Goal: Information Seeking & Learning: Check status

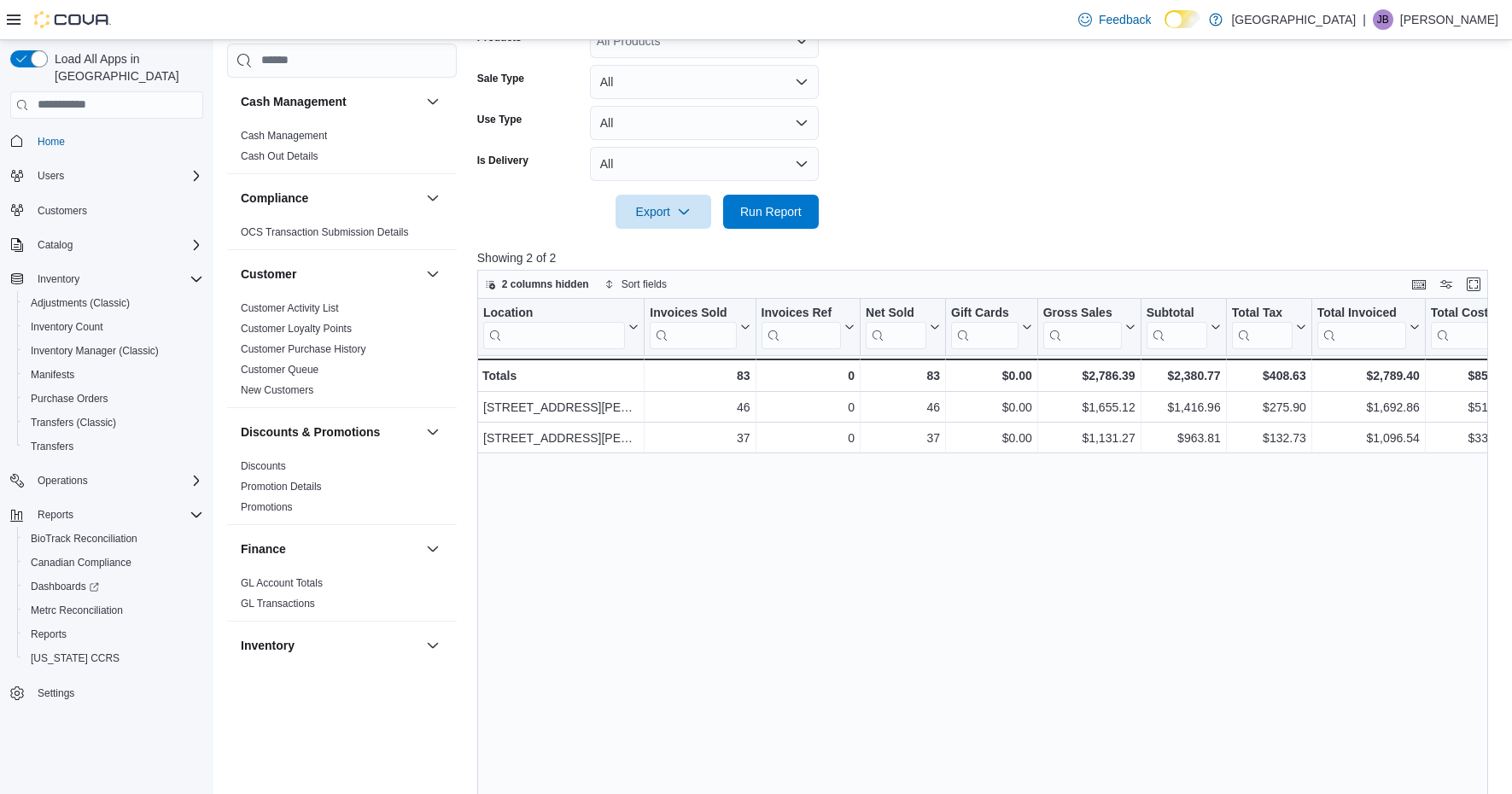
scroll to position [1126, 0]
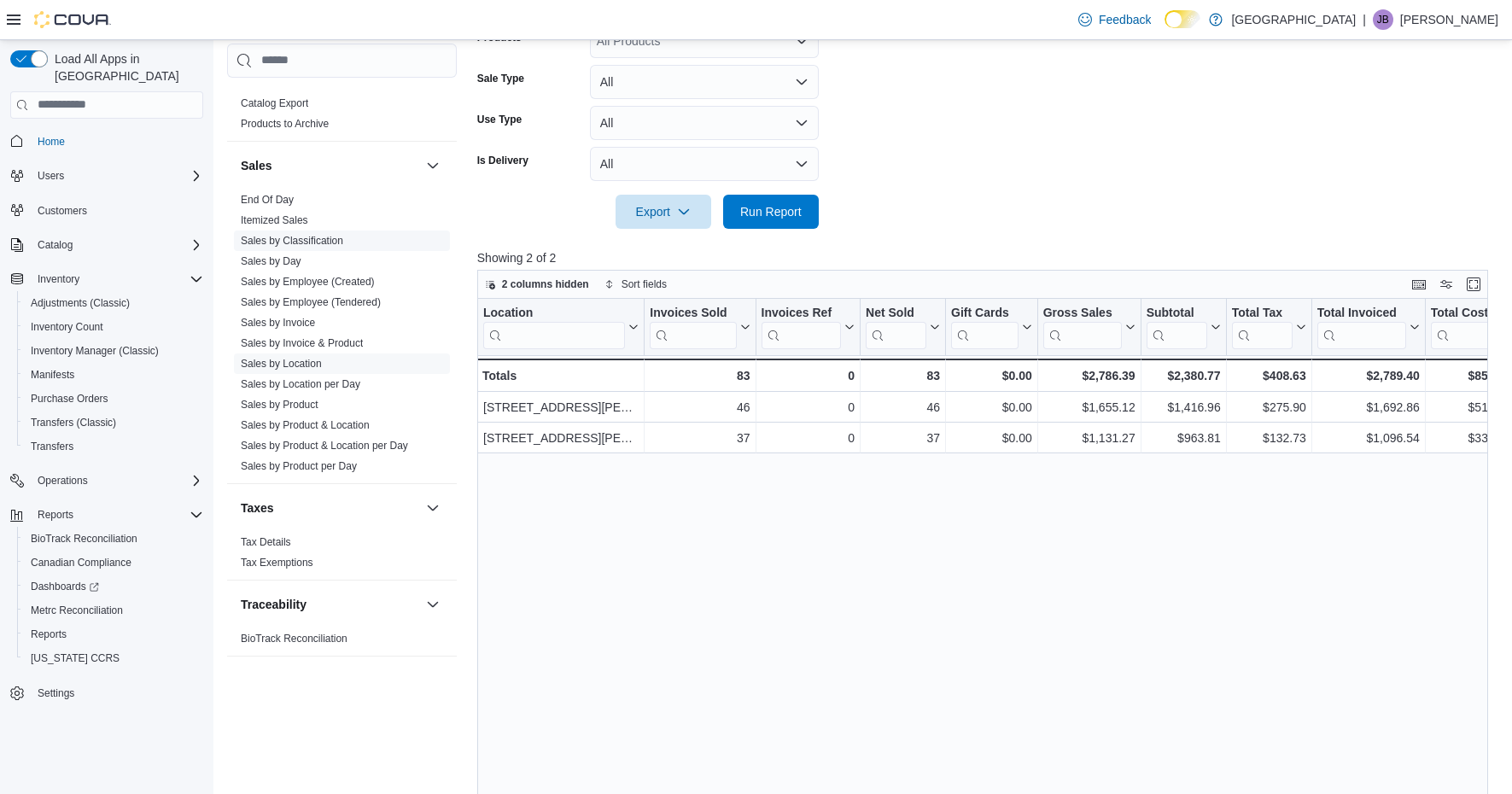
click at [306, 244] on link "Sales by Classification" at bounding box center [292, 240] width 102 height 12
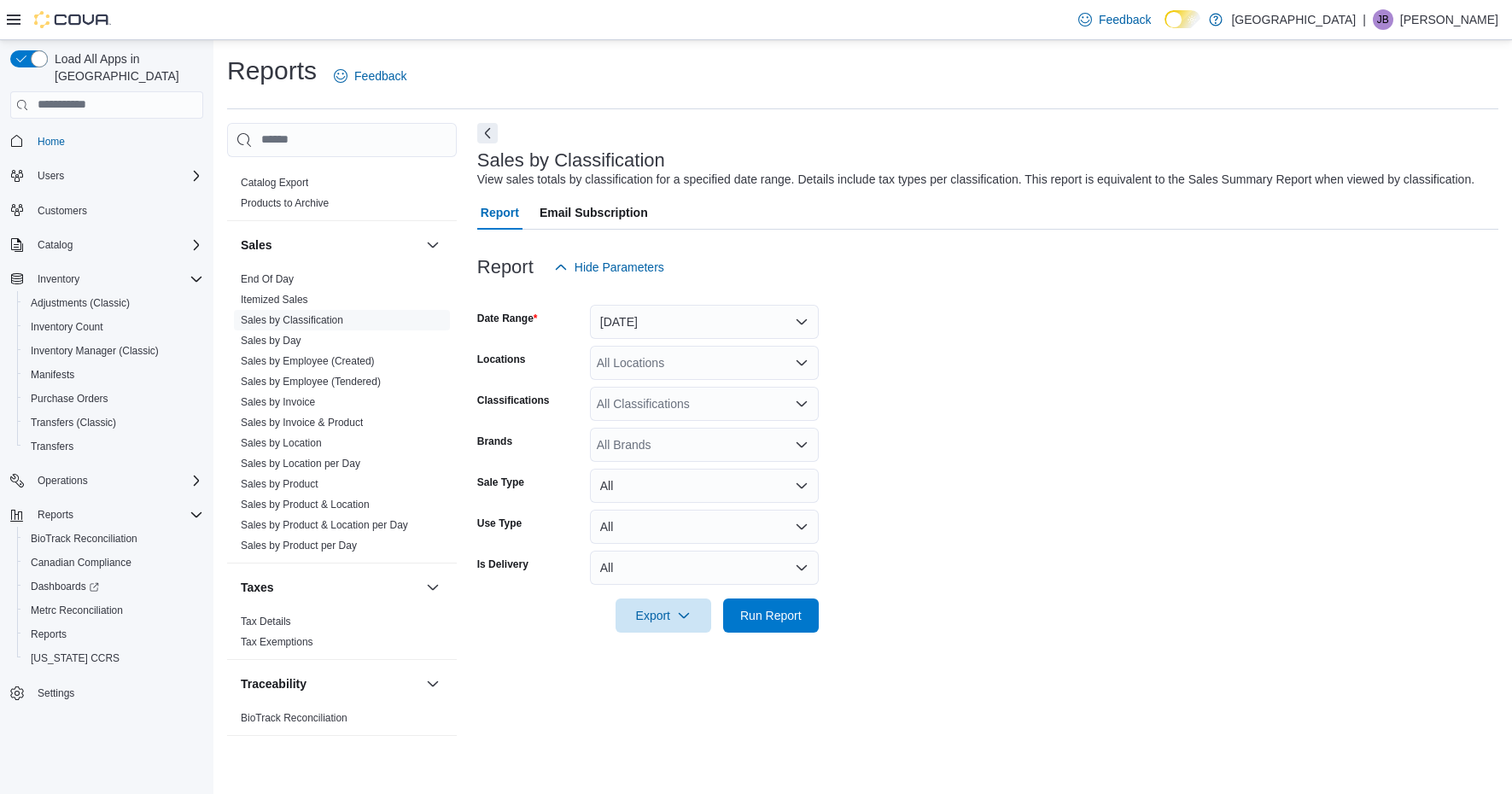
click at [782, 309] on button "Yesterday" at bounding box center [704, 321] width 229 height 34
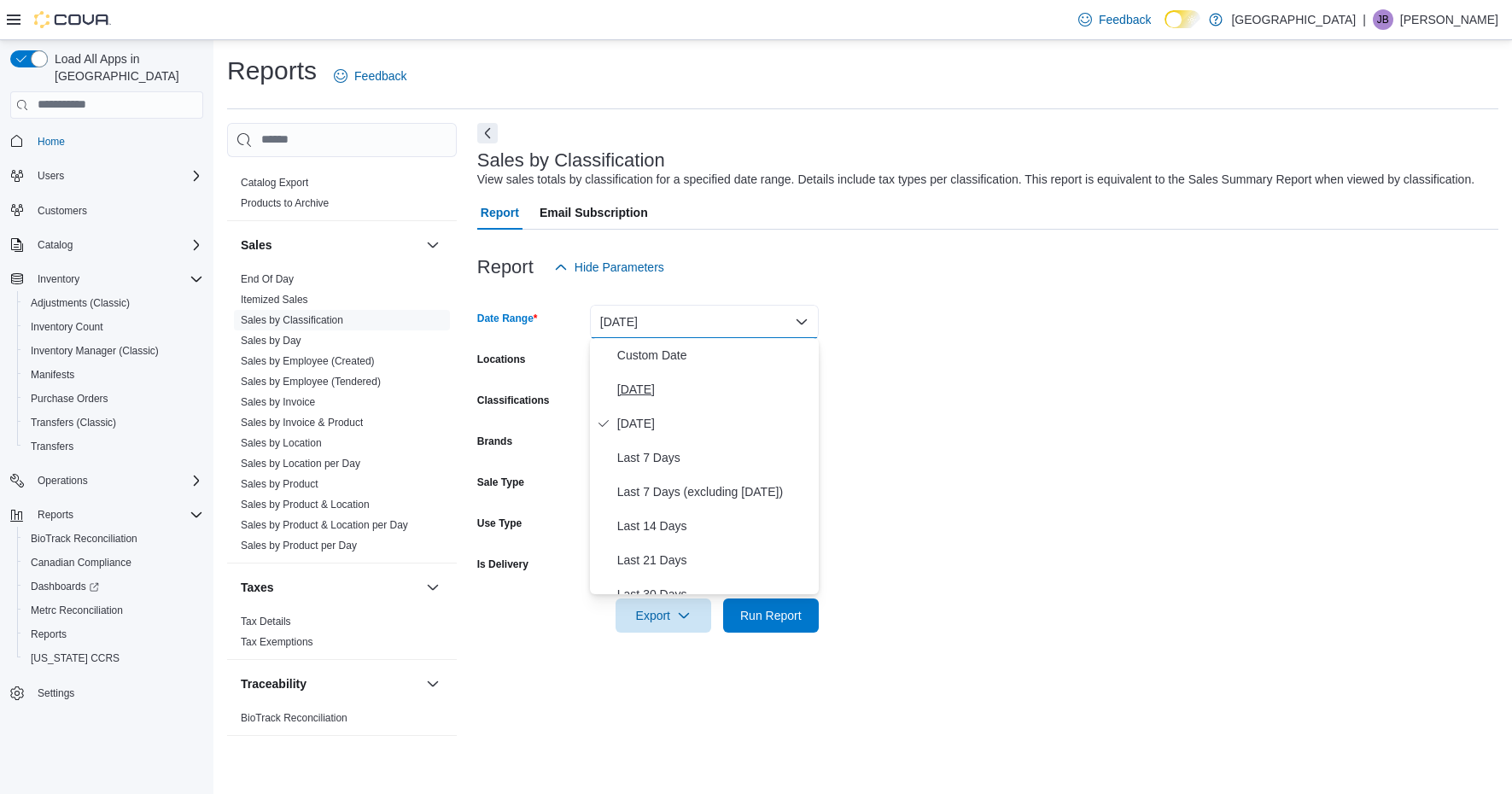
click at [641, 383] on span "Today" at bounding box center [714, 389] width 194 height 20
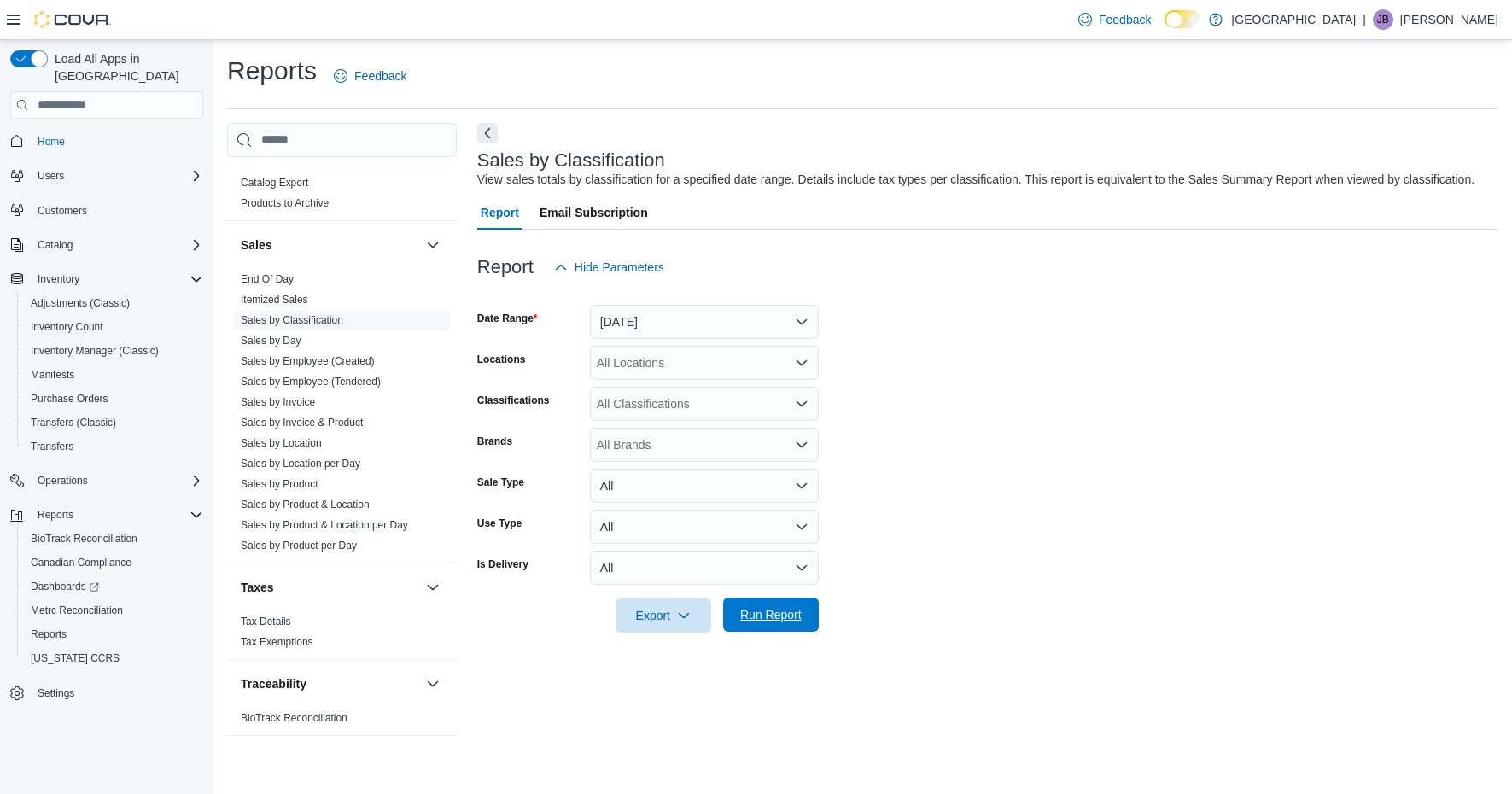
click at [755, 615] on span "Run Report" at bounding box center [771, 614] width 62 height 17
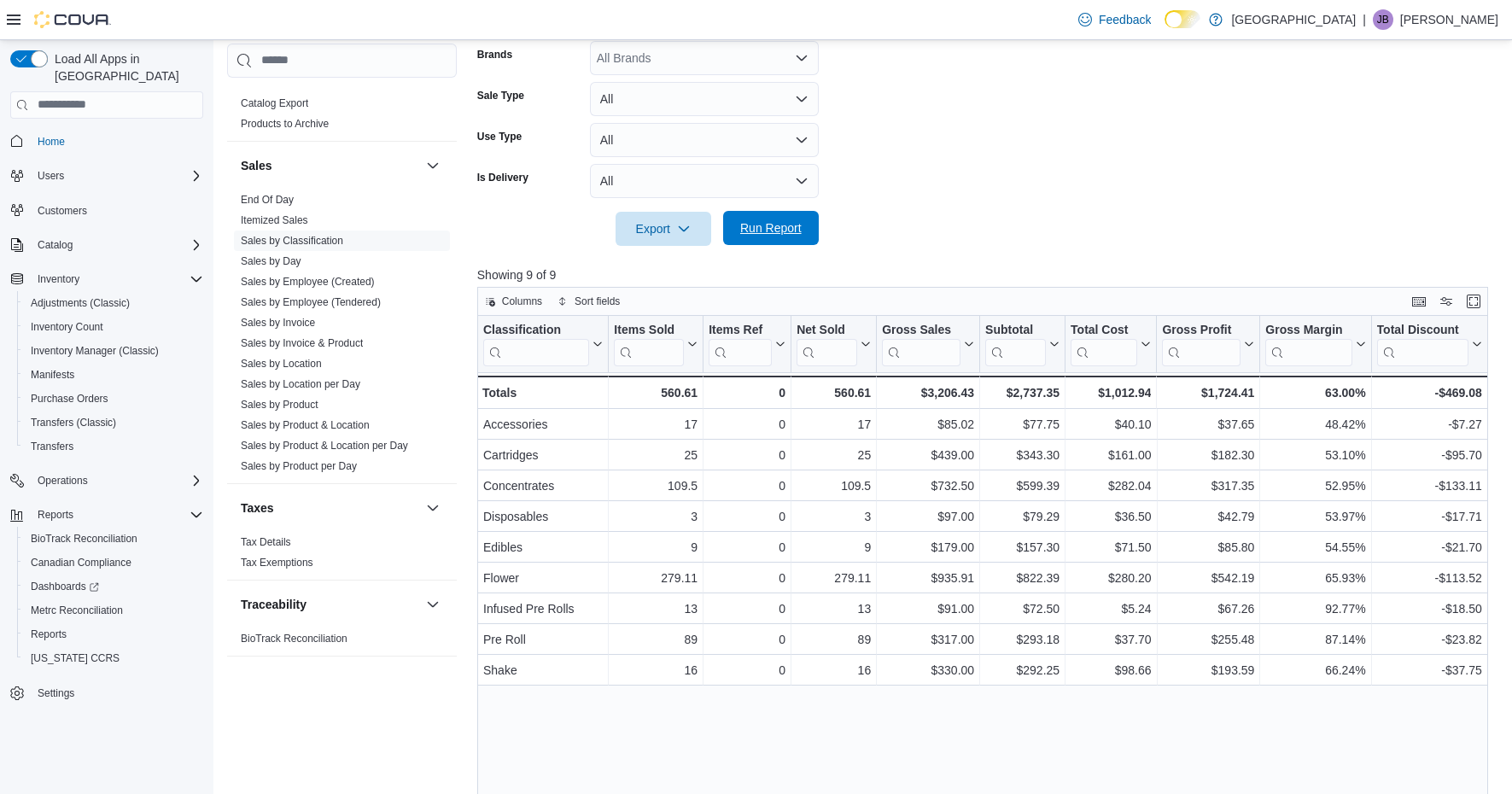
click at [796, 225] on span "Run Report" at bounding box center [771, 227] width 62 height 17
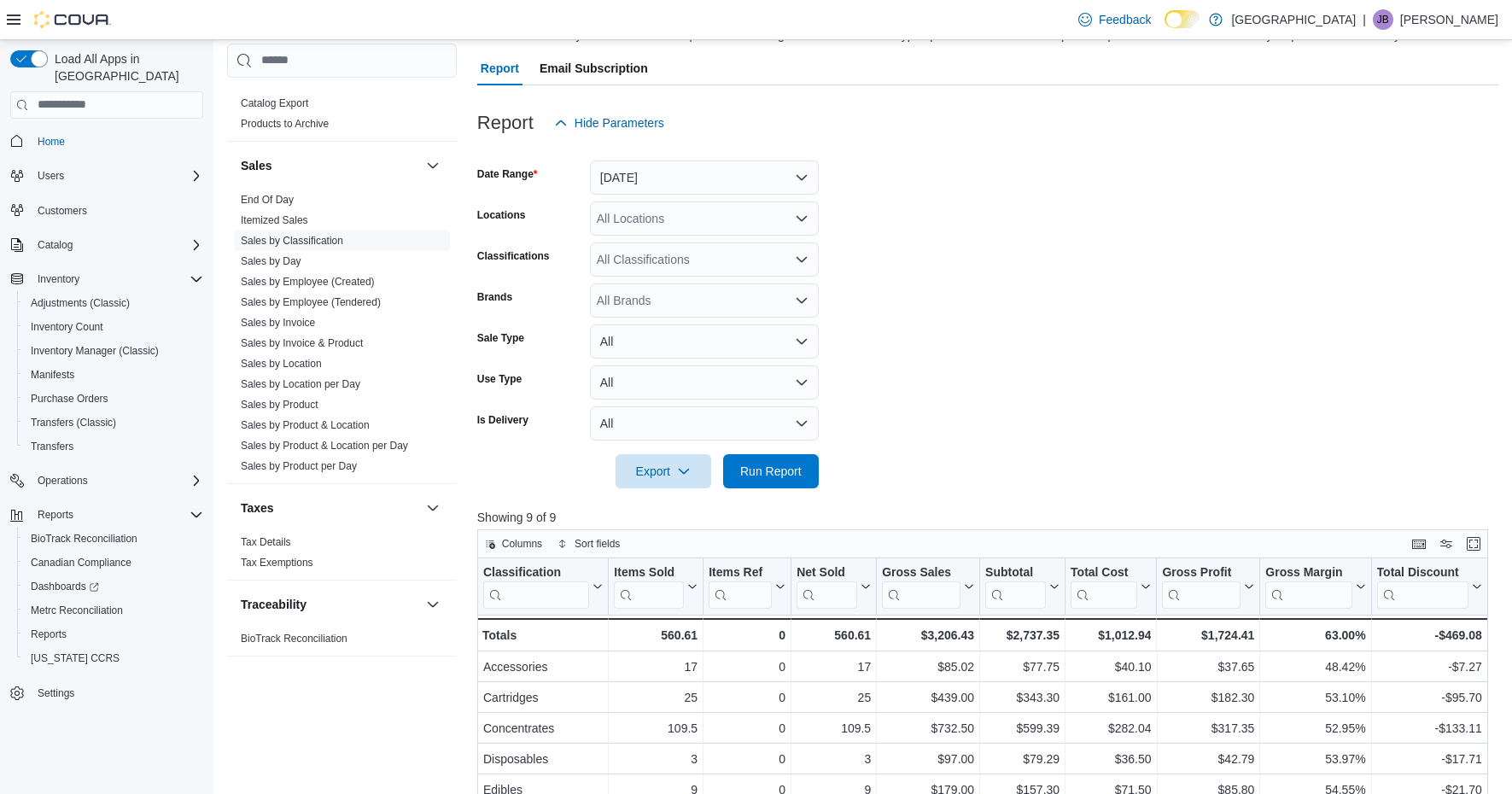
scroll to position [117, 0]
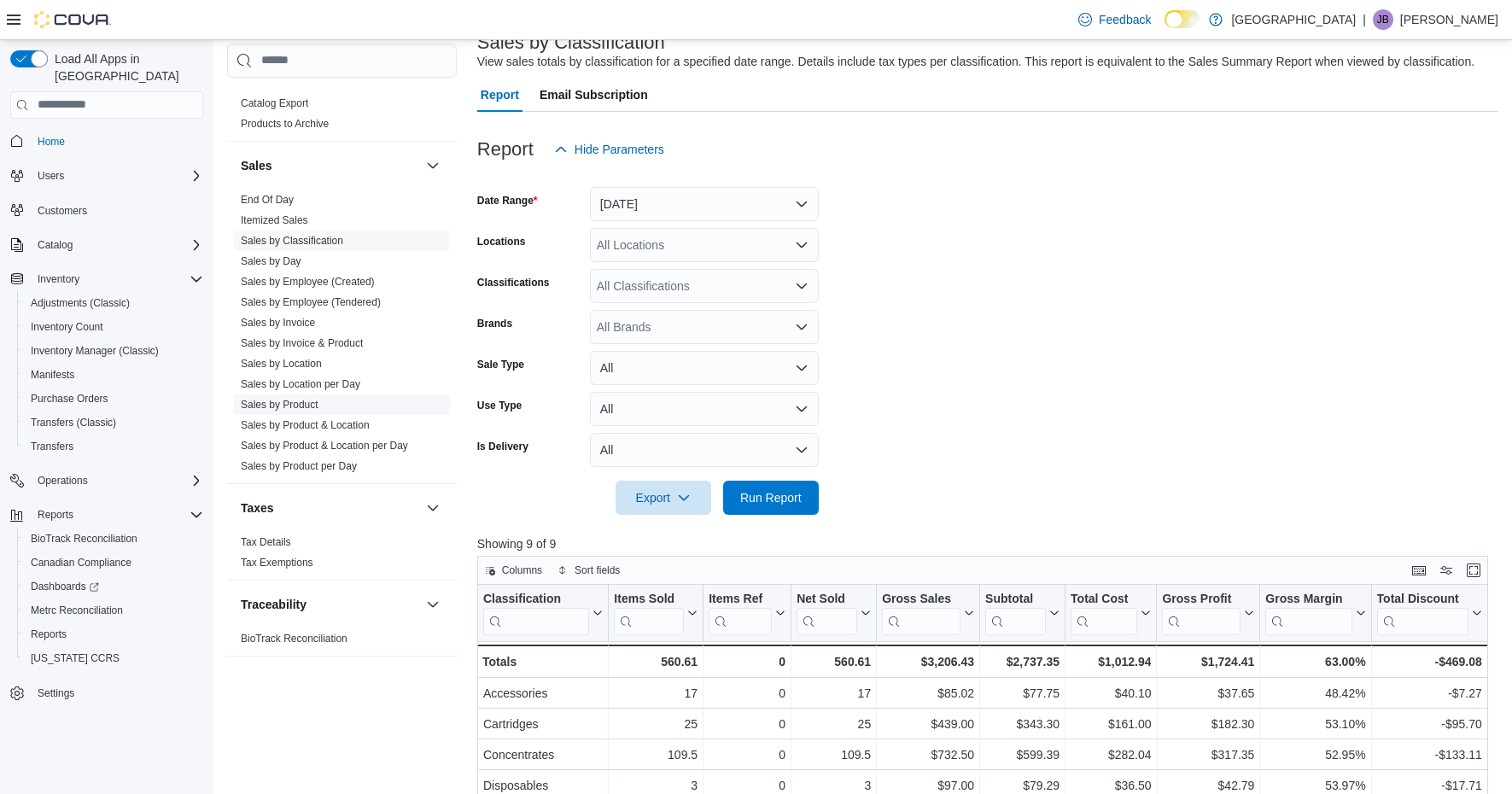
click at [291, 405] on link "Sales by Product" at bounding box center [280, 404] width 78 height 12
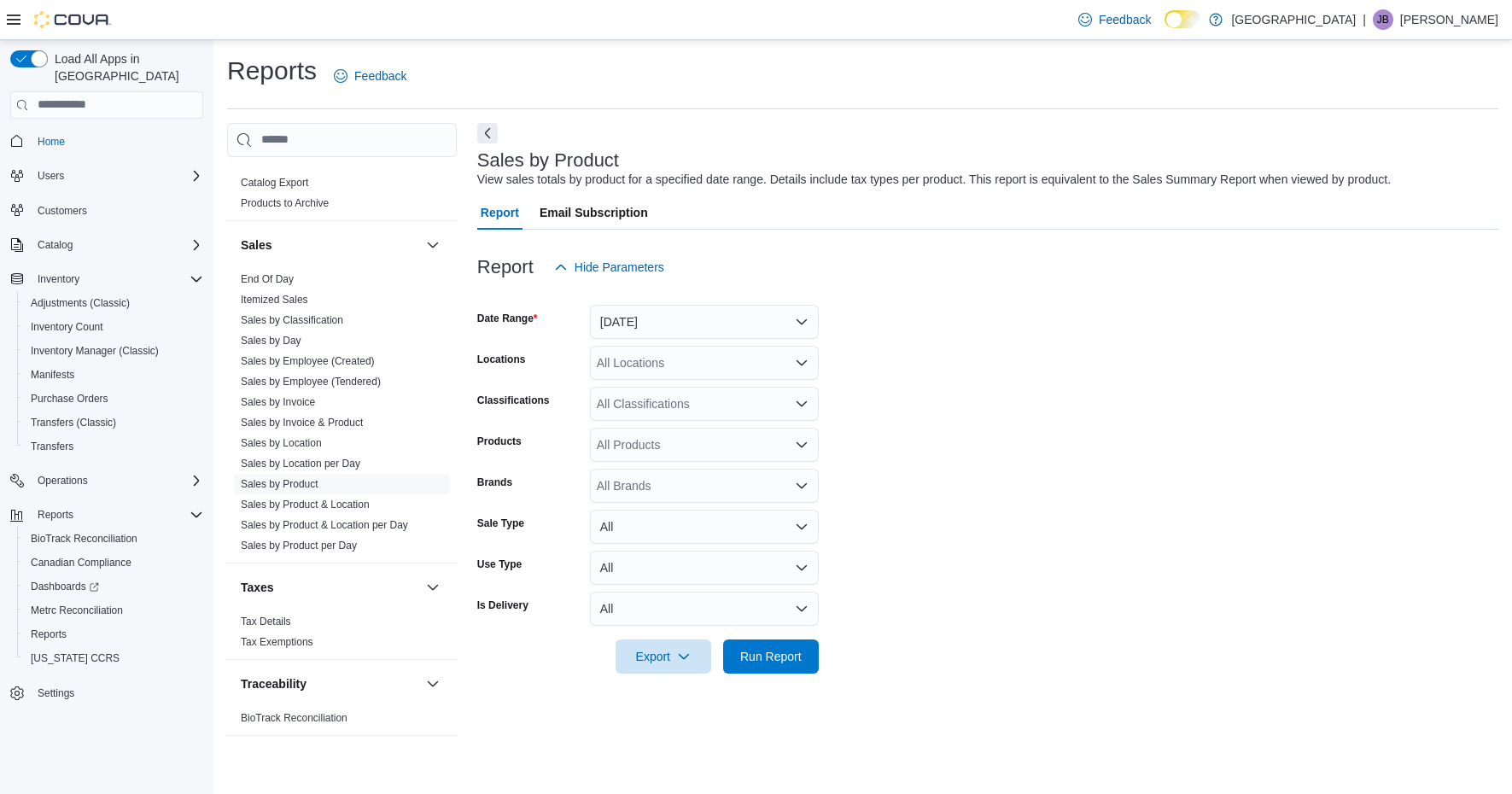
click at [707, 333] on button "Yesterday" at bounding box center [704, 321] width 229 height 34
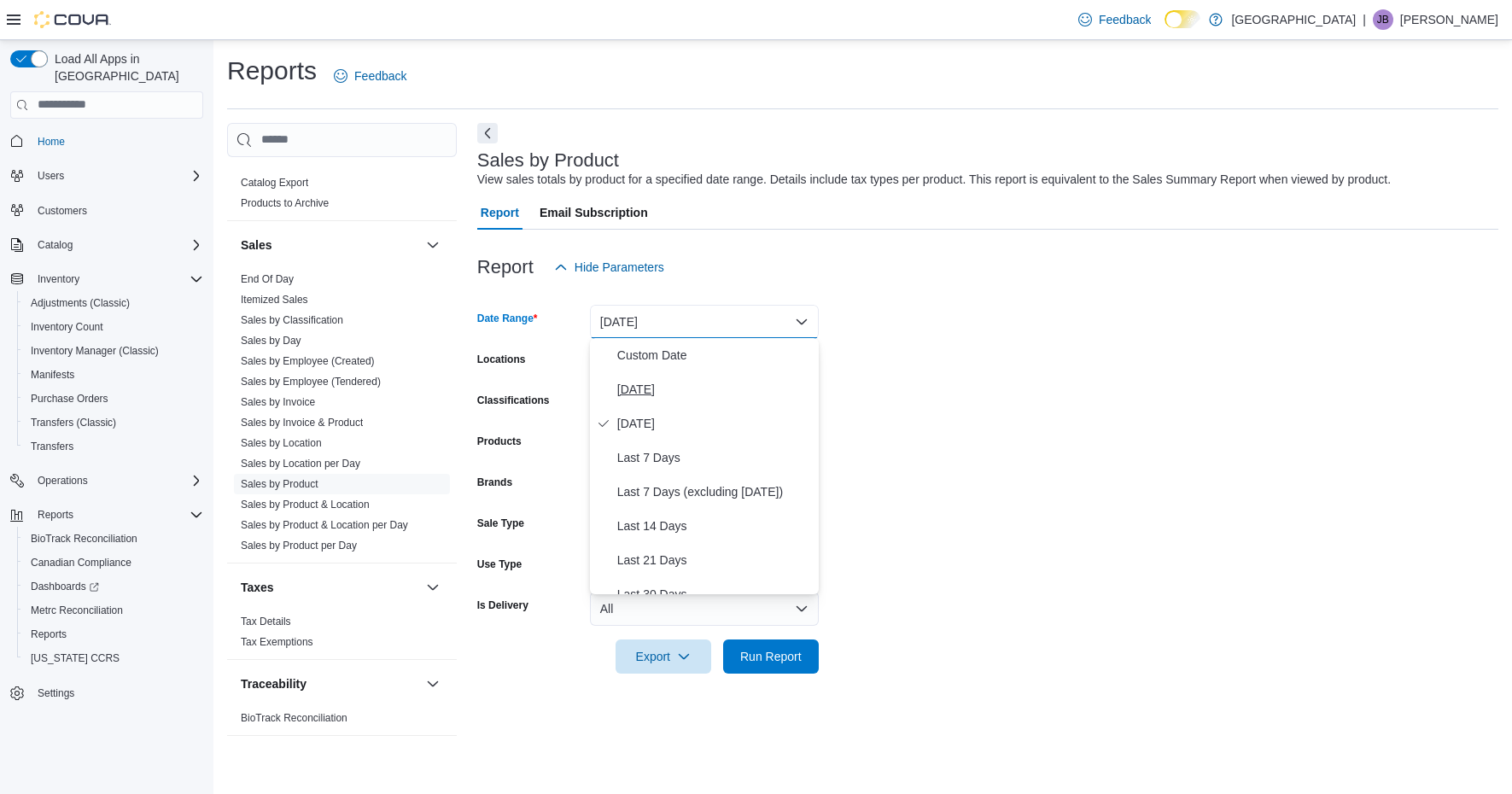
click at [645, 393] on span "Today" at bounding box center [714, 389] width 194 height 20
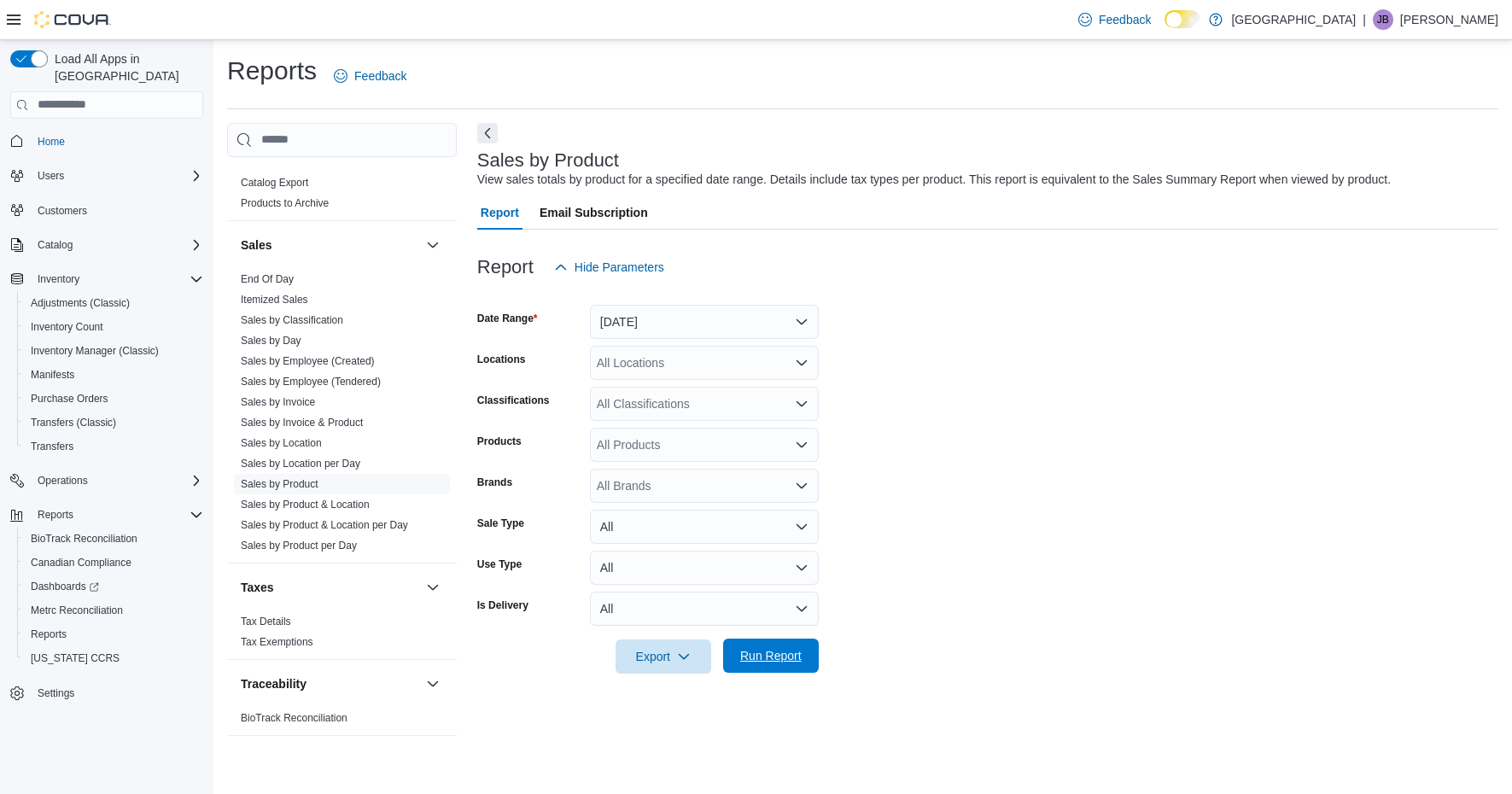
click at [755, 661] on span "Run Report" at bounding box center [771, 655] width 62 height 17
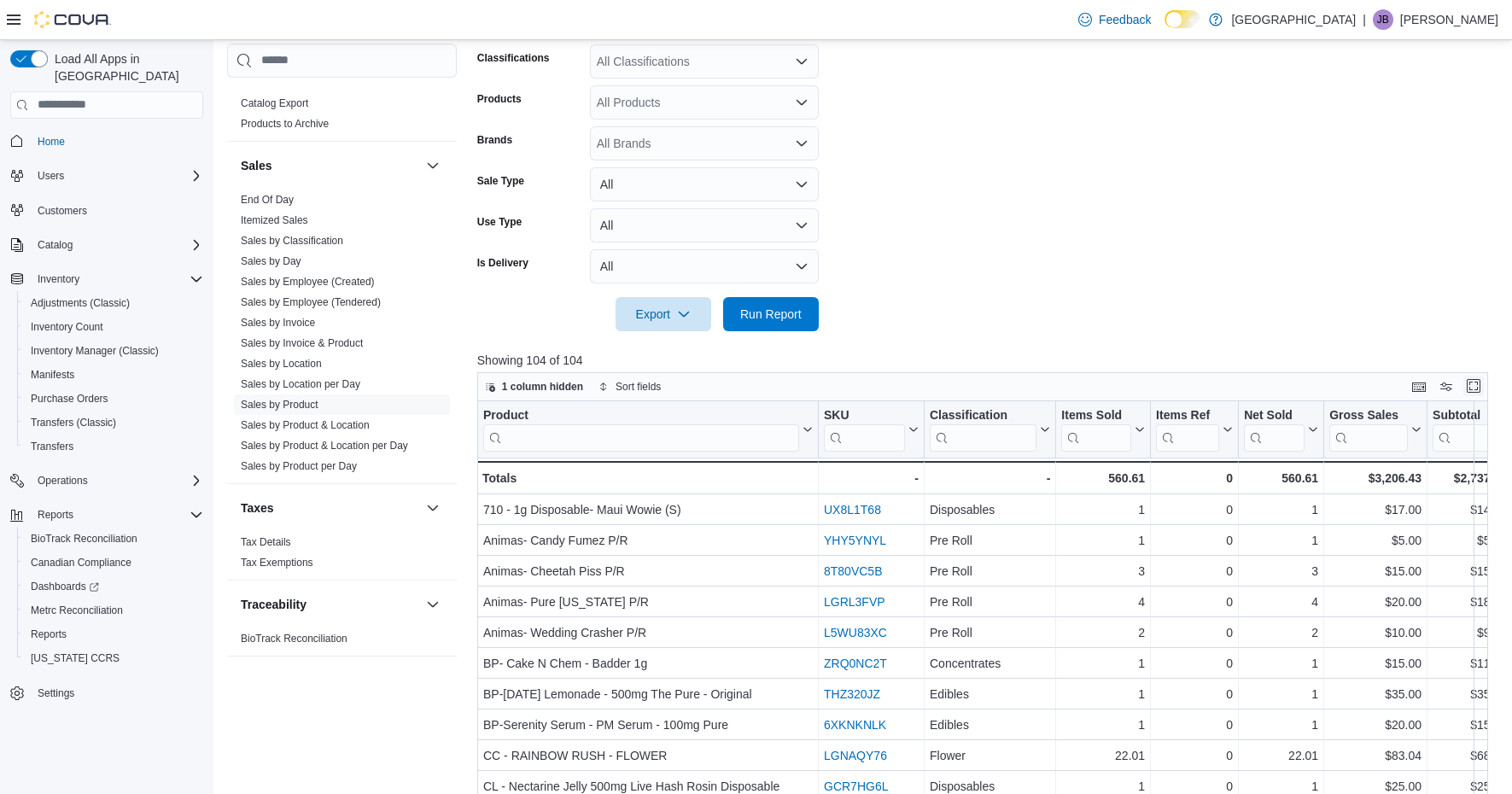
click at [1470, 389] on button "Enter fullscreen" at bounding box center [1473, 385] width 20 height 20
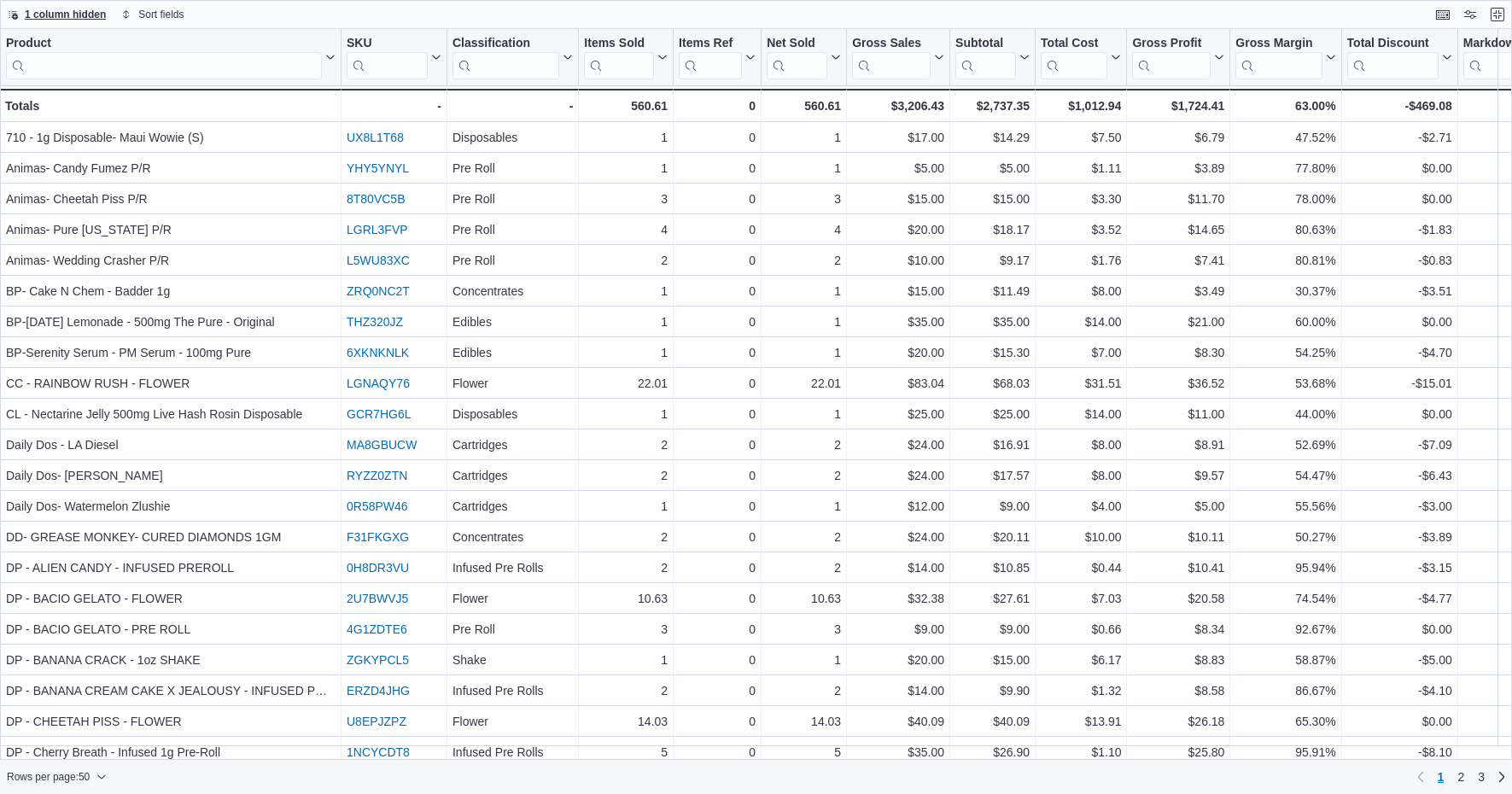
click at [79, 12] on span "1 column hidden" at bounding box center [65, 14] width 81 height 13
click at [376, 9] on div "1 column hidden Sort fields" at bounding box center [756, 14] width 1512 height 29
click at [1495, 19] on button "Exit fullscreen" at bounding box center [1497, 13] width 20 height 20
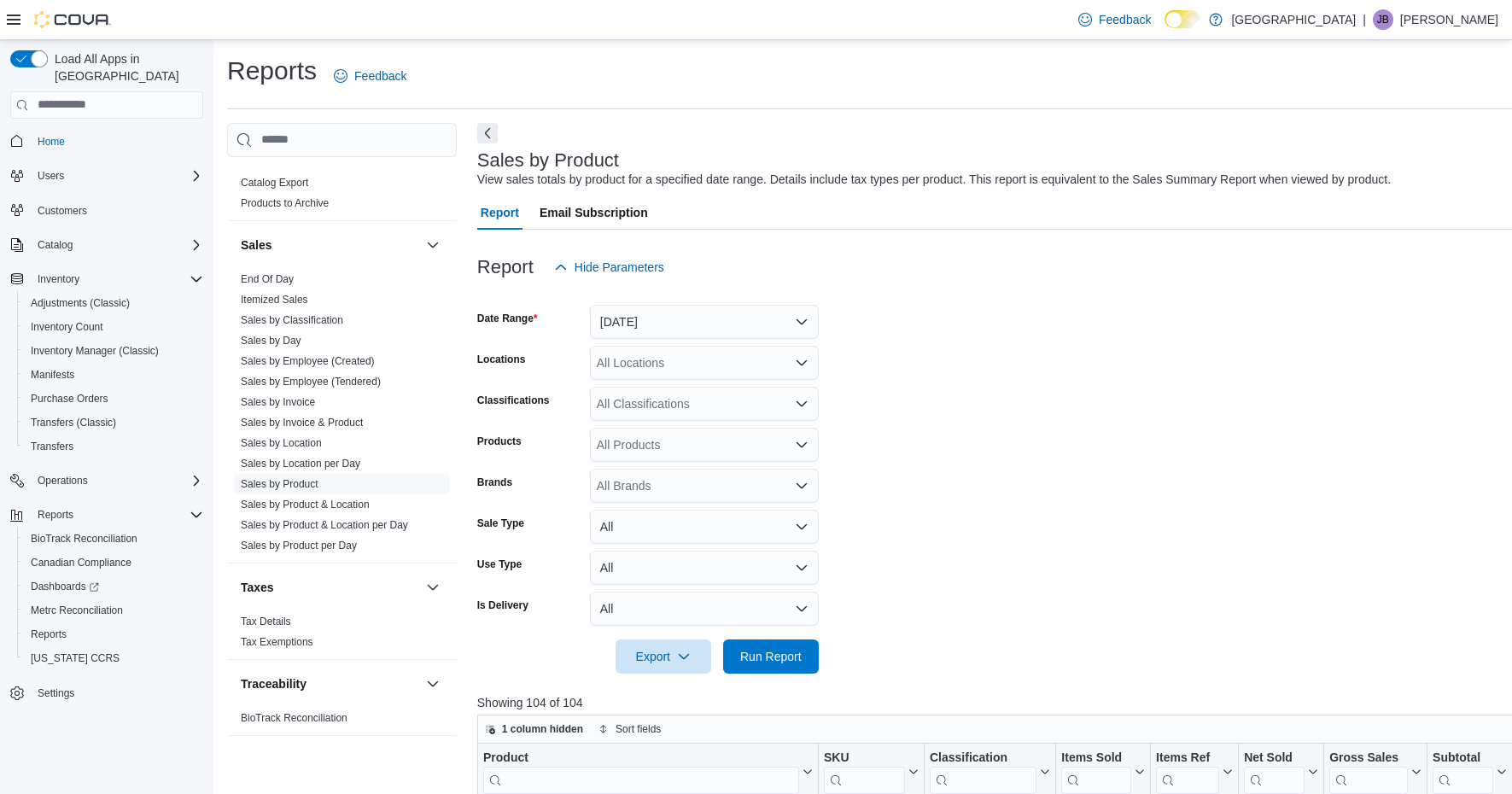
click at [800, 322] on button "Today" at bounding box center [704, 321] width 229 height 34
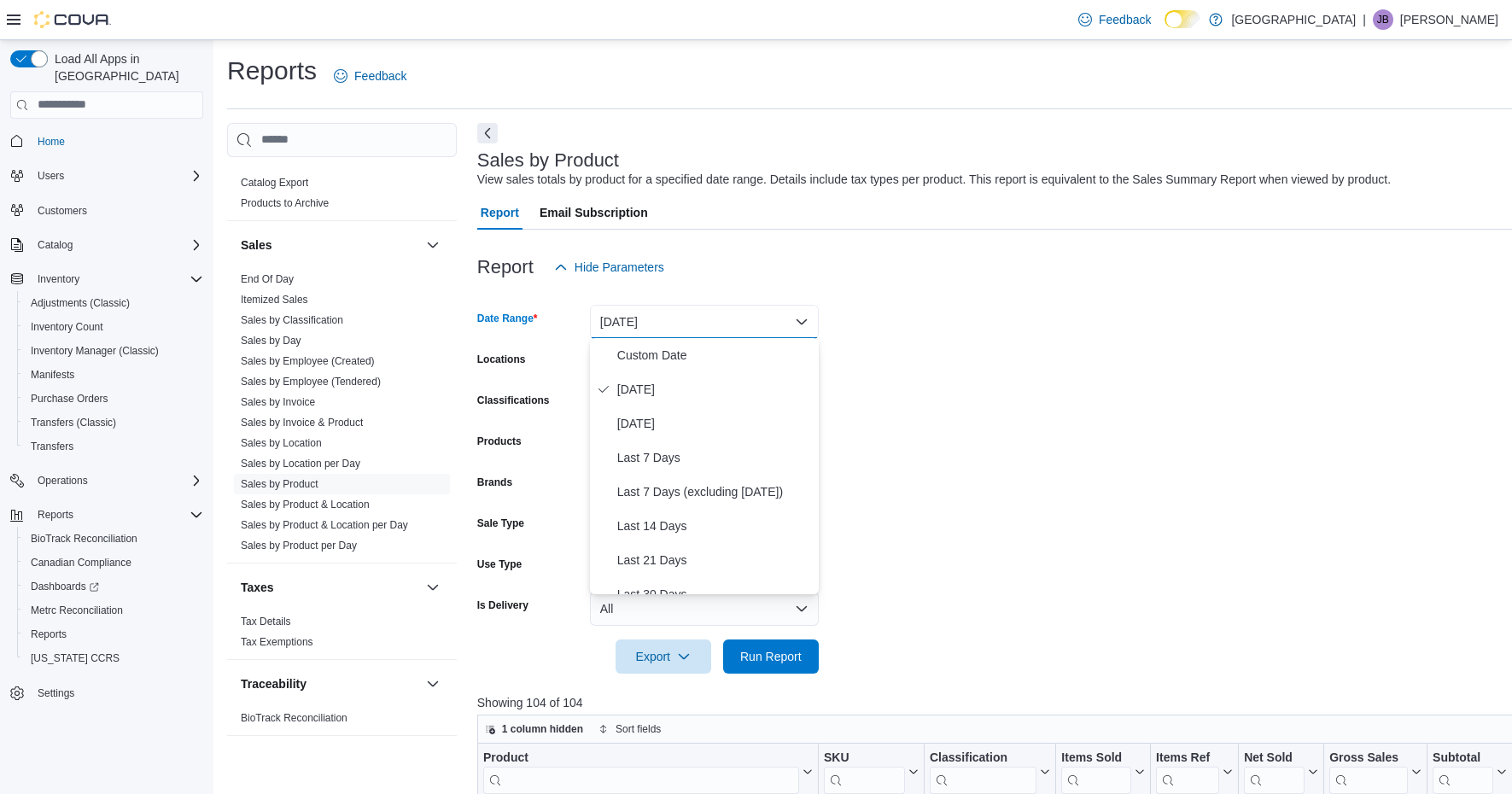
click at [956, 435] on form "Date Range Today Locations All Locations Classifications All Classifications Pr…" at bounding box center [1094, 479] width 1235 height 389
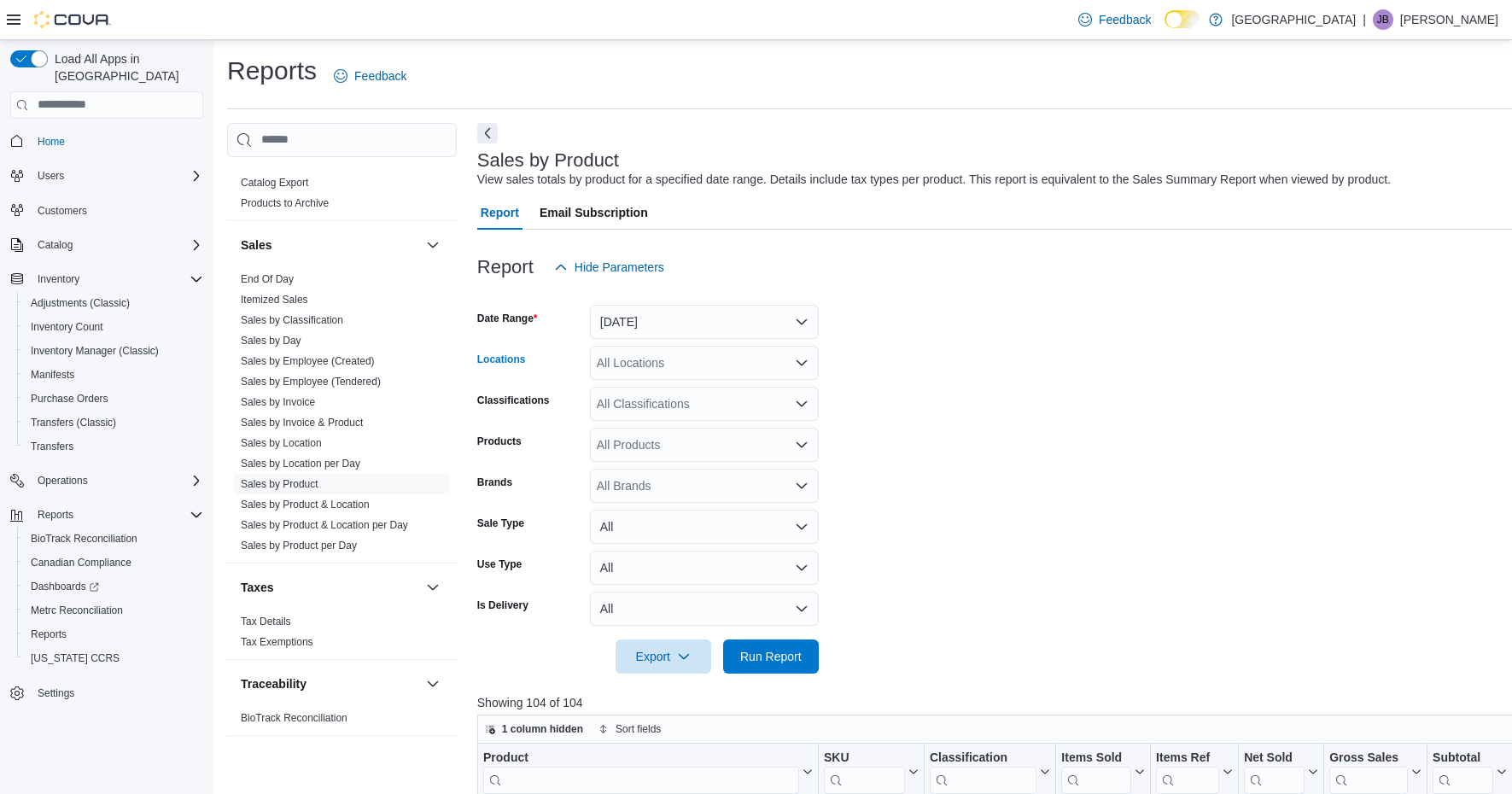
click at [763, 368] on div "All Locations" at bounding box center [704, 363] width 229 height 34
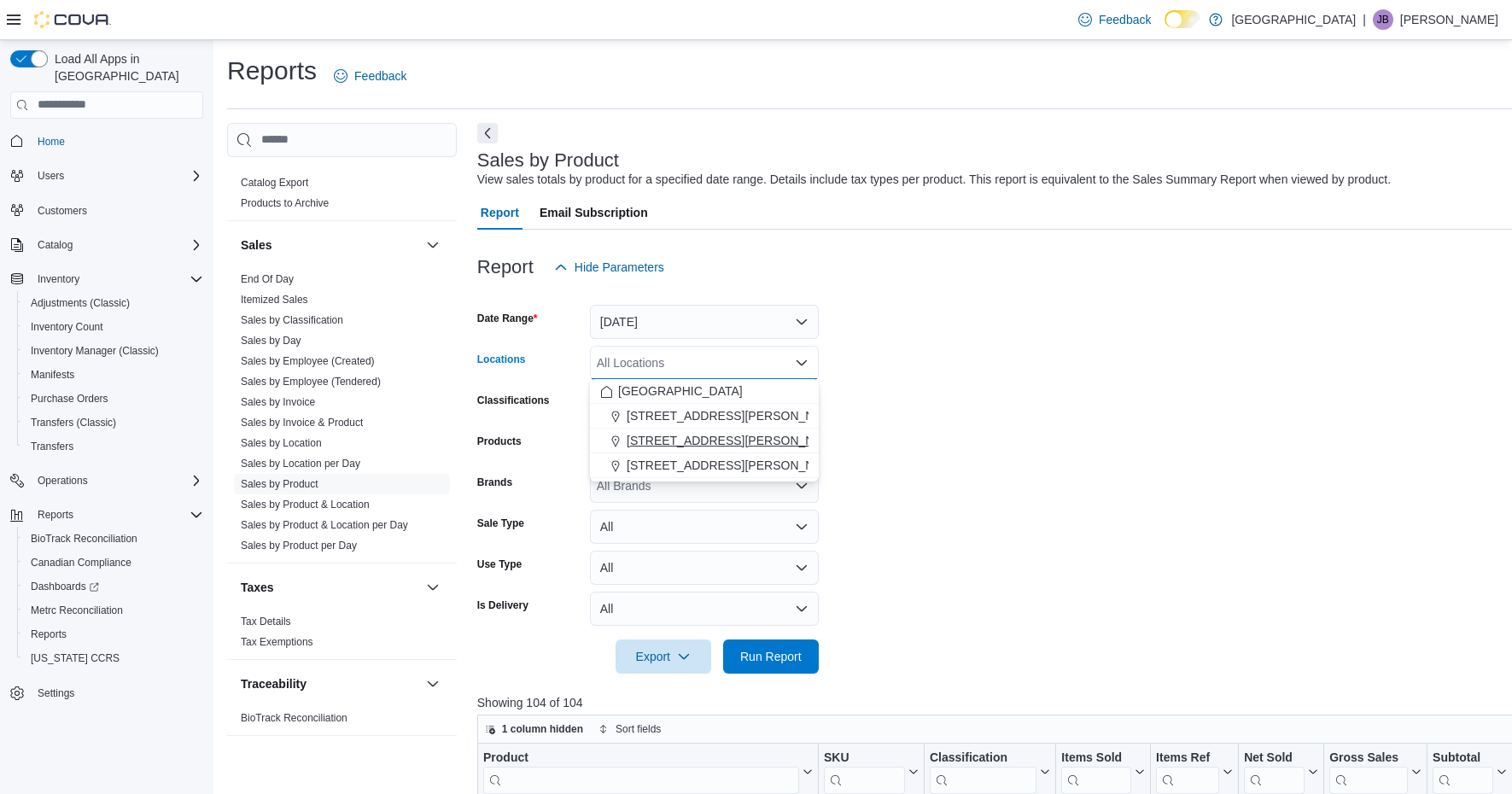
click at [735, 441] on span "200 South Solano Drive" at bounding box center [736, 440] width 217 height 17
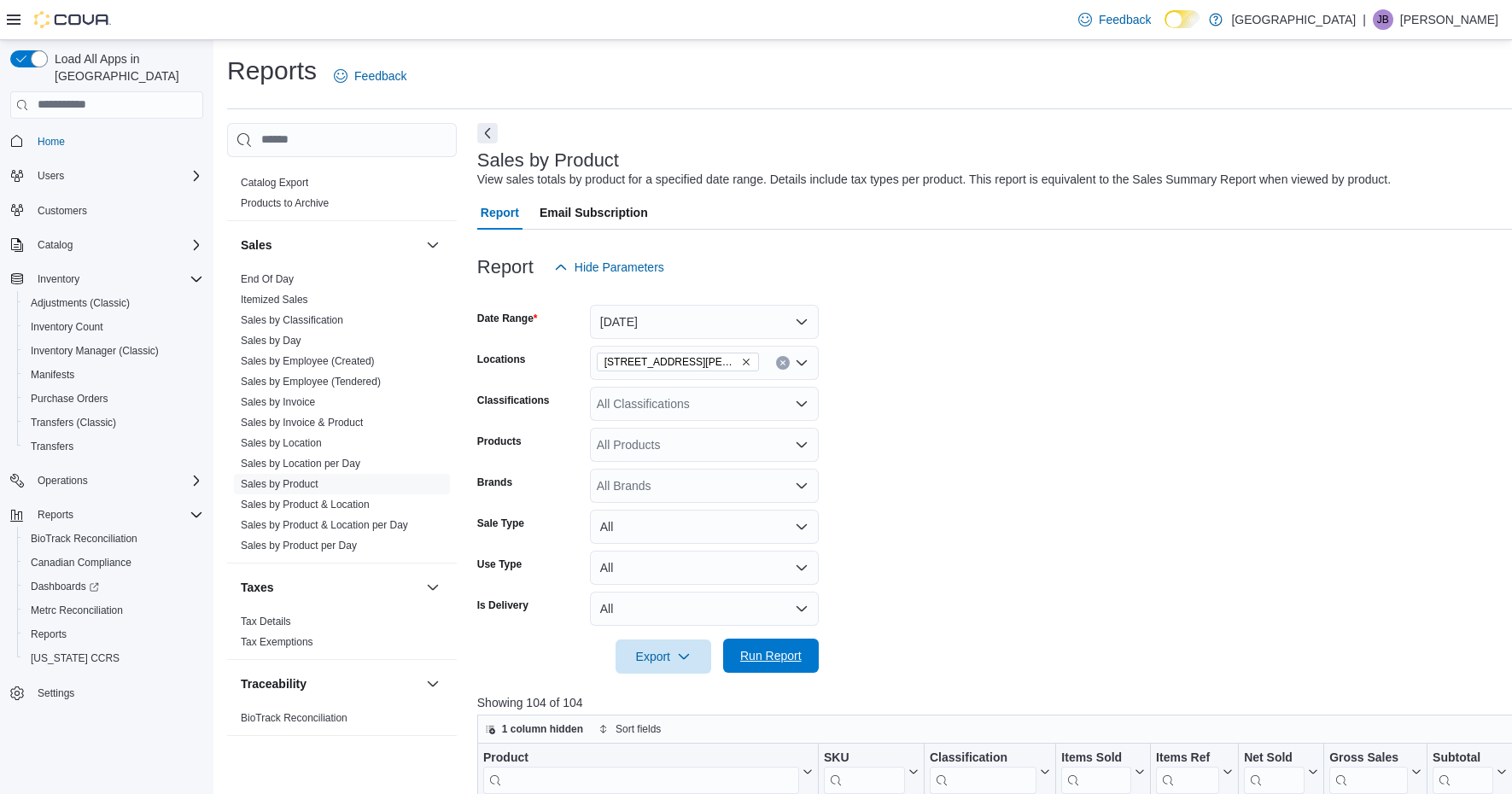
click at [750, 651] on span "Run Report" at bounding box center [771, 655] width 62 height 17
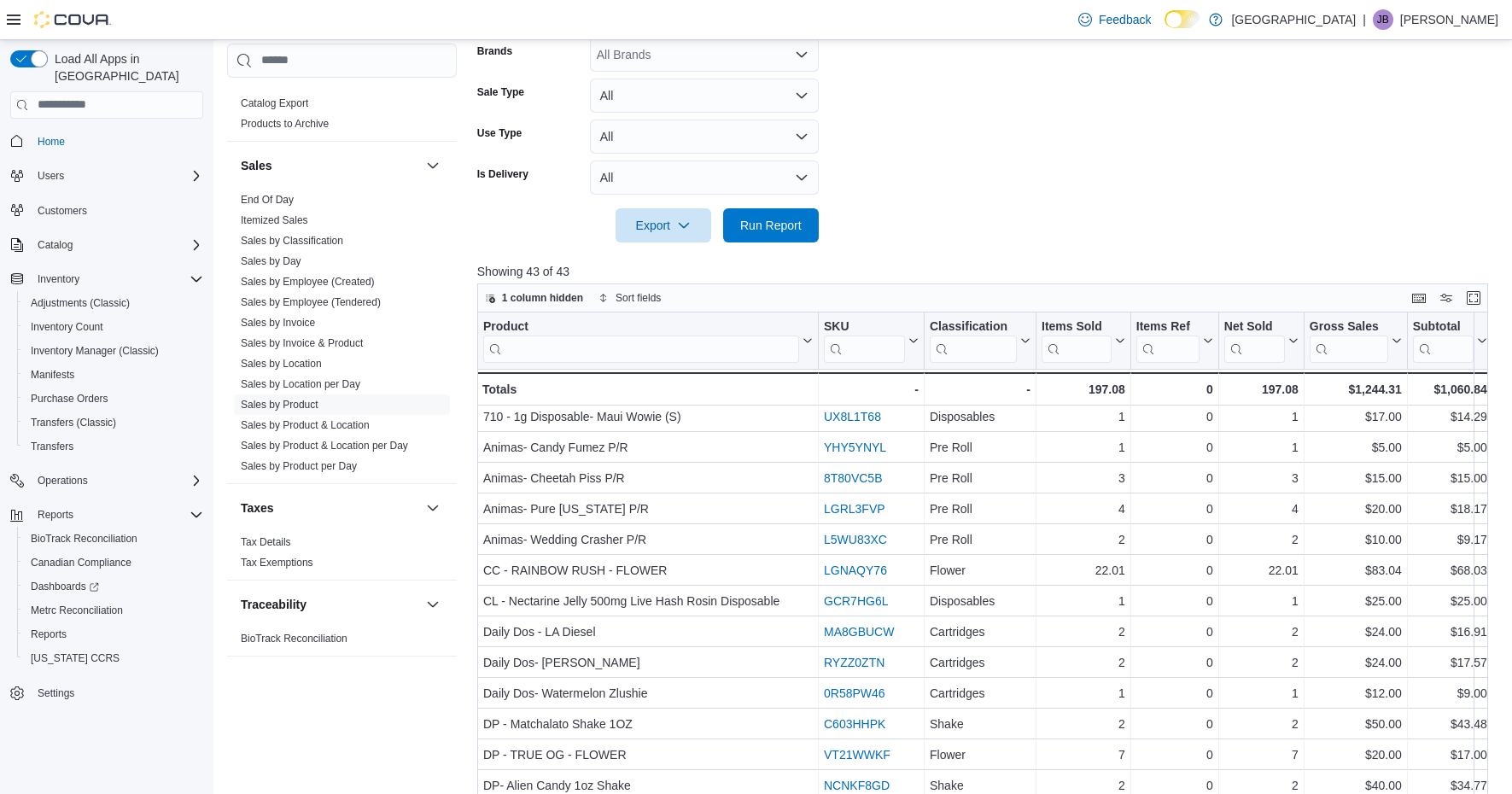
scroll to position [5, 0]
click at [1474, 294] on button "Enter fullscreen" at bounding box center [1473, 297] width 20 height 20
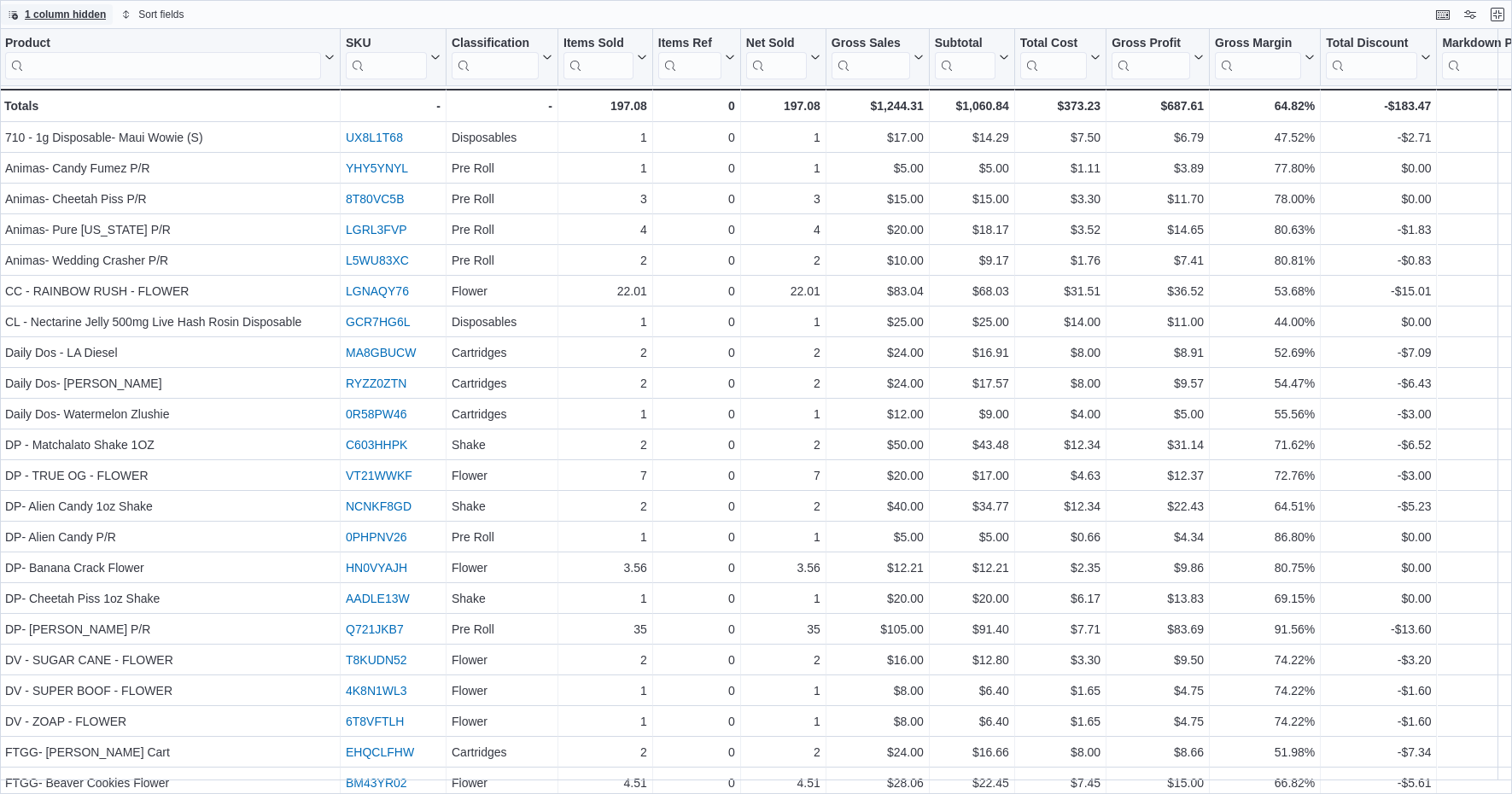
scroll to position [0, 1]
click at [1498, 14] on button "Exit fullscreen" at bounding box center [1497, 13] width 20 height 20
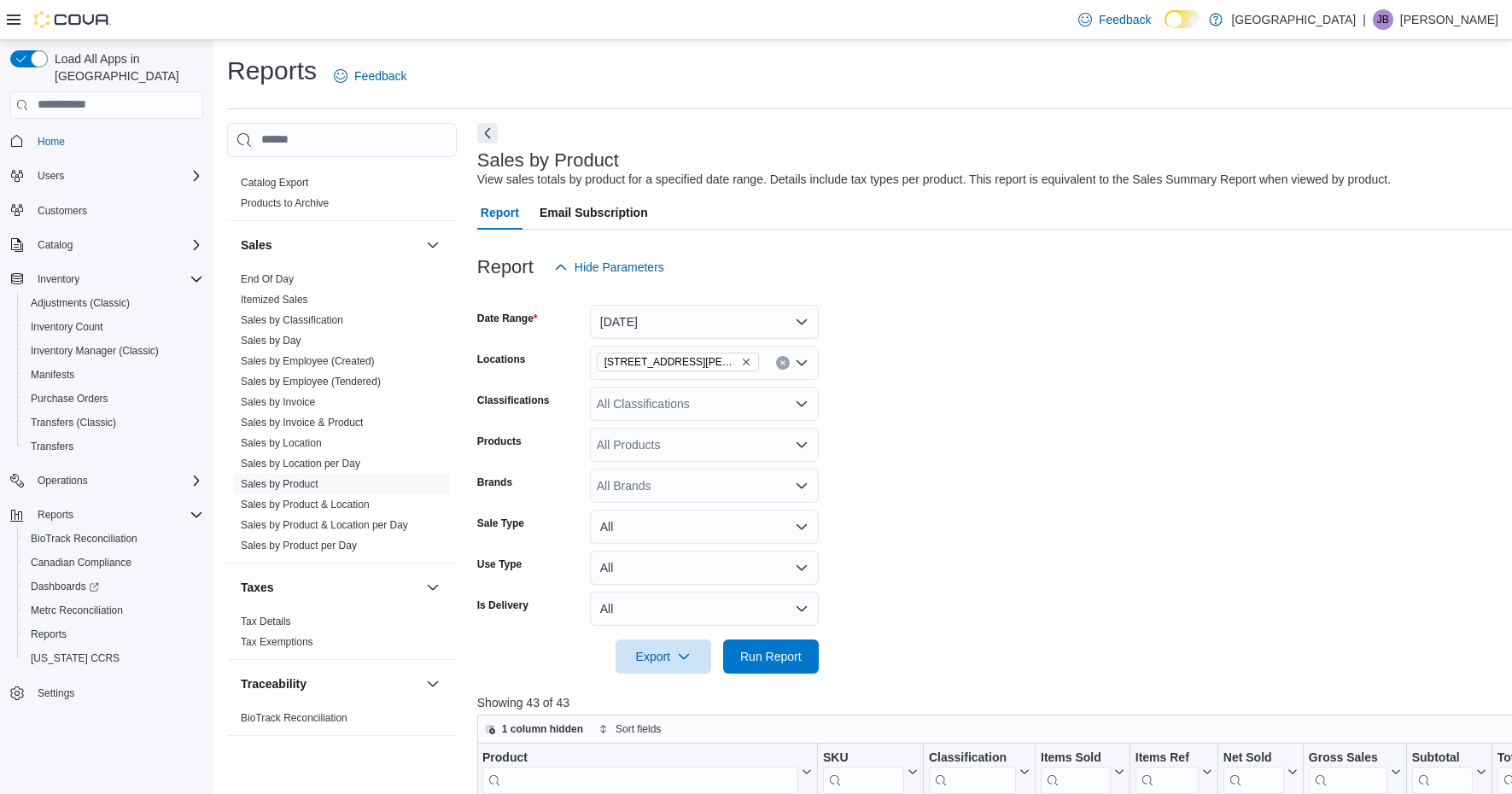
click at [743, 360] on icon "Remove 200 South Solano Drive from selection in this group" at bounding box center [746, 362] width 7 height 7
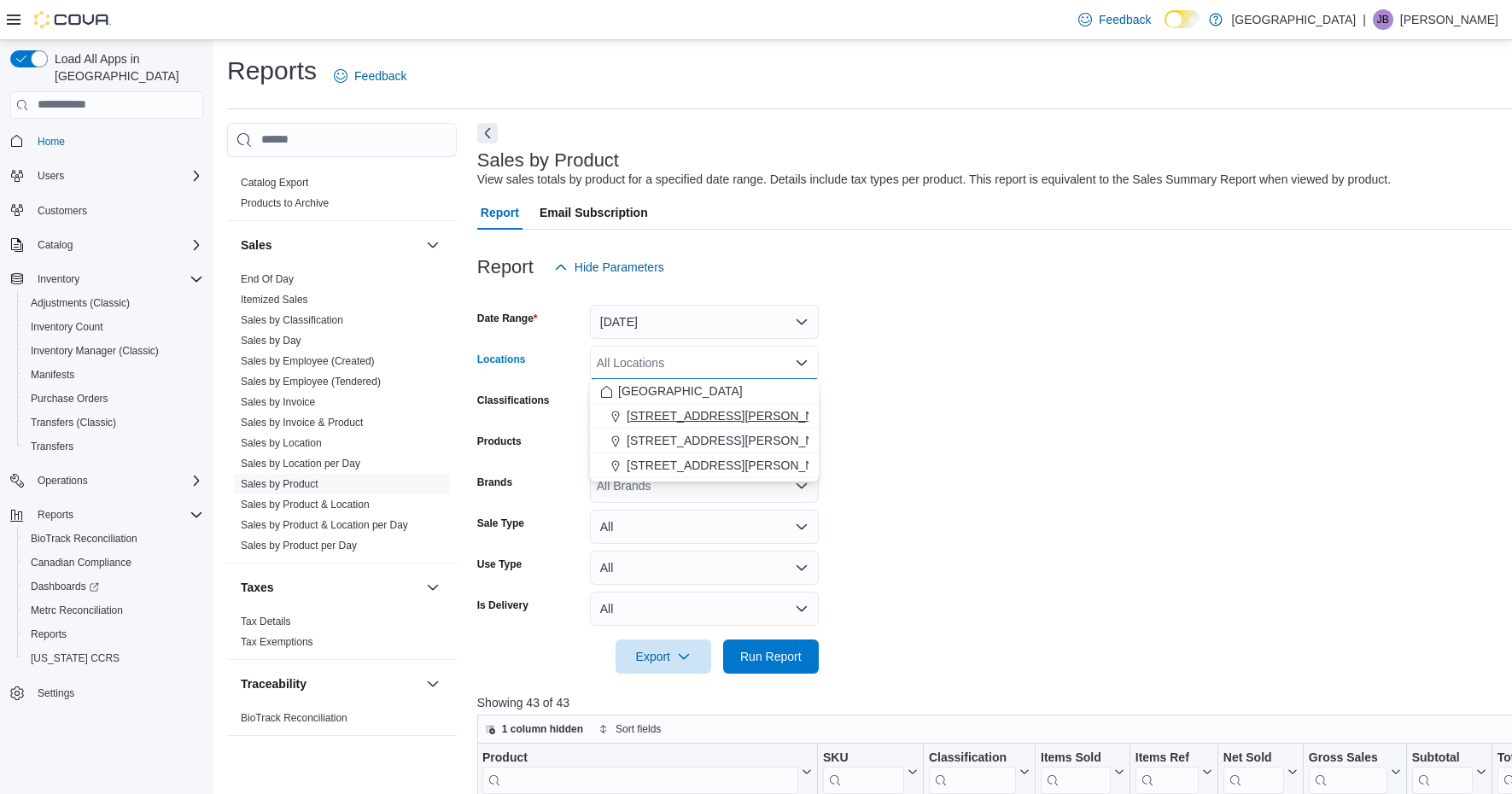
click at [711, 420] on span "1165 McNutt Road" at bounding box center [736, 415] width 217 height 17
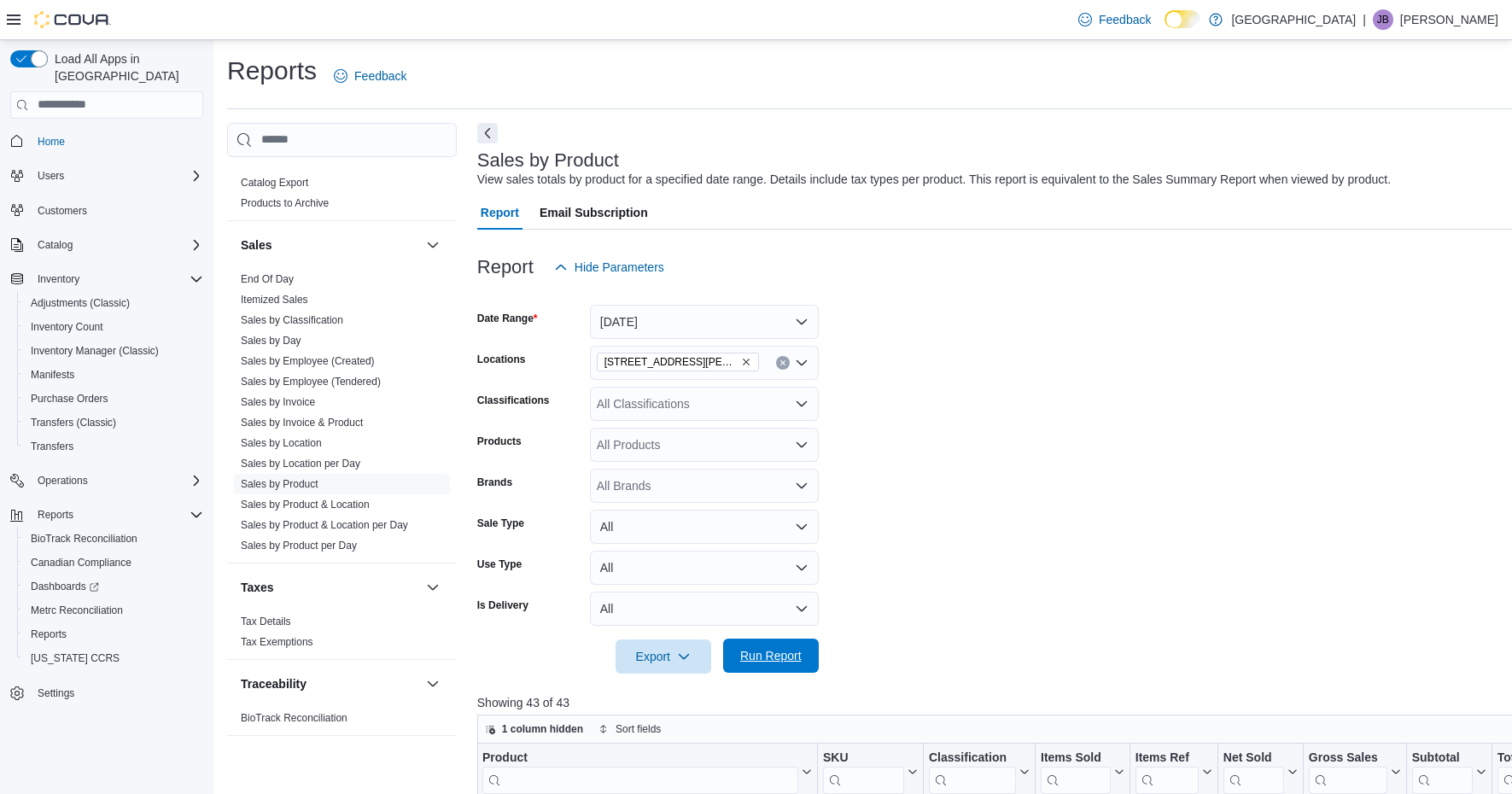
click at [759, 656] on span "Run Report" at bounding box center [771, 655] width 62 height 17
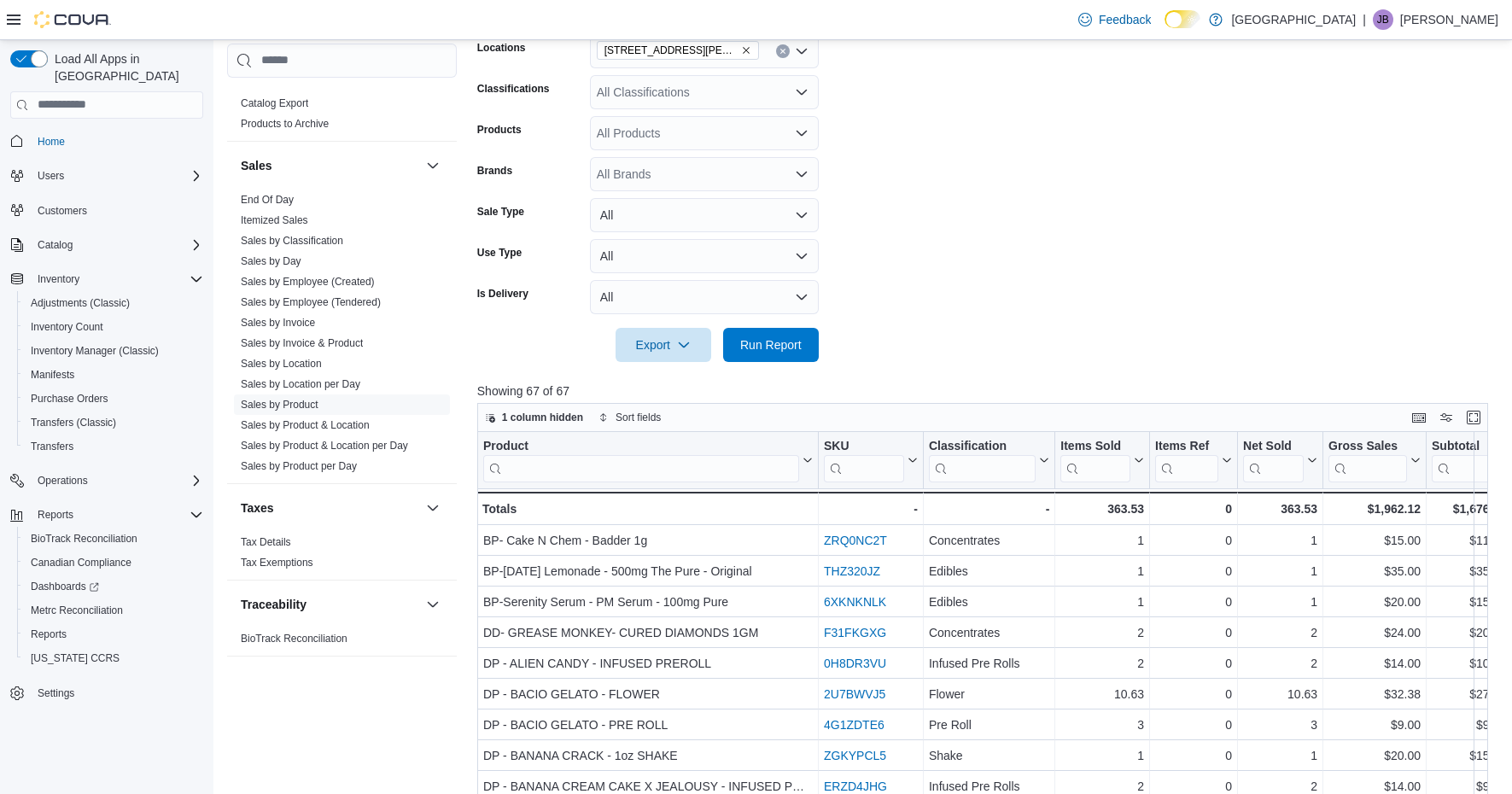
scroll to position [389, 0]
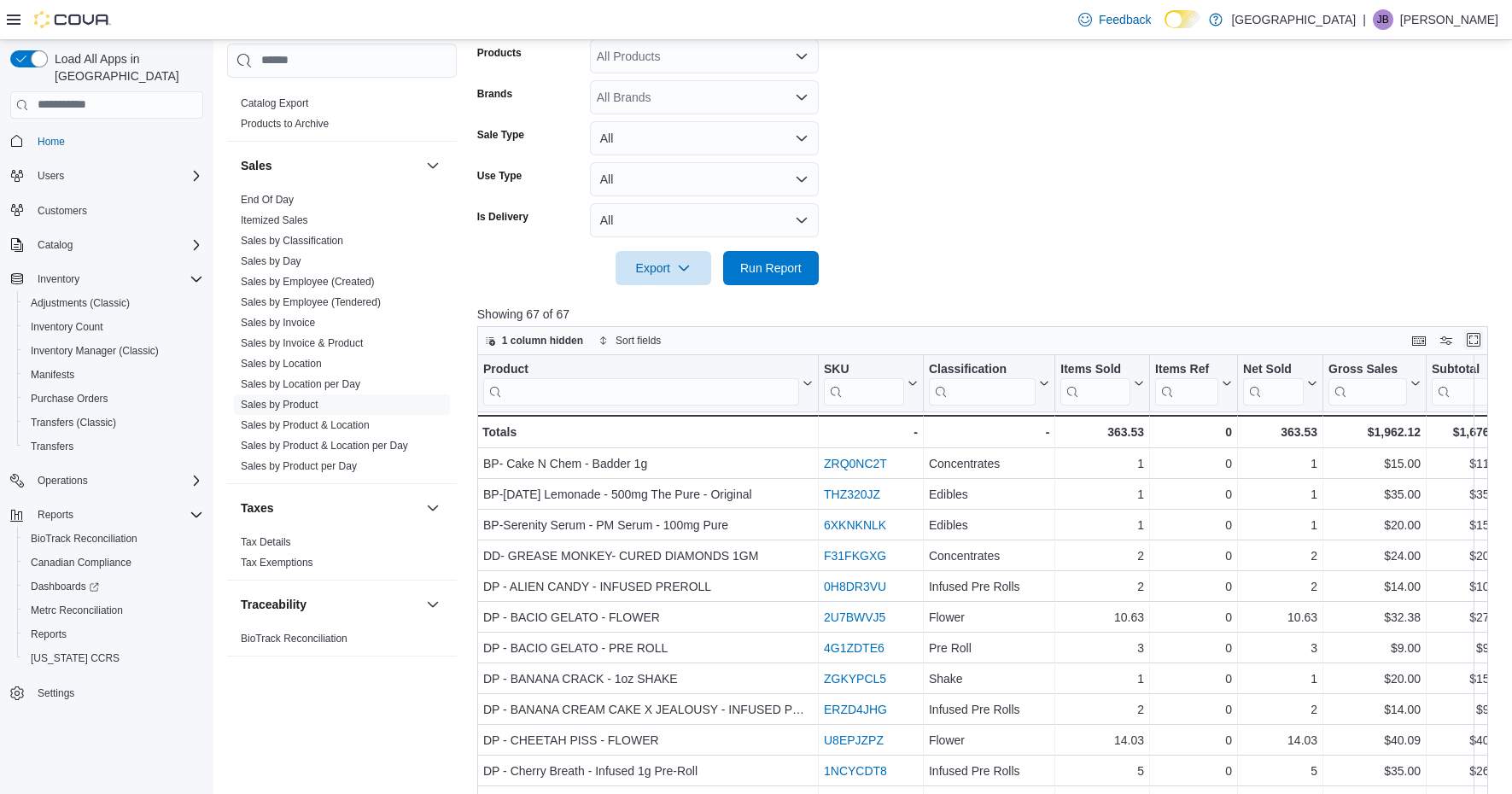
click at [1471, 342] on button "Enter fullscreen" at bounding box center [1473, 339] width 20 height 20
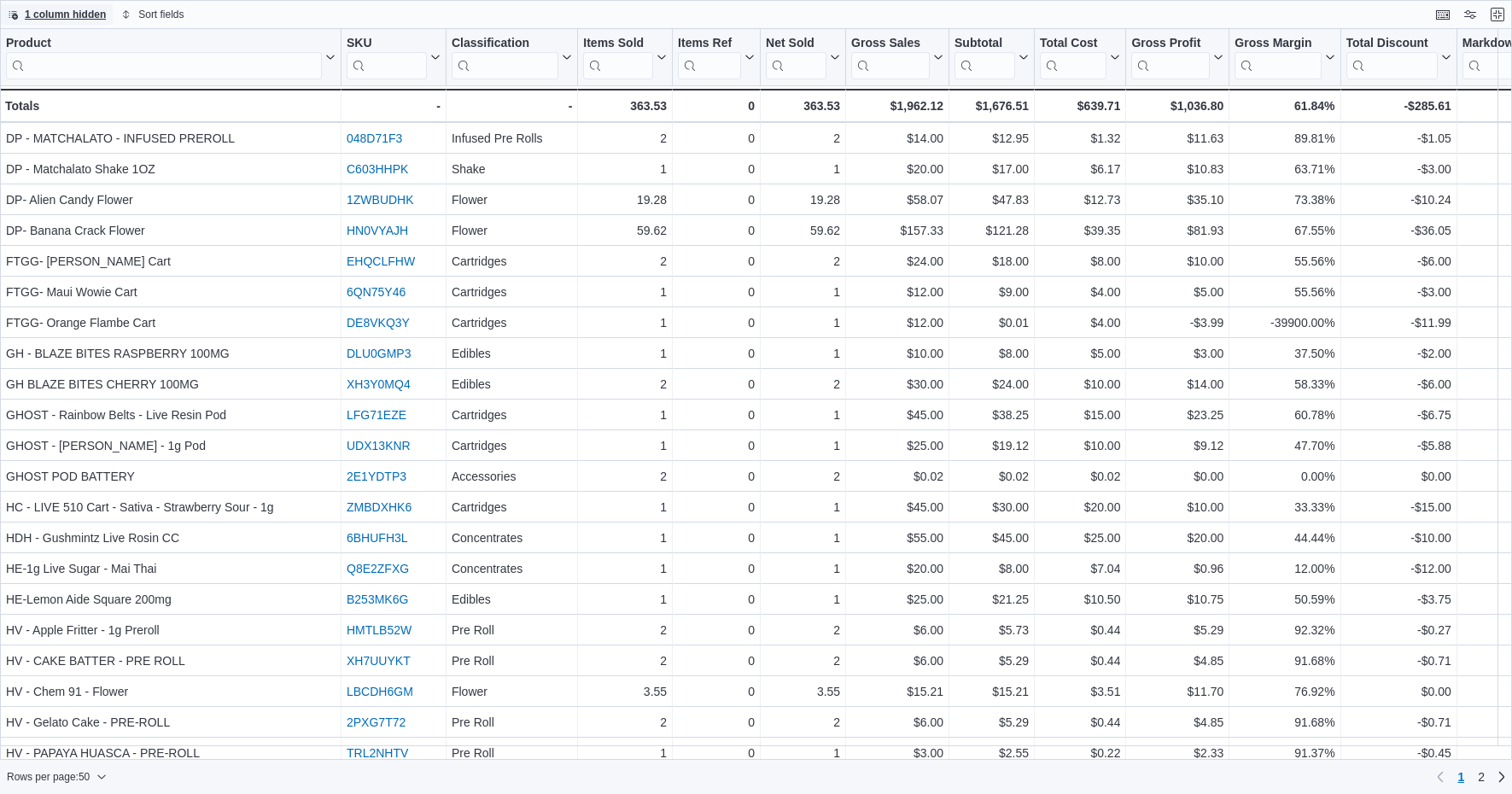
scroll to position [602, 0]
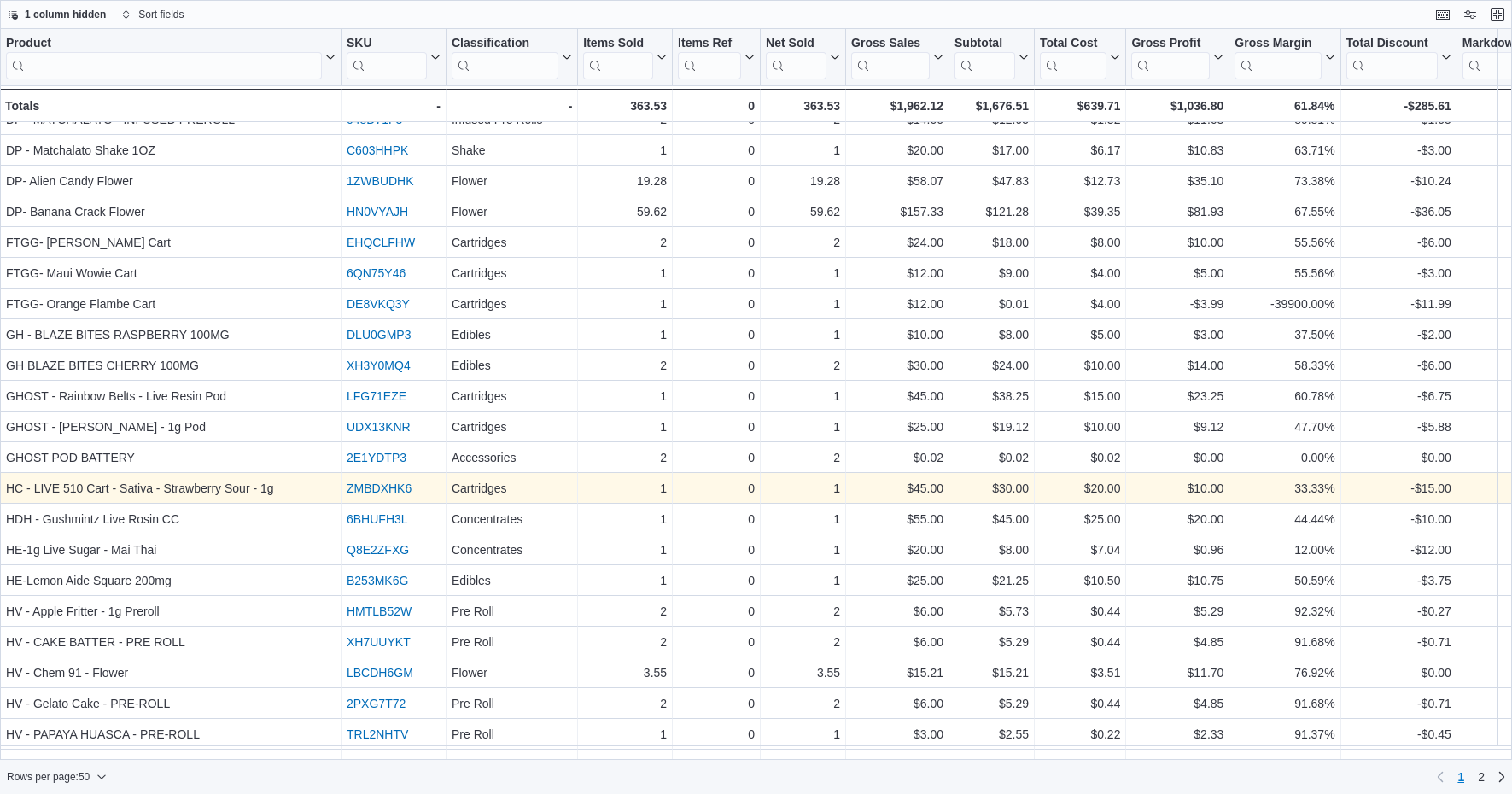
click at [398, 487] on link "ZMBDXHK6" at bounding box center [378, 488] width 64 height 13
click at [370, 487] on link "ZMBDXHK6" at bounding box center [378, 488] width 64 height 13
click at [65, 9] on span "1 column hidden" at bounding box center [65, 14] width 81 height 13
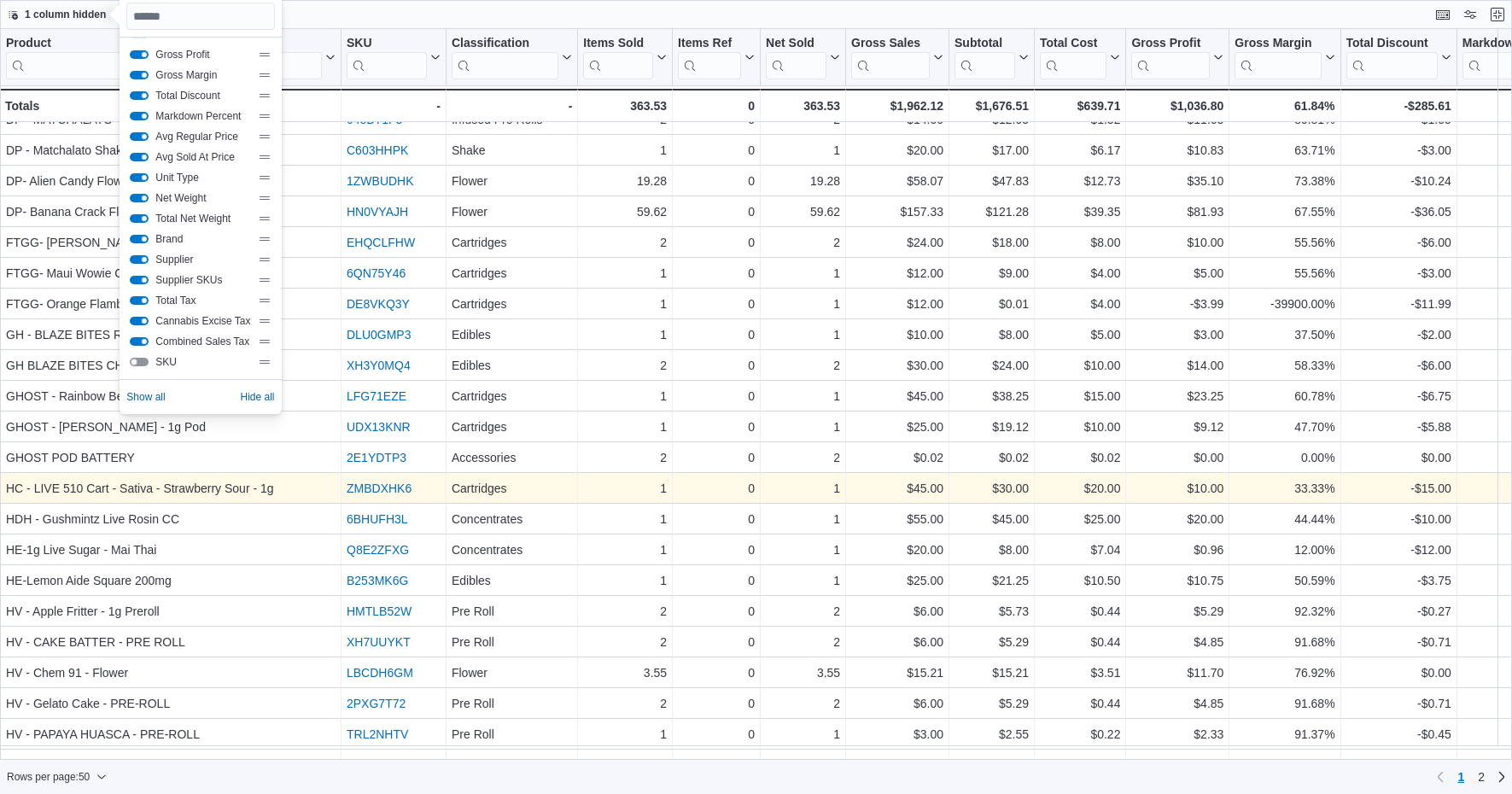
scroll to position [185, 0]
click at [141, 361] on button "SKU" at bounding box center [139, 362] width 19 height 9
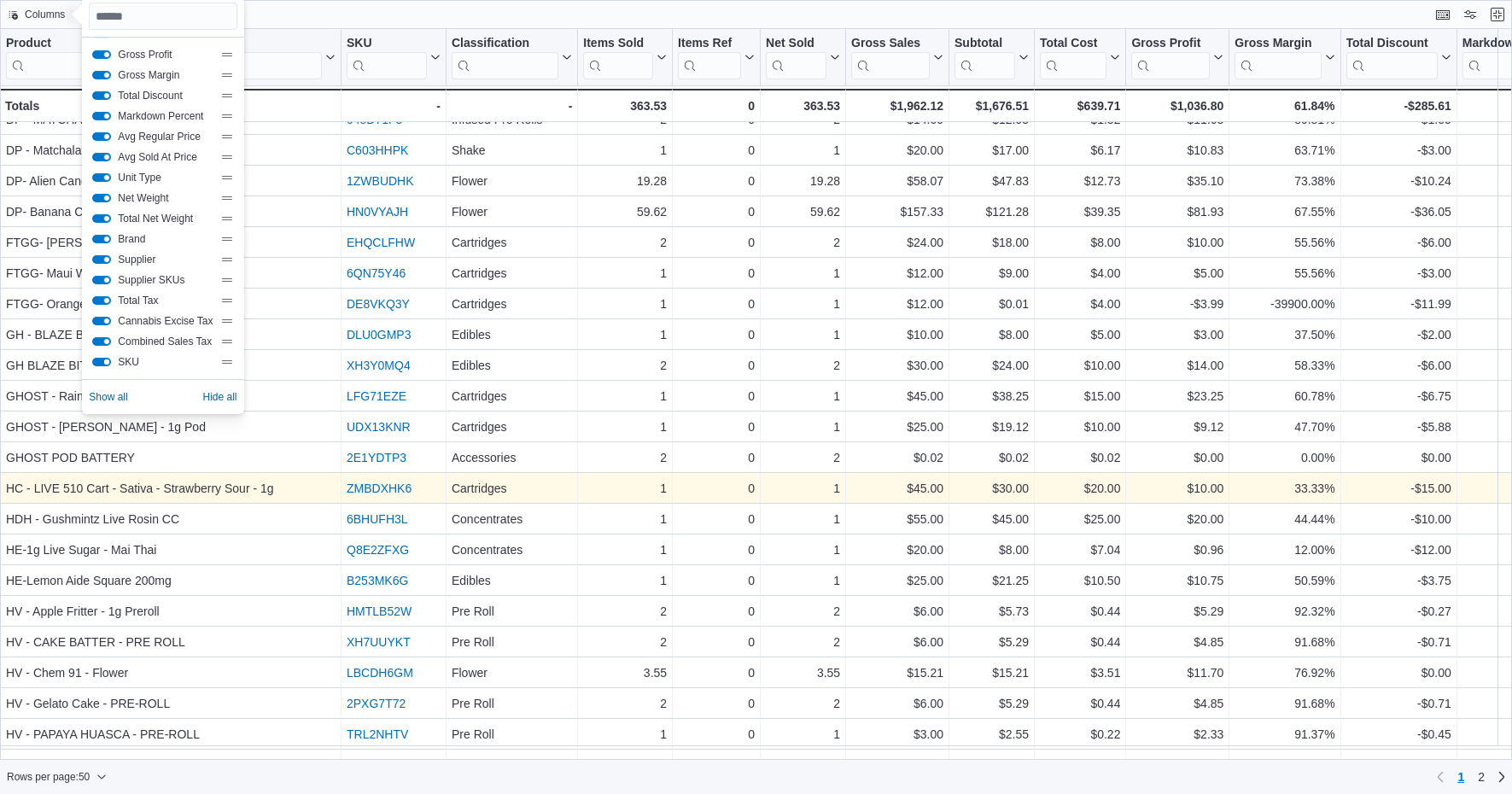
click at [106, 362] on button "SKU" at bounding box center [101, 362] width 19 height 9
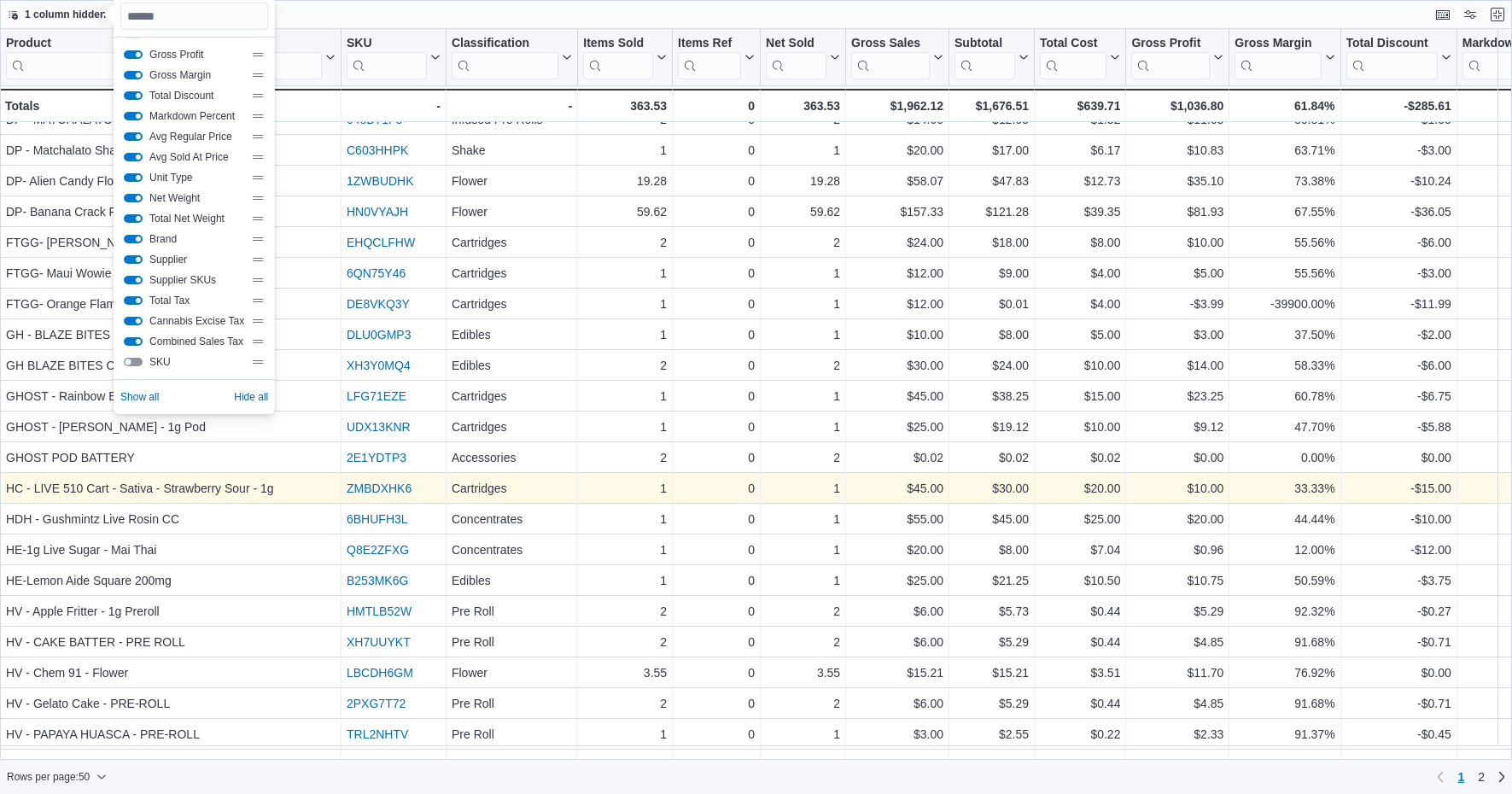
click at [129, 359] on button "SKU" at bounding box center [132, 362] width 19 height 9
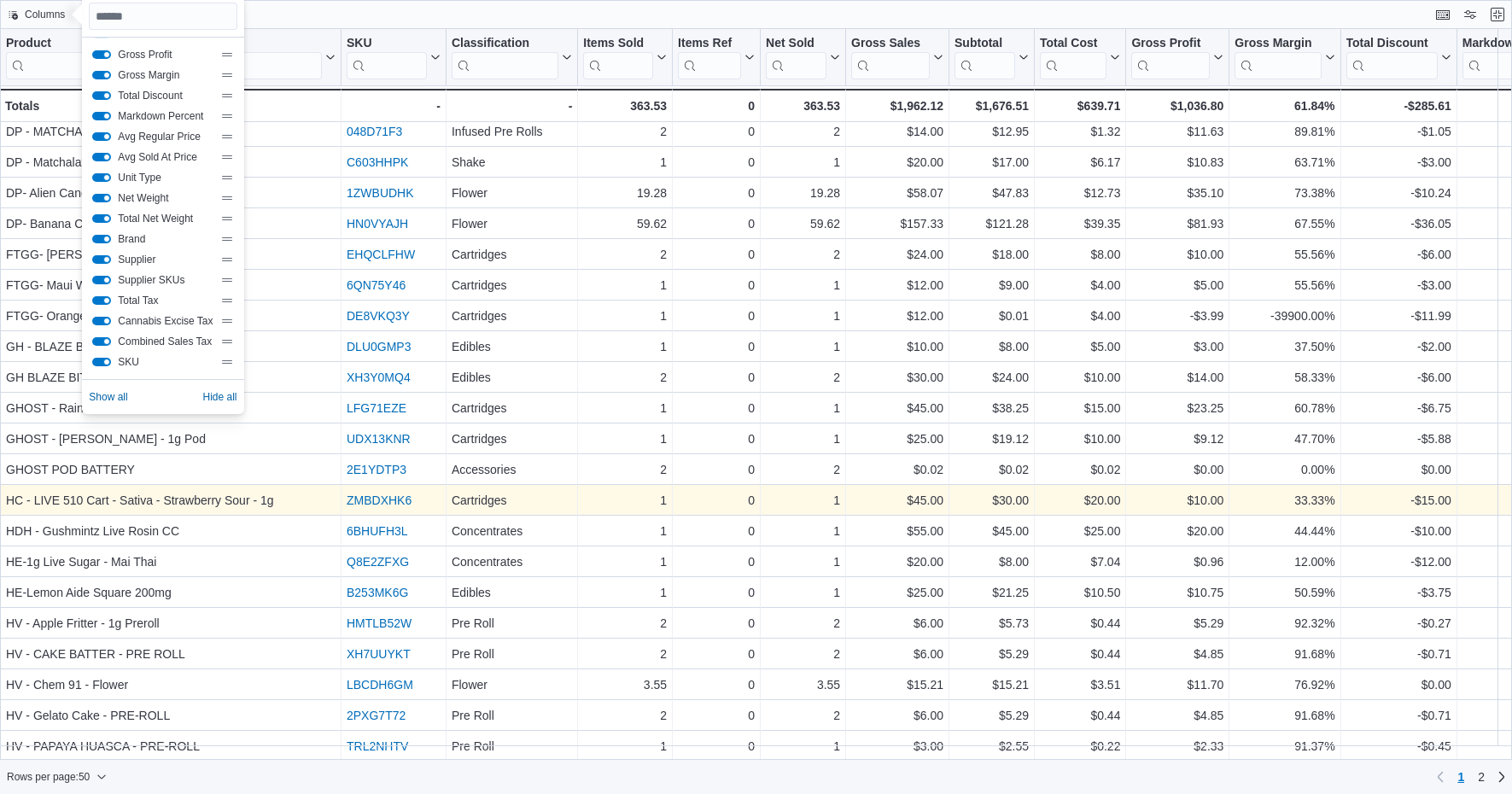
scroll to position [590, 0]
click at [108, 362] on button "SKU" at bounding box center [101, 362] width 19 height 9
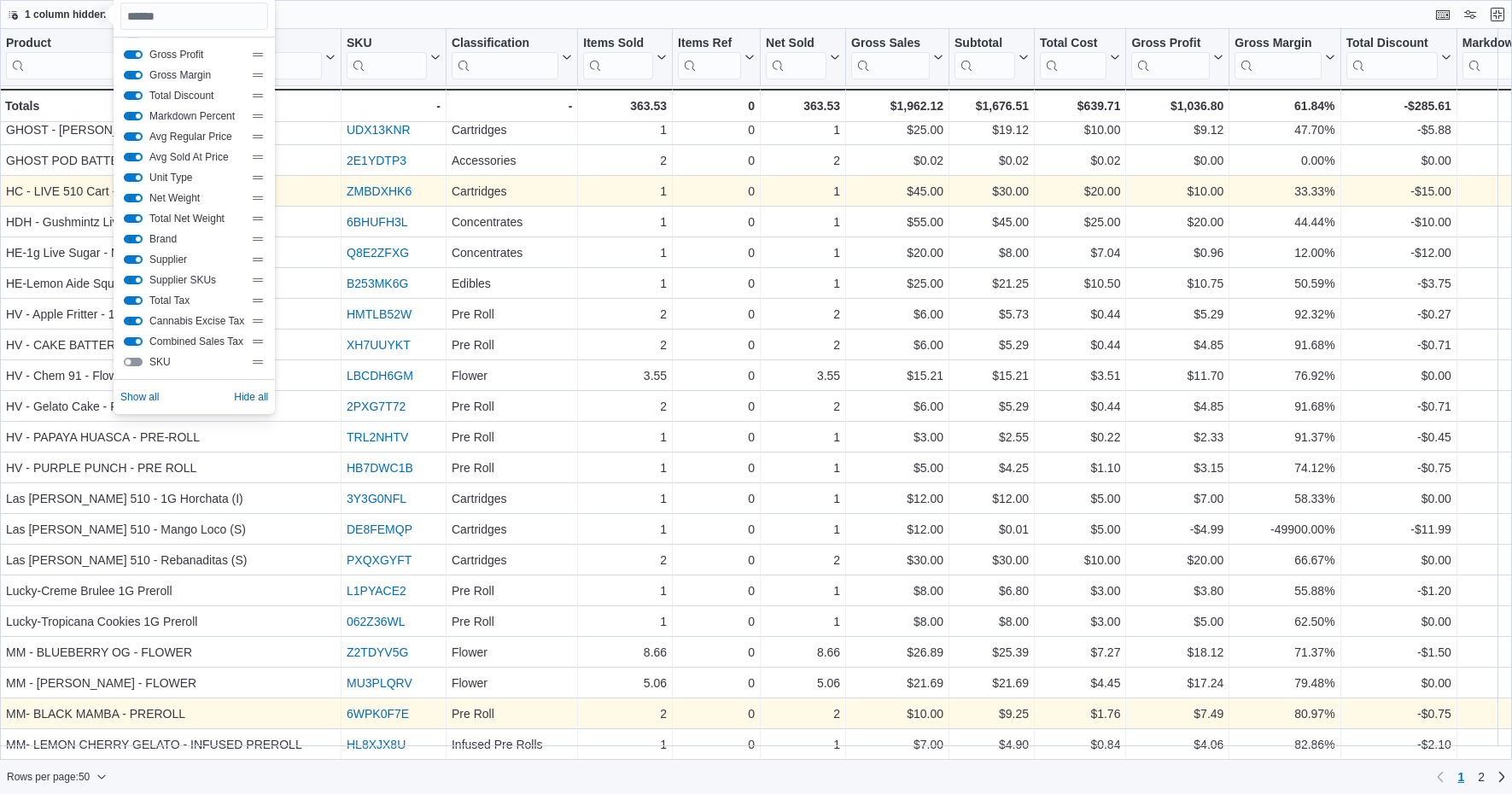
scroll to position [912, 0]
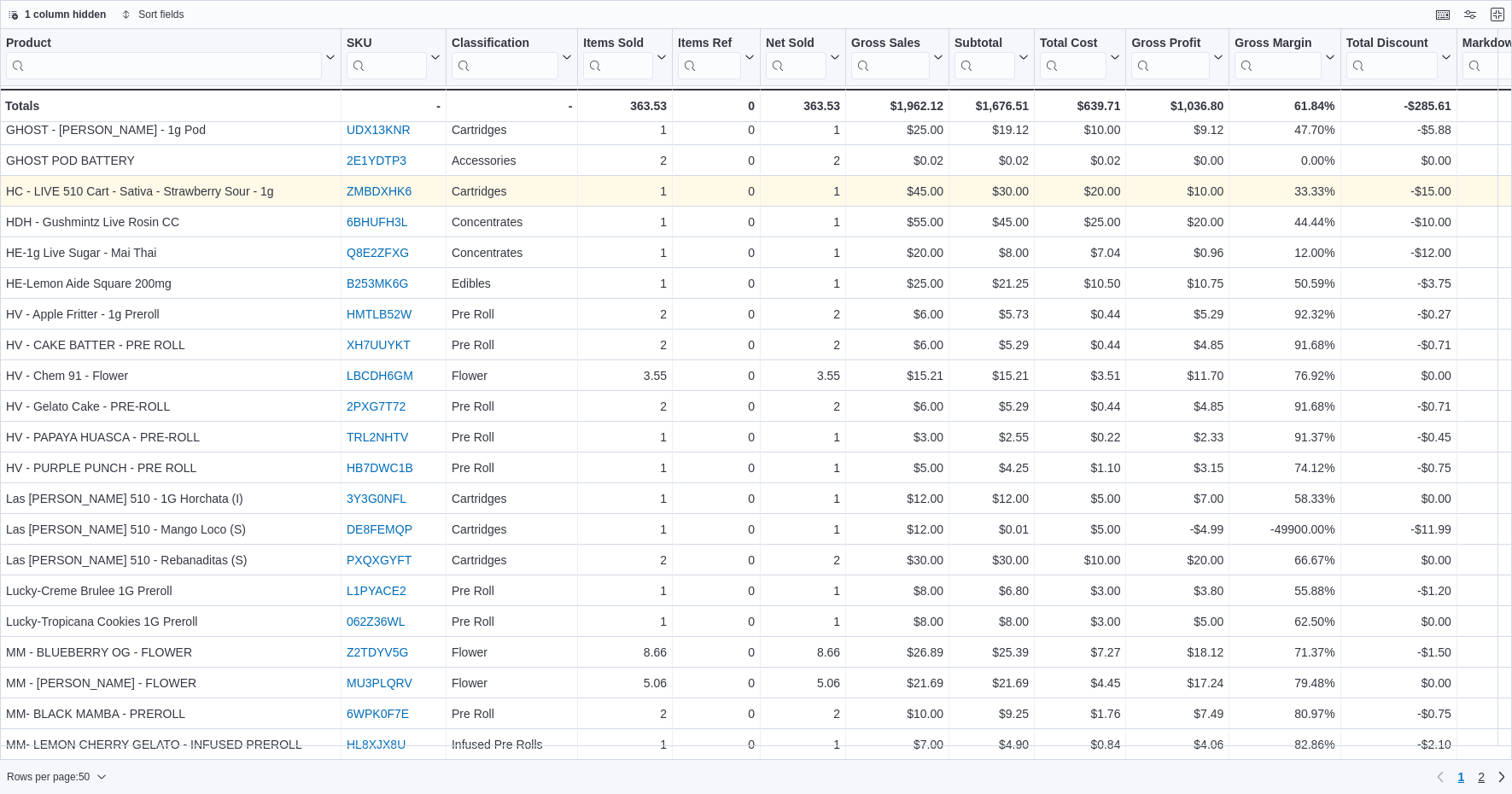
click at [1481, 777] on span "2" at bounding box center [1481, 776] width 7 height 17
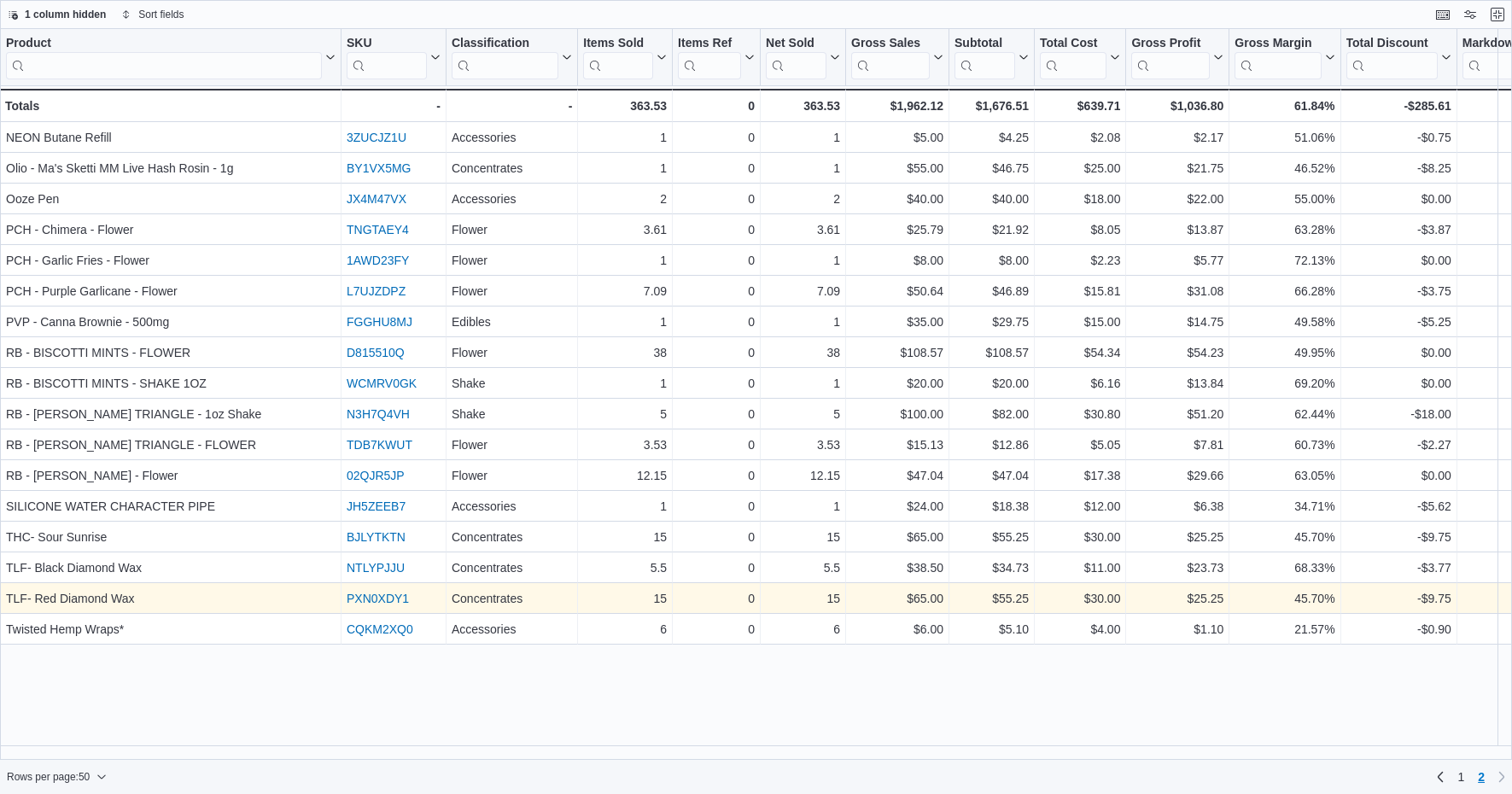
scroll to position [0, 0]
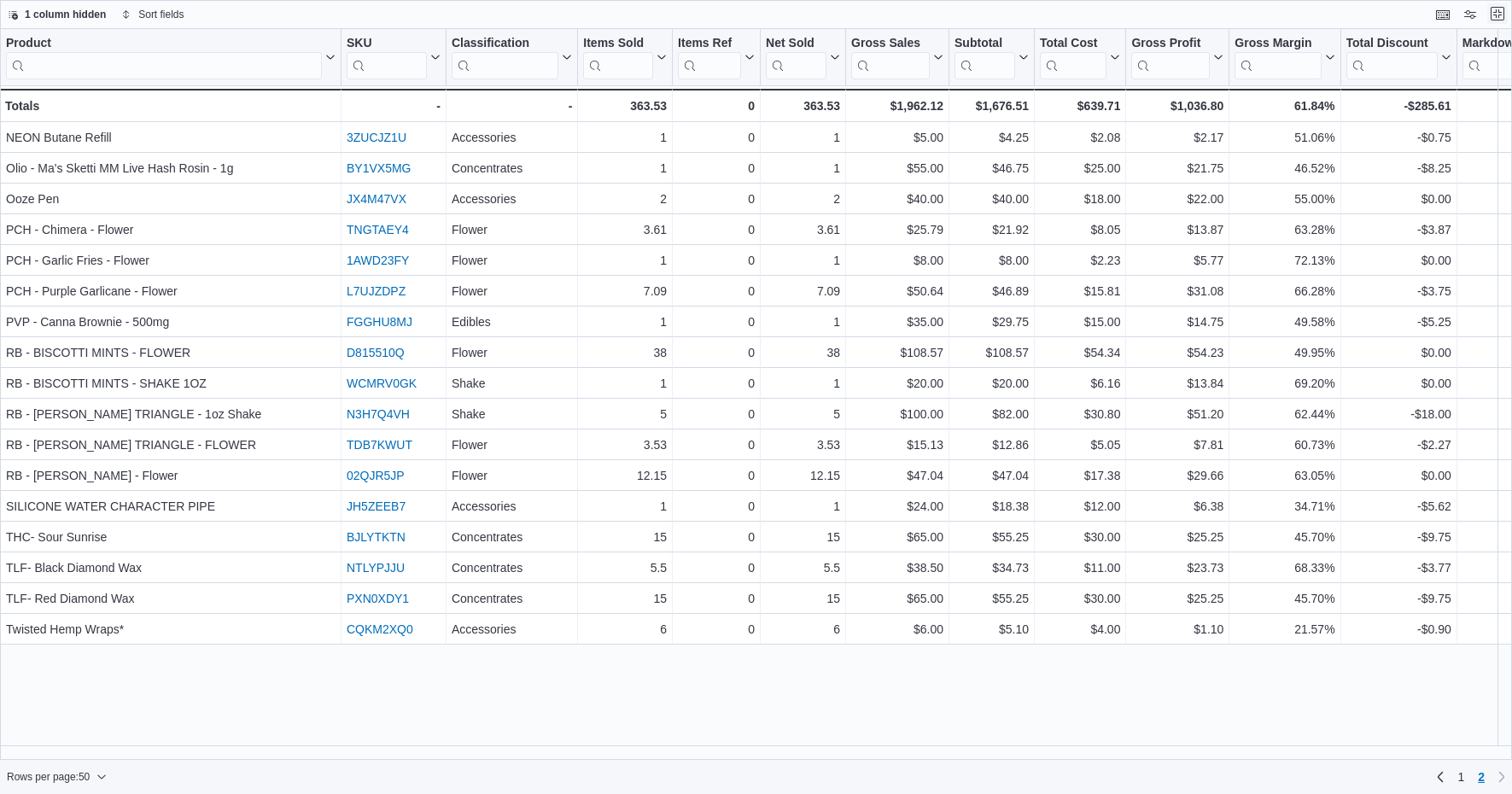
click at [1499, 11] on button "Exit fullscreen" at bounding box center [1497, 13] width 20 height 20
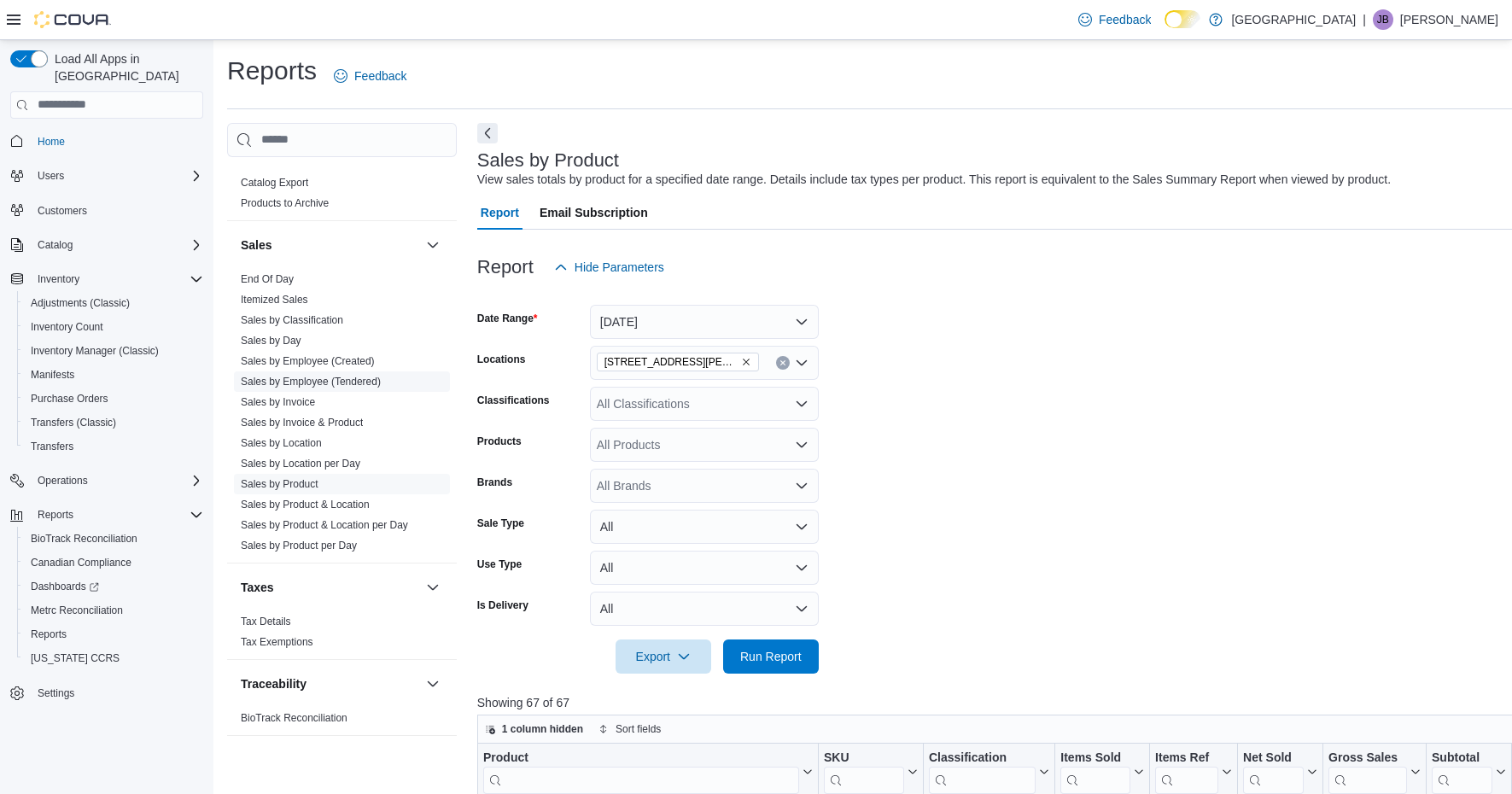
click at [332, 381] on link "Sales by Employee (Tendered)" at bounding box center [311, 382] width 140 height 12
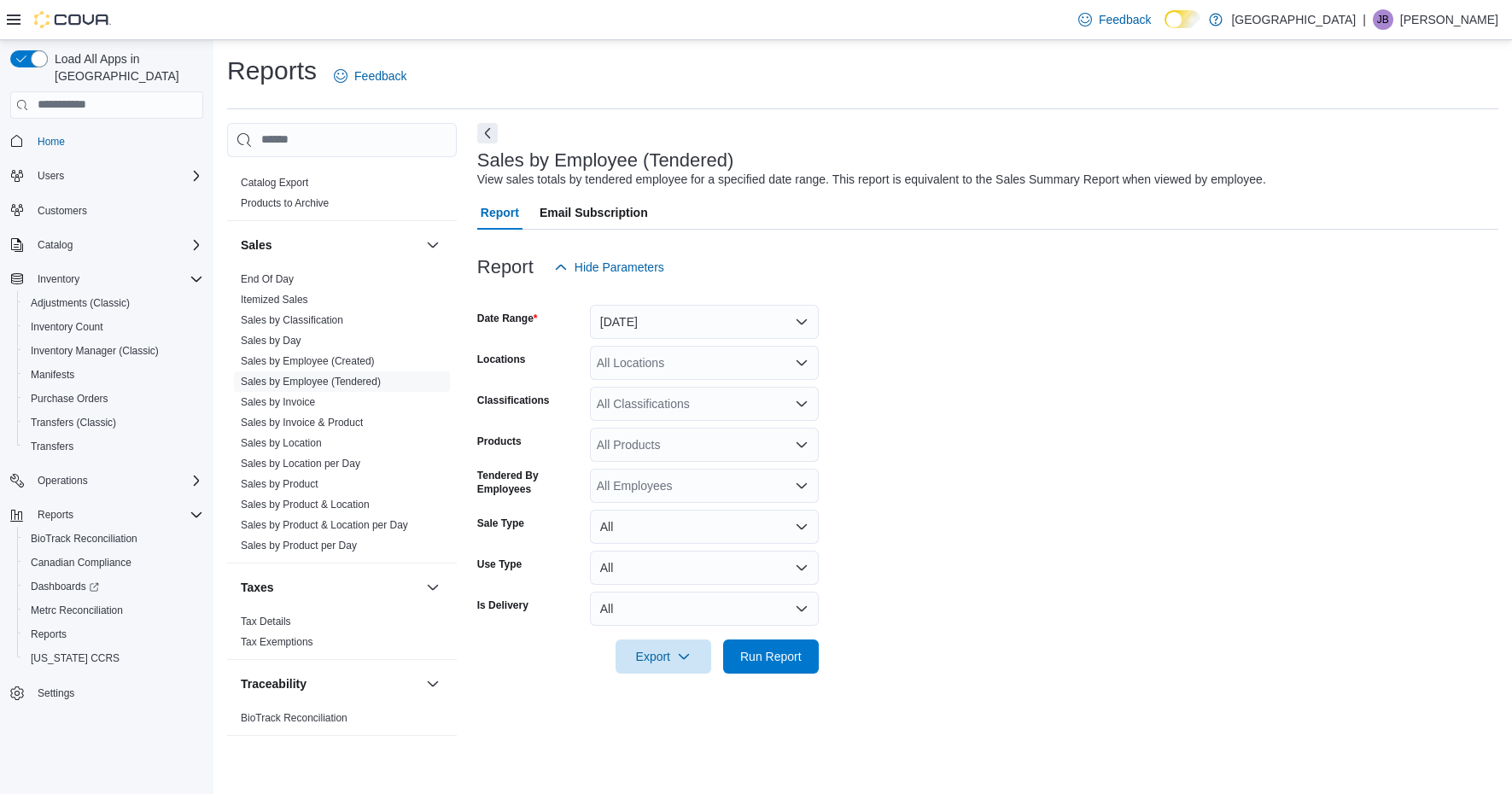
click at [767, 321] on button "Yesterday" at bounding box center [704, 321] width 229 height 34
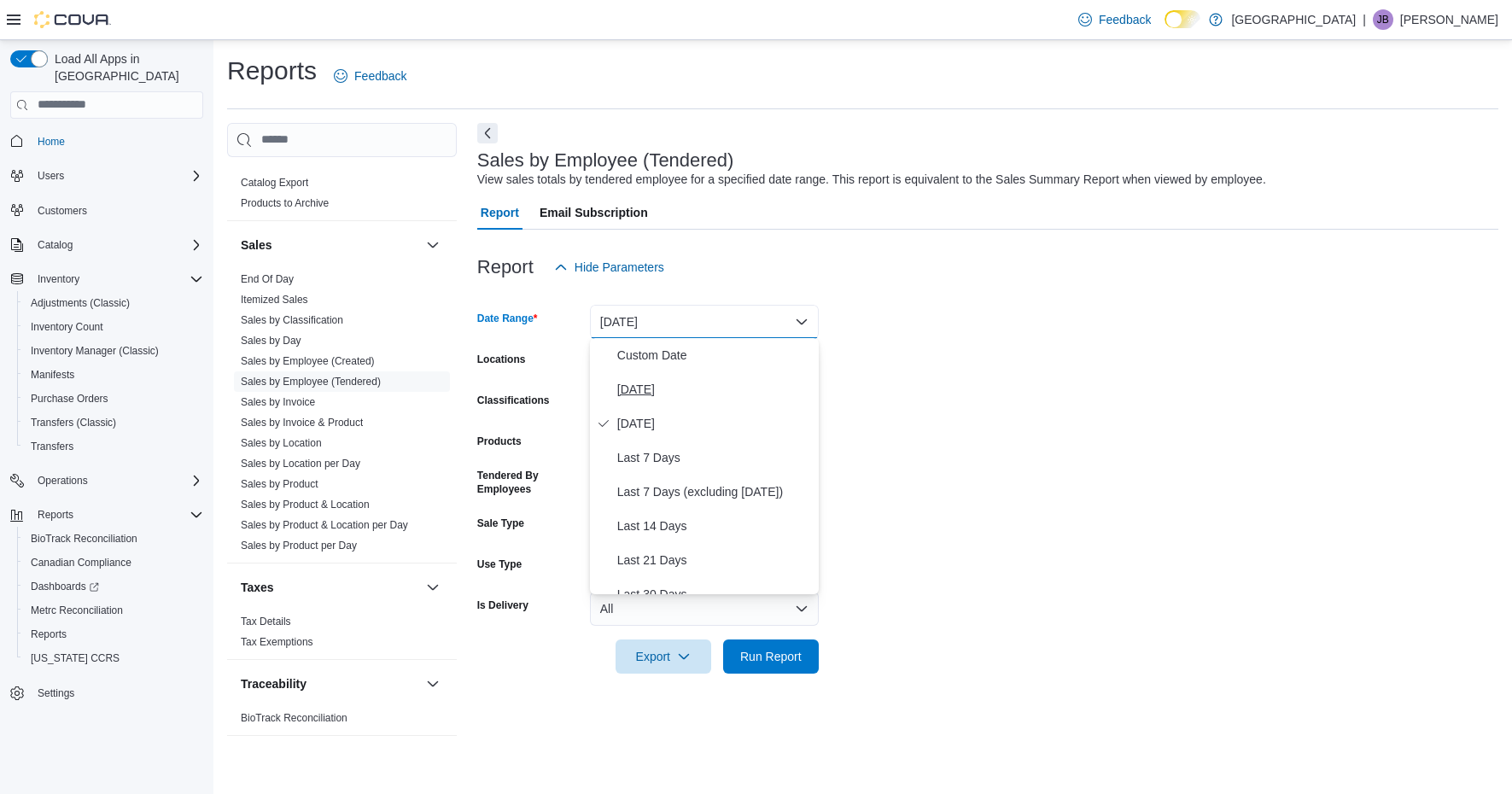
click at [654, 395] on span "Today" at bounding box center [714, 389] width 194 height 20
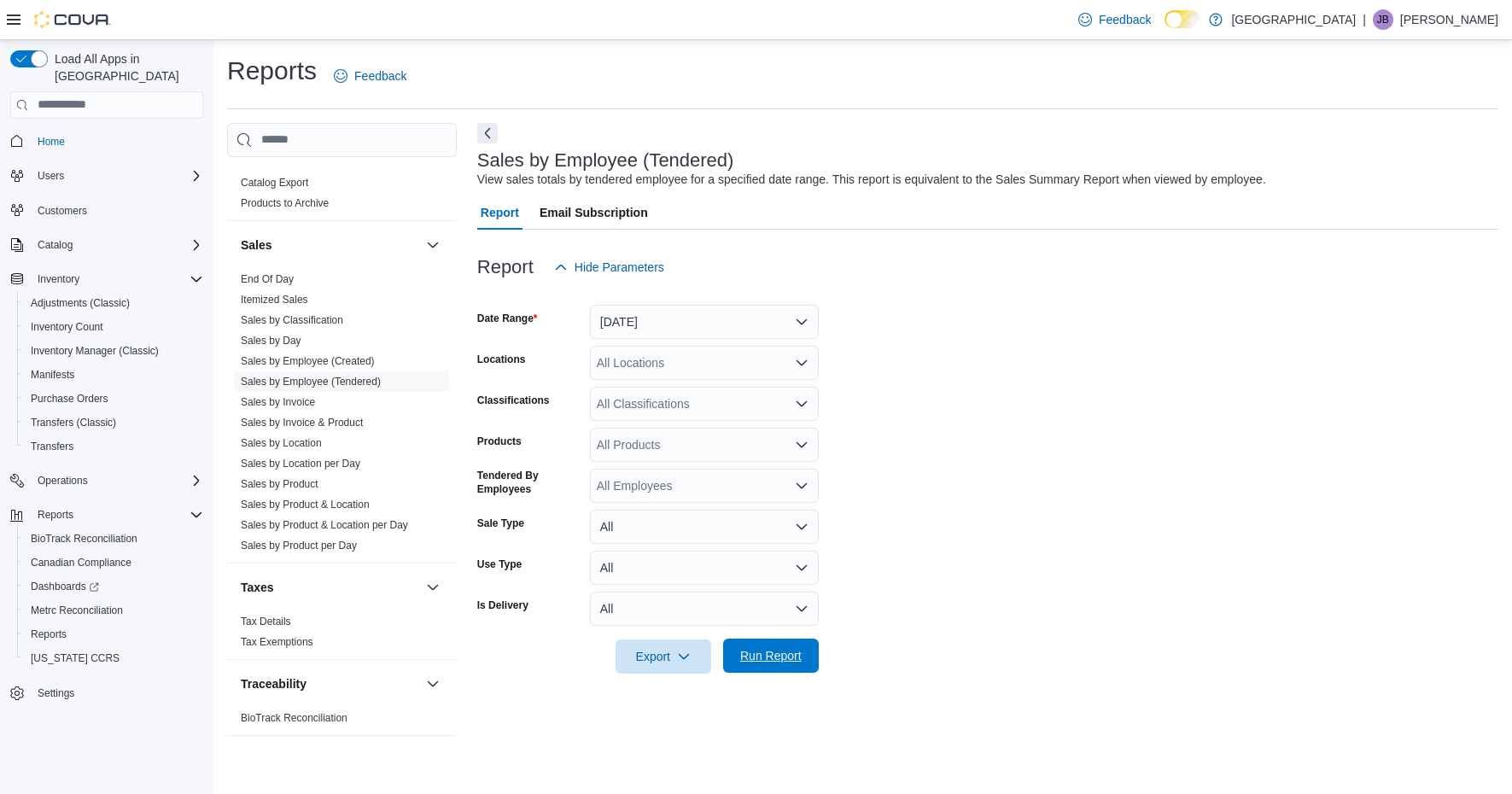
click at [745, 643] on span "Run Report" at bounding box center [770, 655] width 75 height 34
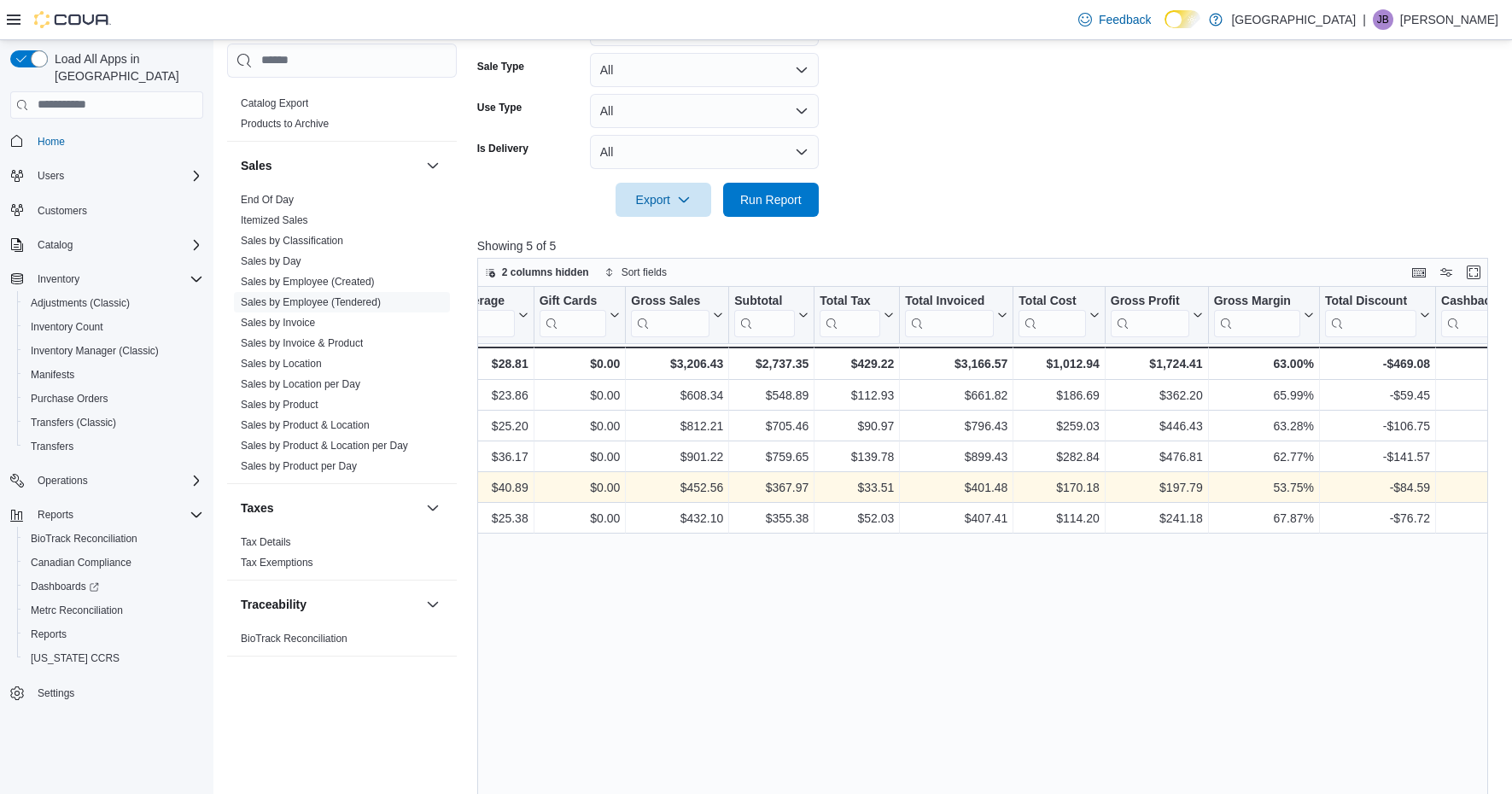
scroll to position [0, 849]
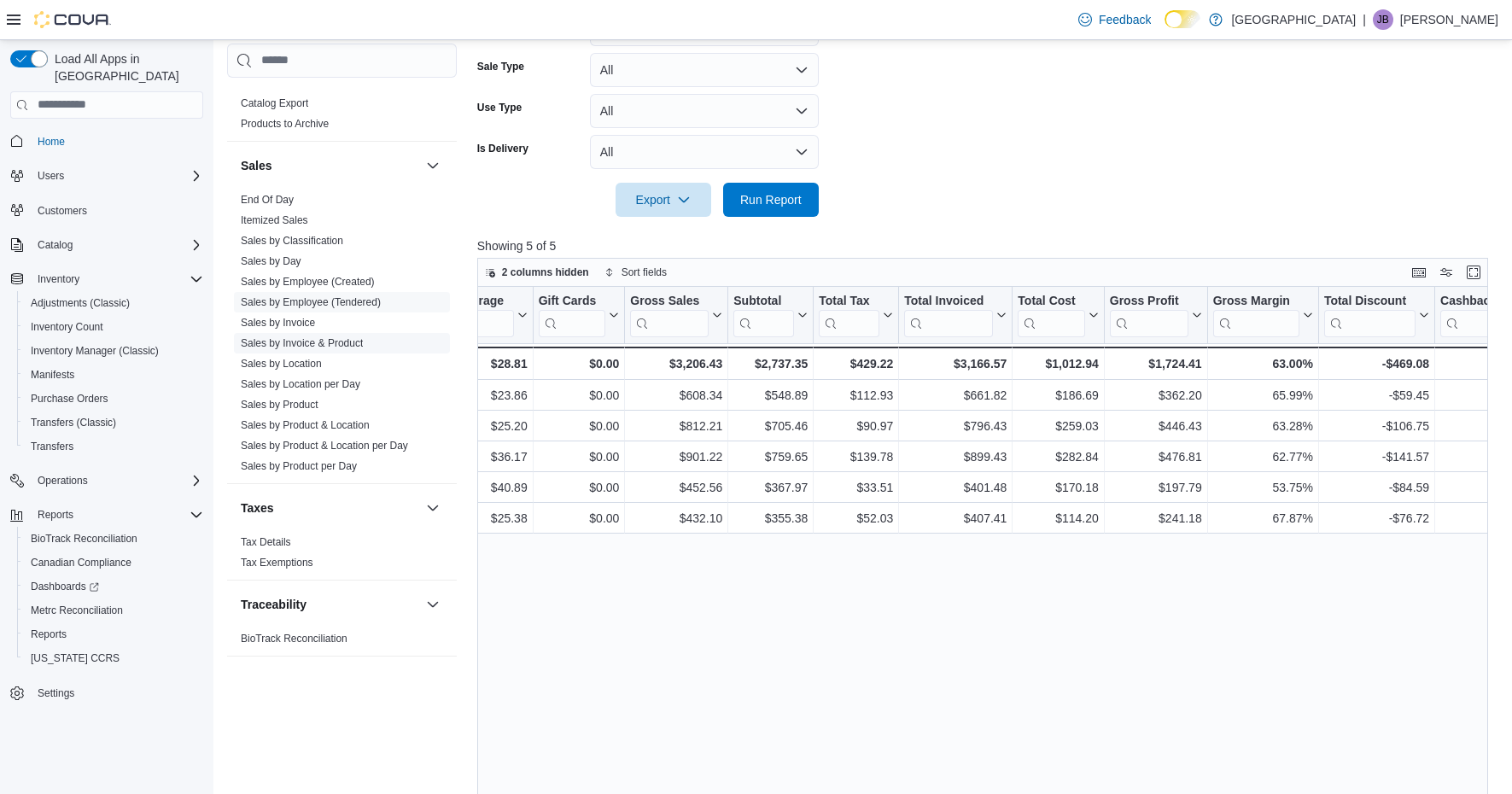
click at [343, 345] on link "Sales by Invoice & Product" at bounding box center [302, 343] width 122 height 12
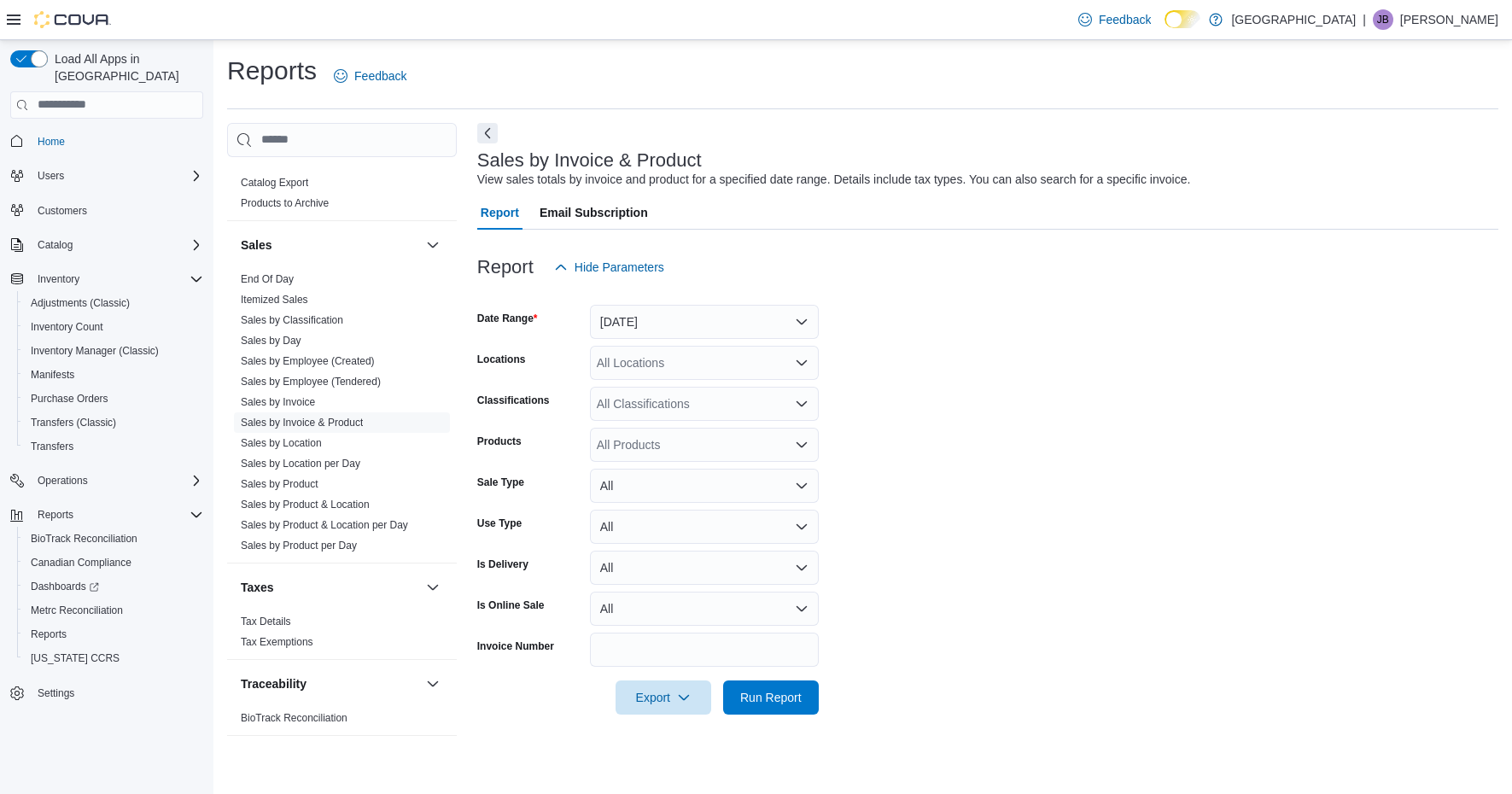
click at [745, 315] on button "Yesterday" at bounding box center [704, 321] width 229 height 34
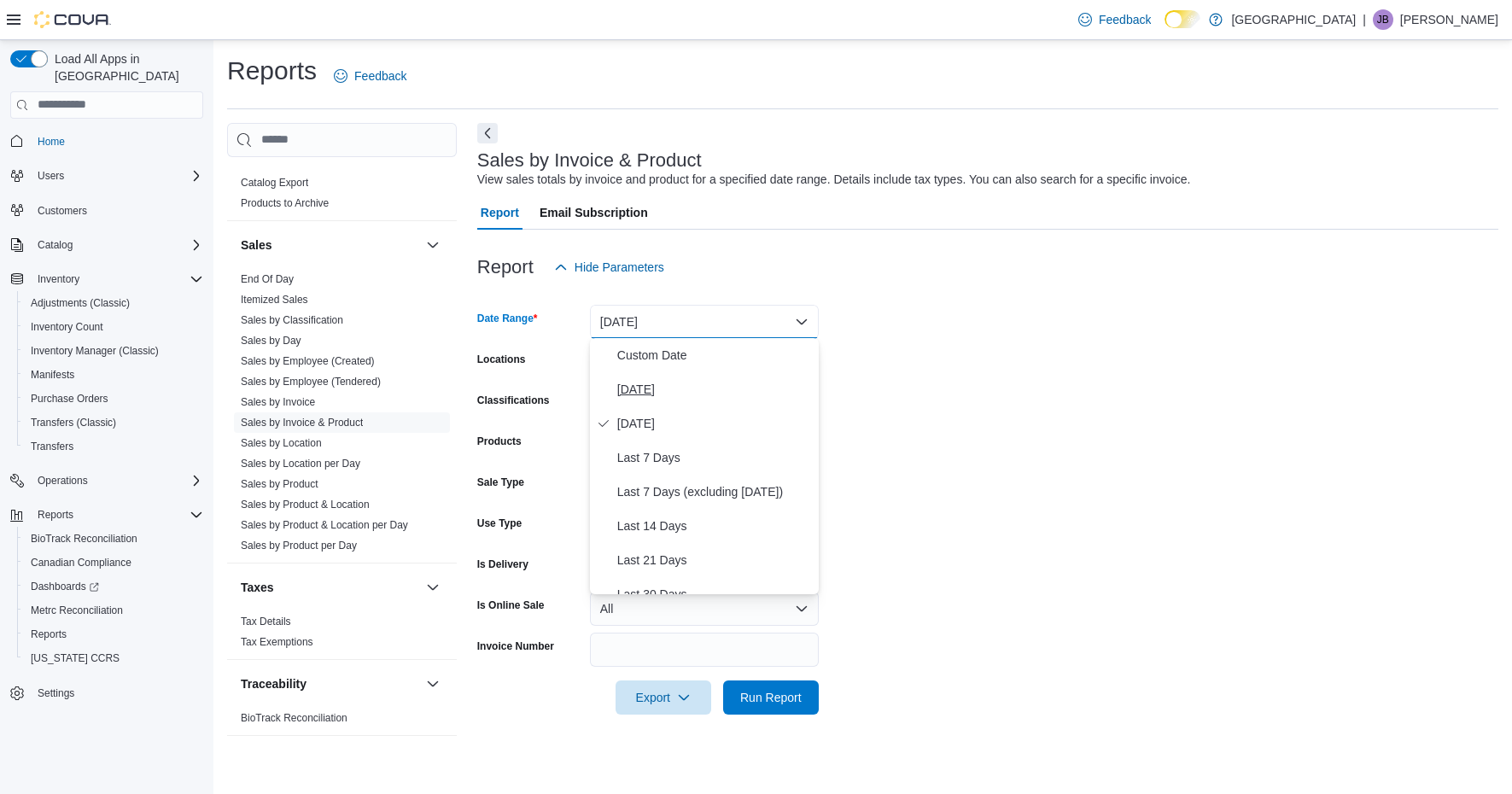
click at [657, 397] on span "Today" at bounding box center [714, 389] width 194 height 20
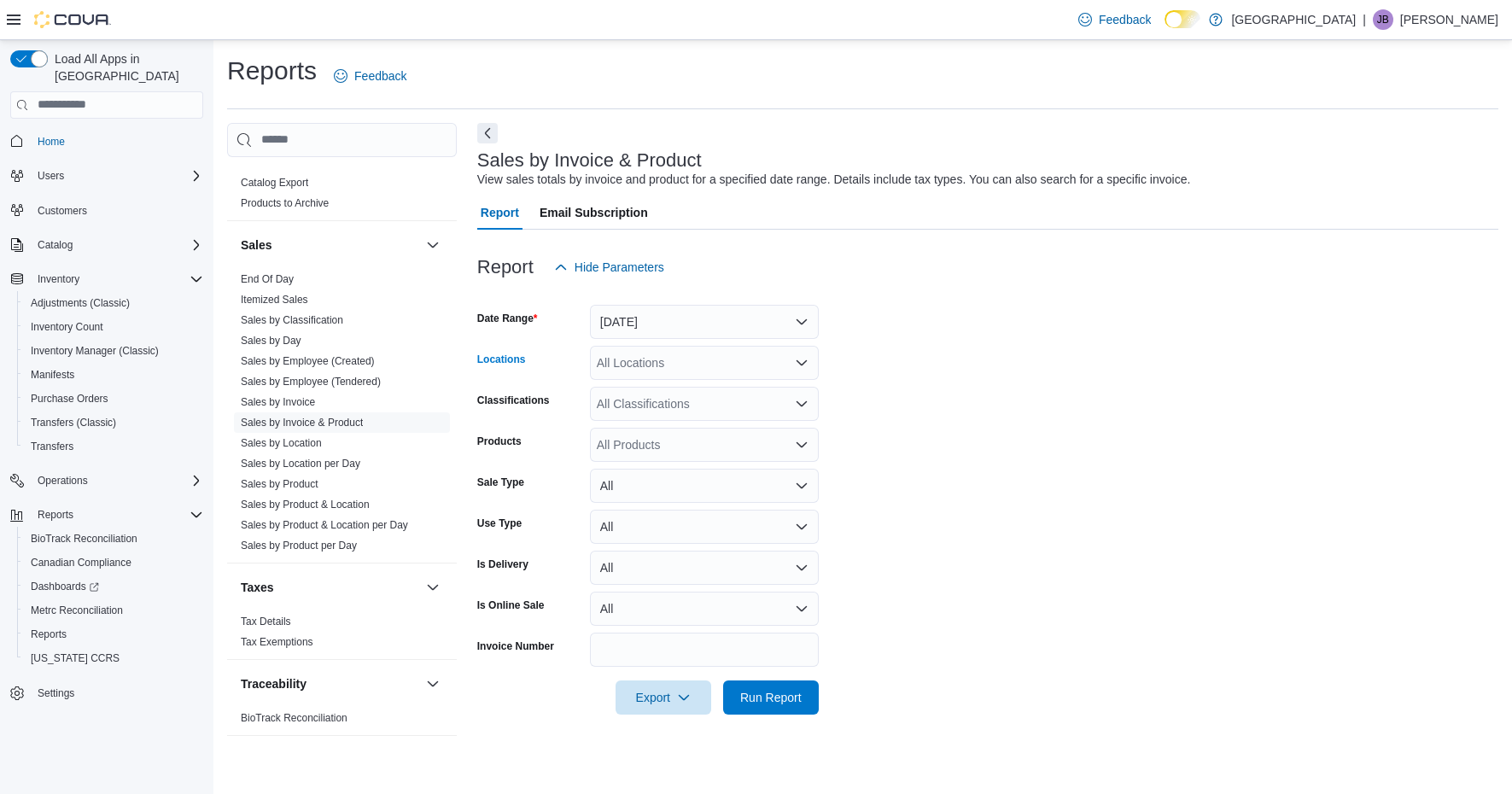
click at [737, 356] on div "All Locations" at bounding box center [704, 363] width 229 height 34
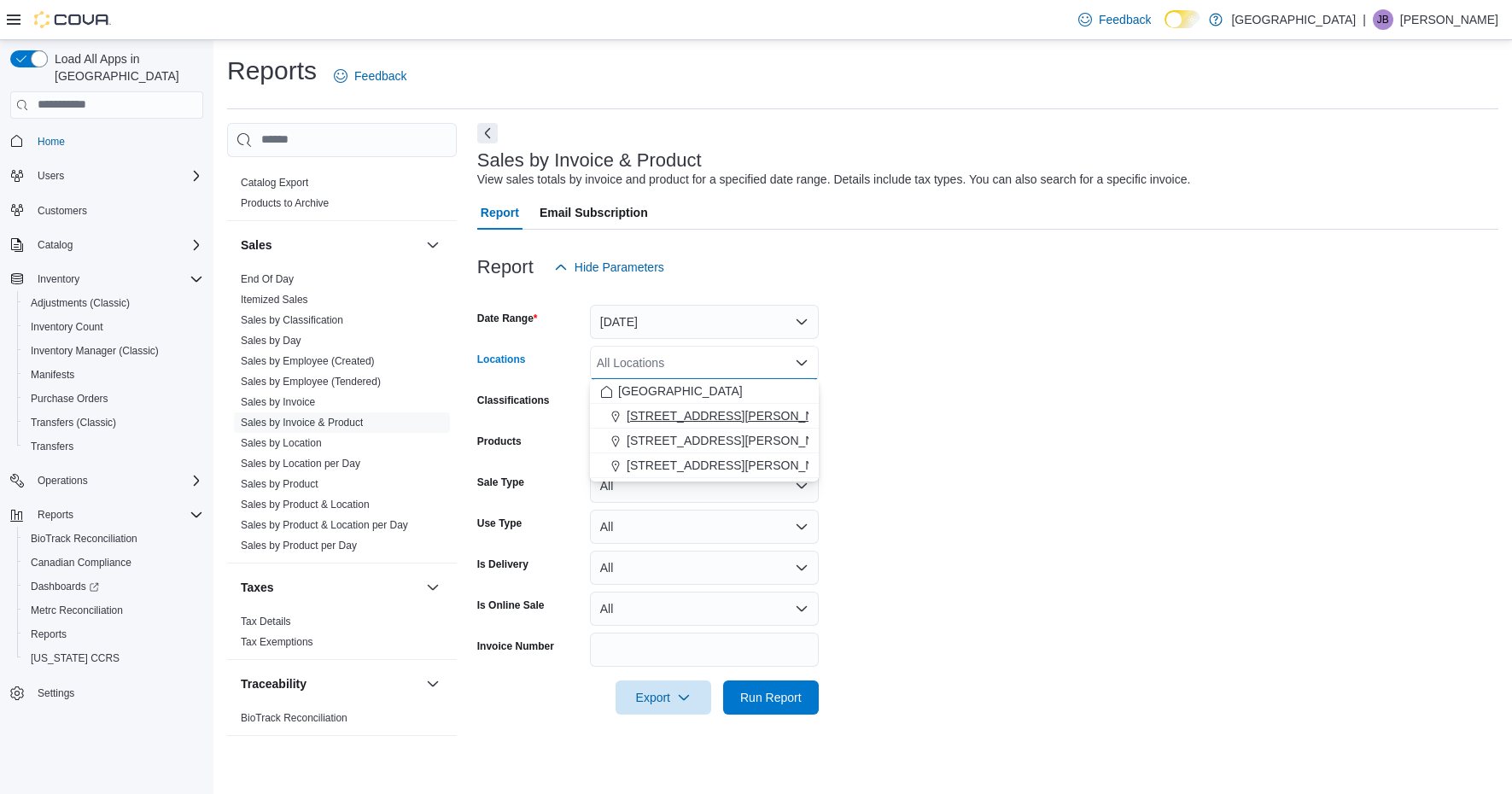
click at [683, 415] on span "1165 McNutt Road" at bounding box center [736, 415] width 217 height 17
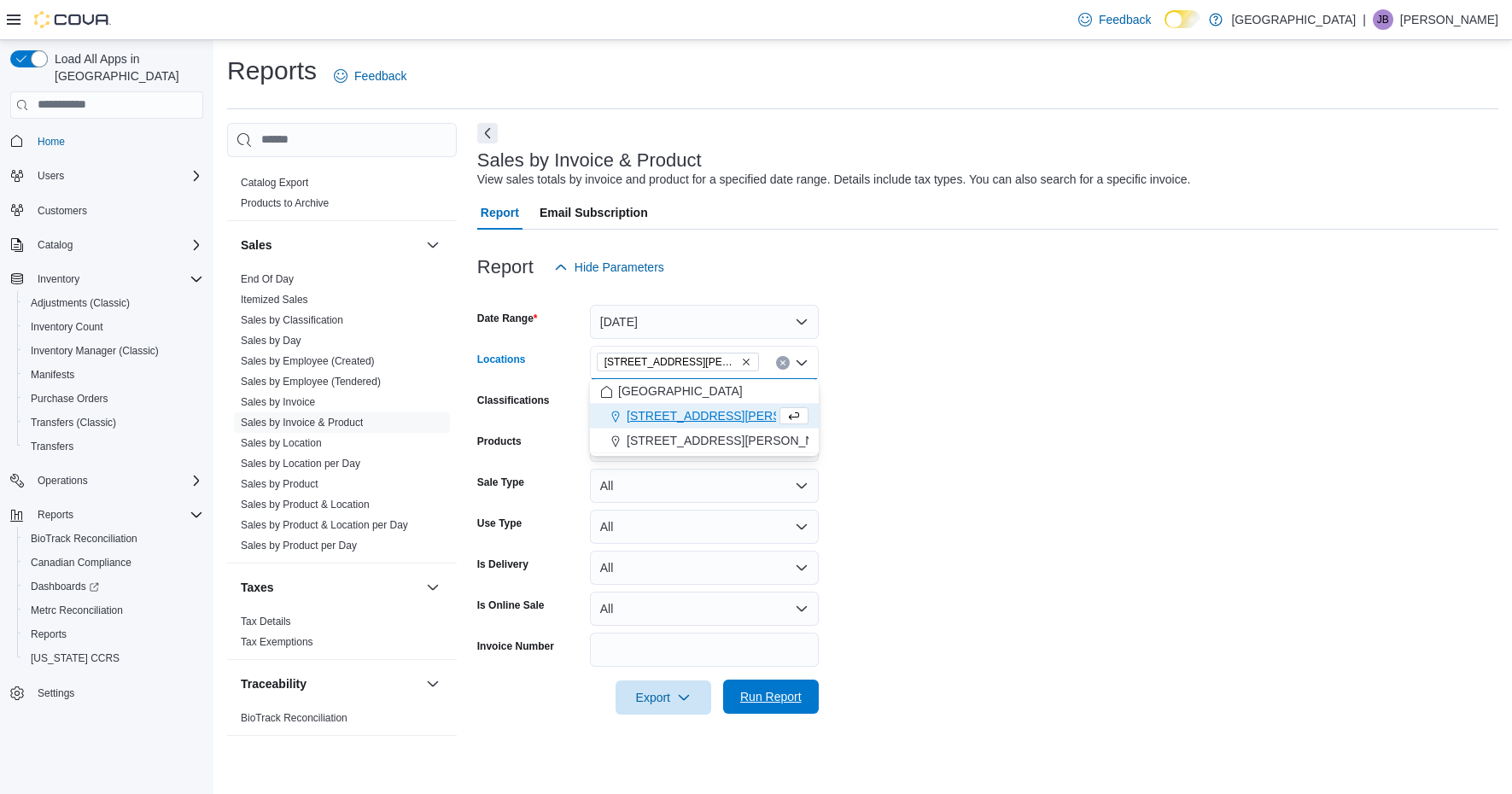
click at [769, 691] on span "Run Report" at bounding box center [771, 696] width 62 height 17
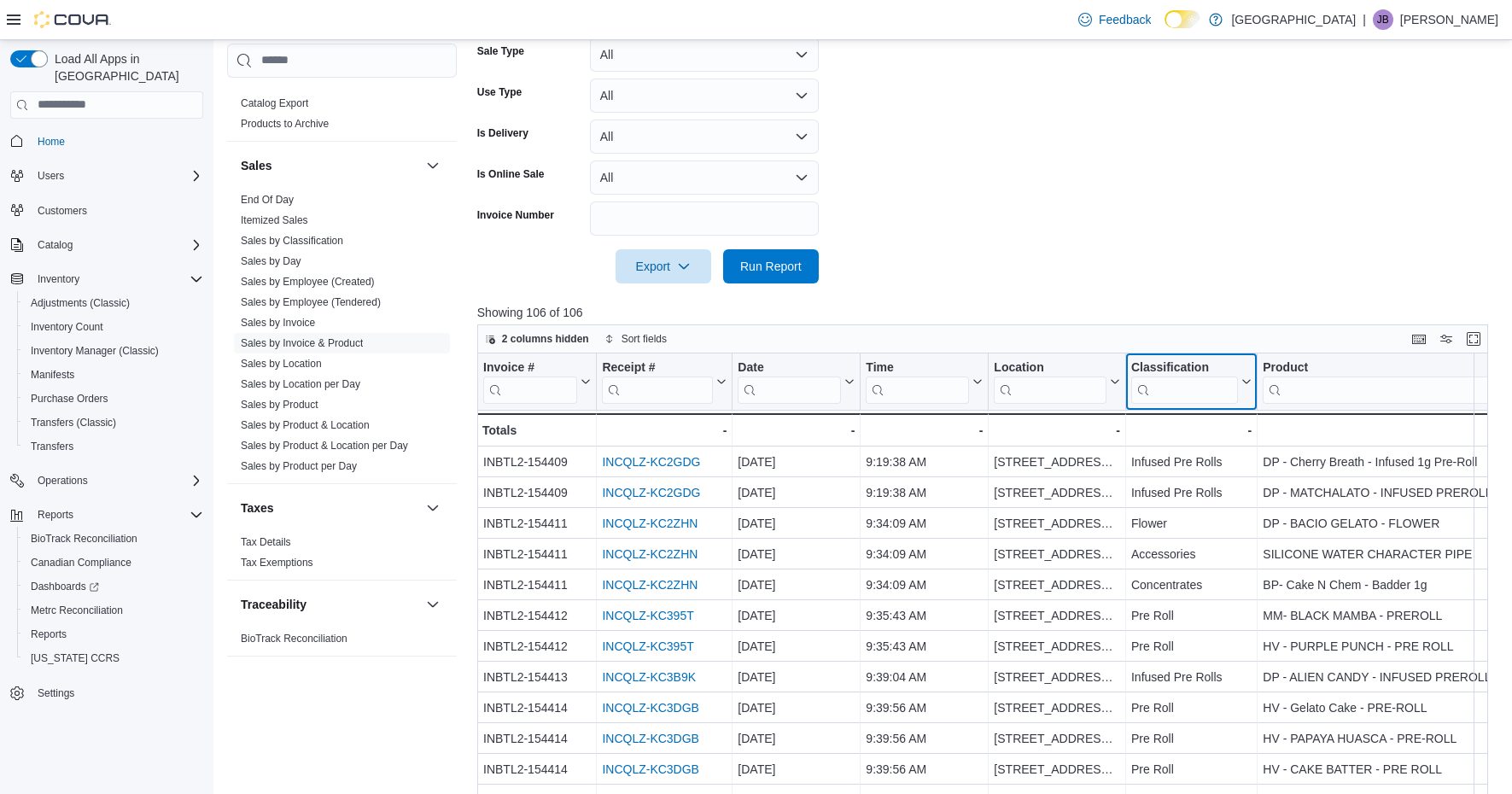
click at [1198, 396] on input "search" at bounding box center [1184, 389] width 107 height 27
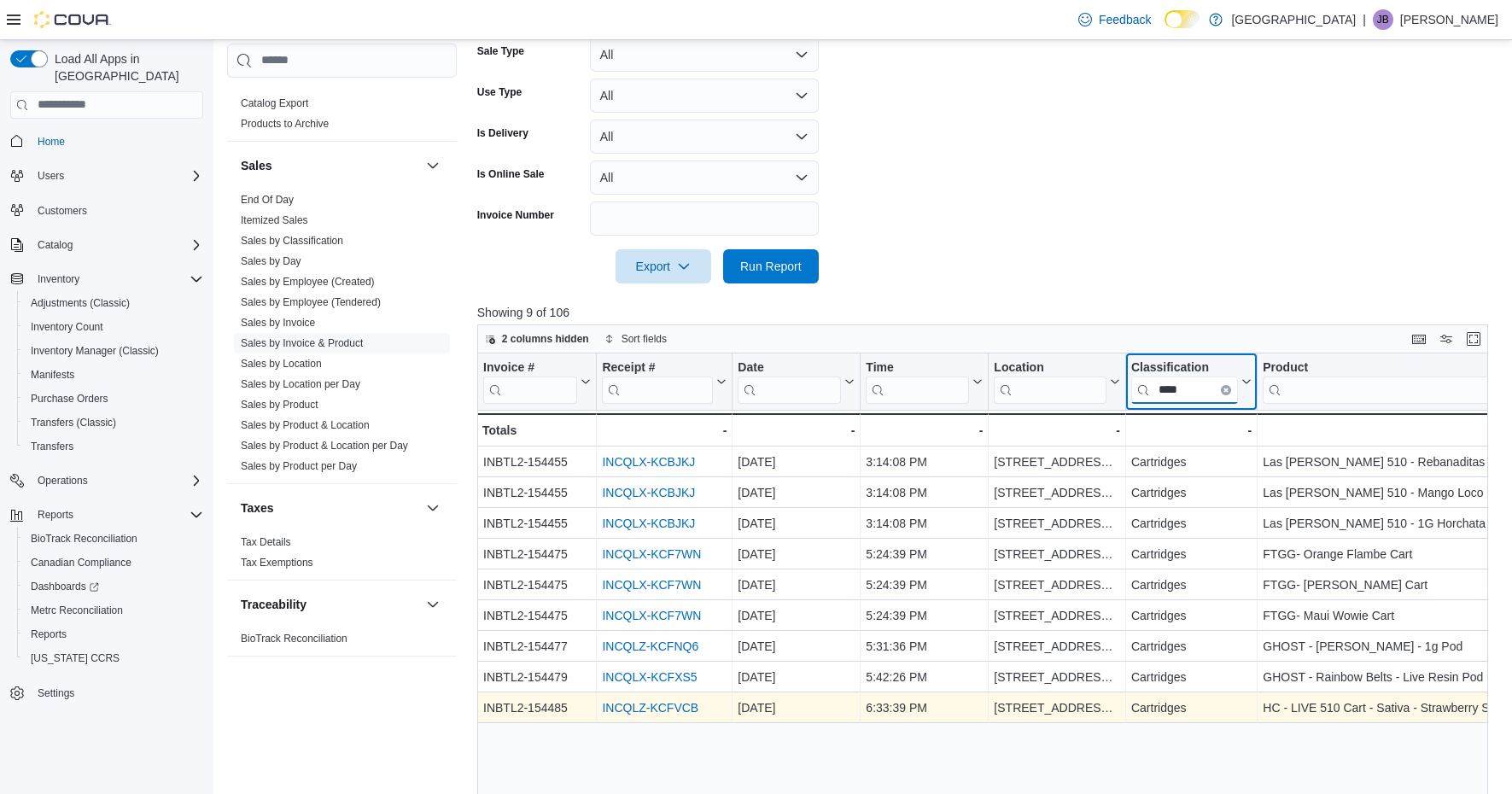
type input "****"
click at [684, 705] on link "INCQLZ-KCFVCB" at bounding box center [650, 707] width 96 height 13
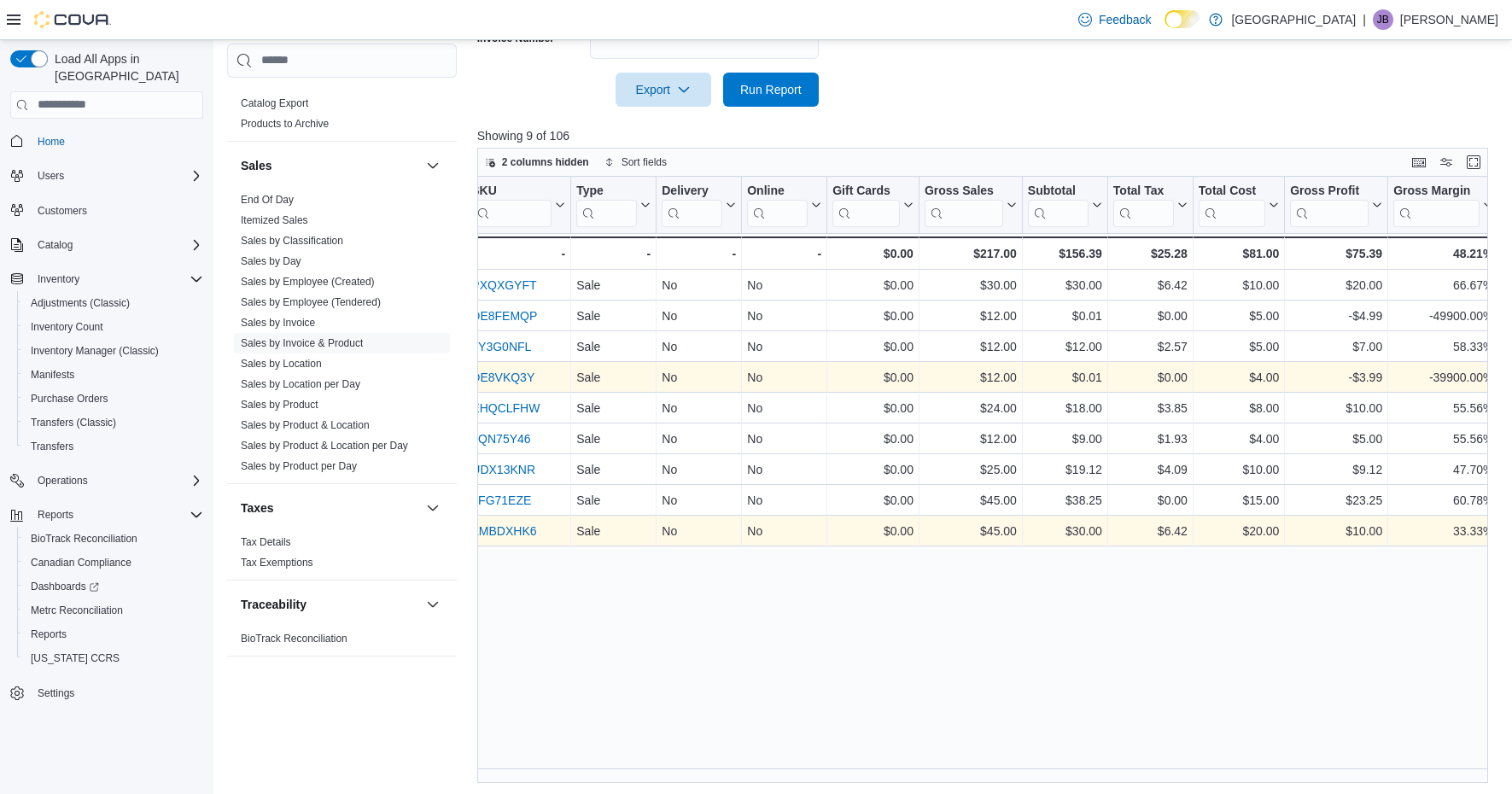
scroll to position [0, 1138]
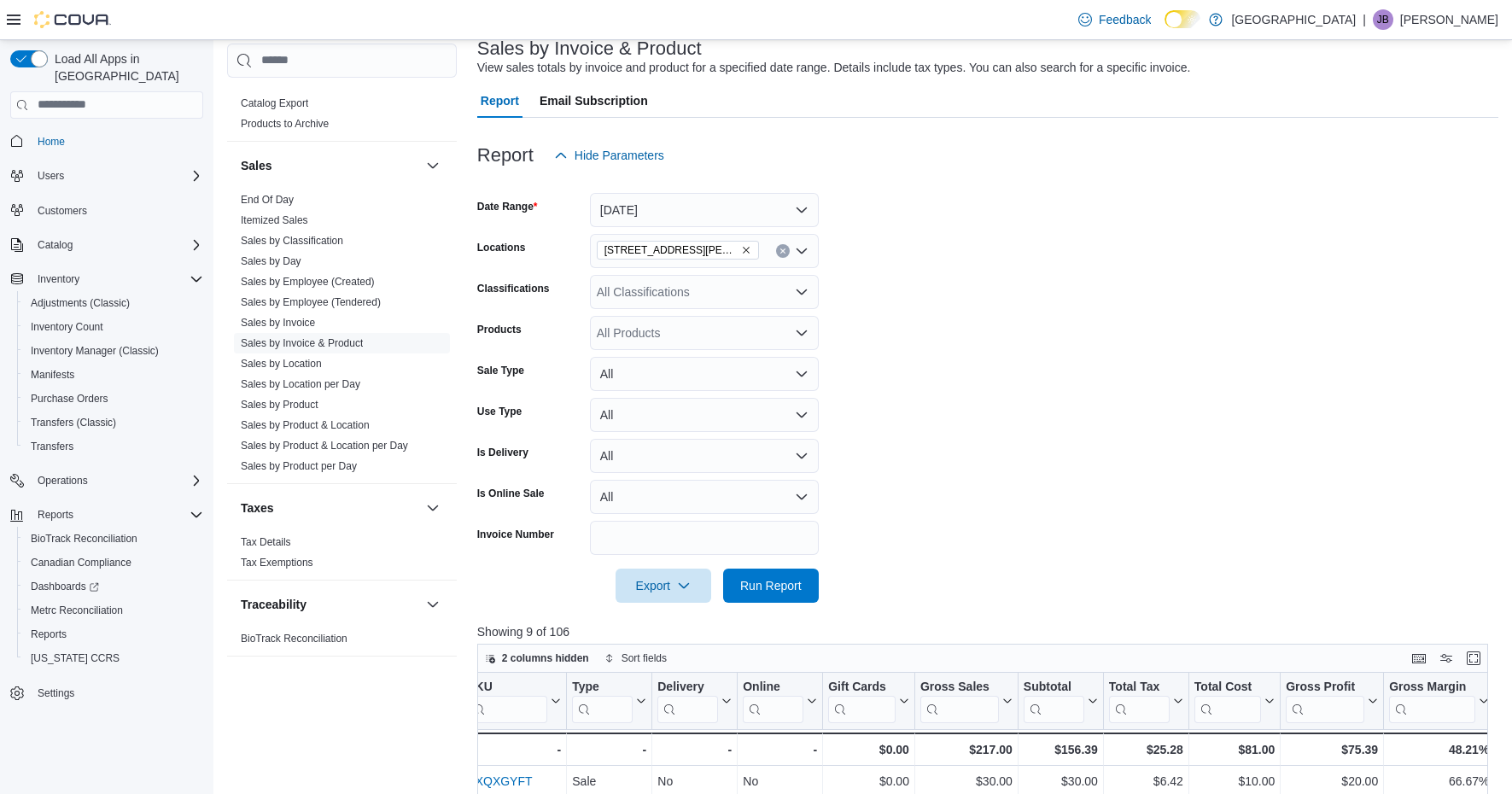
scroll to position [111, 0]
click at [304, 405] on link "Sales by Product" at bounding box center [280, 404] width 78 height 12
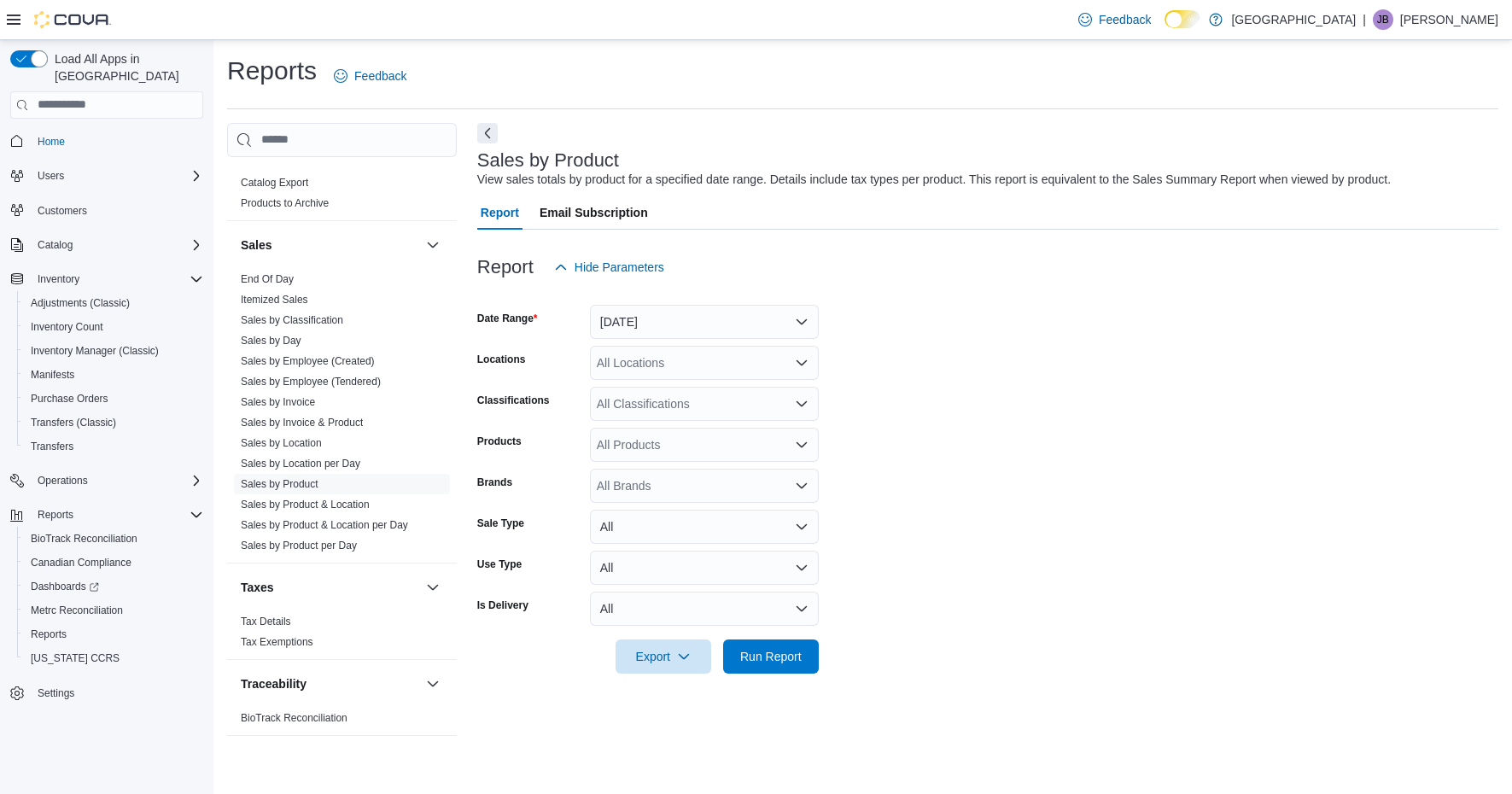
click at [696, 329] on button "Yesterday" at bounding box center [704, 321] width 229 height 34
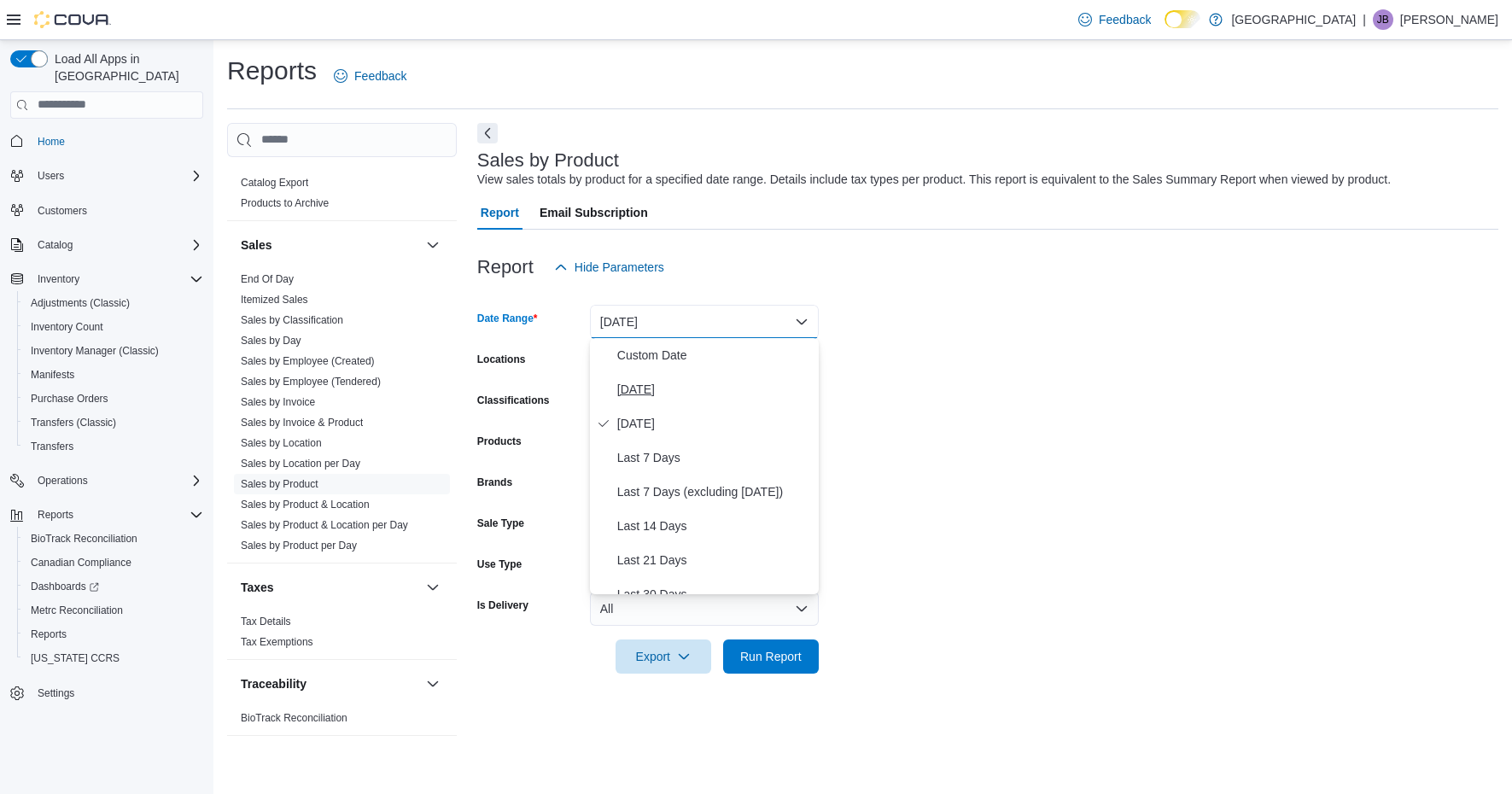
click at [662, 391] on span "Today" at bounding box center [714, 389] width 194 height 20
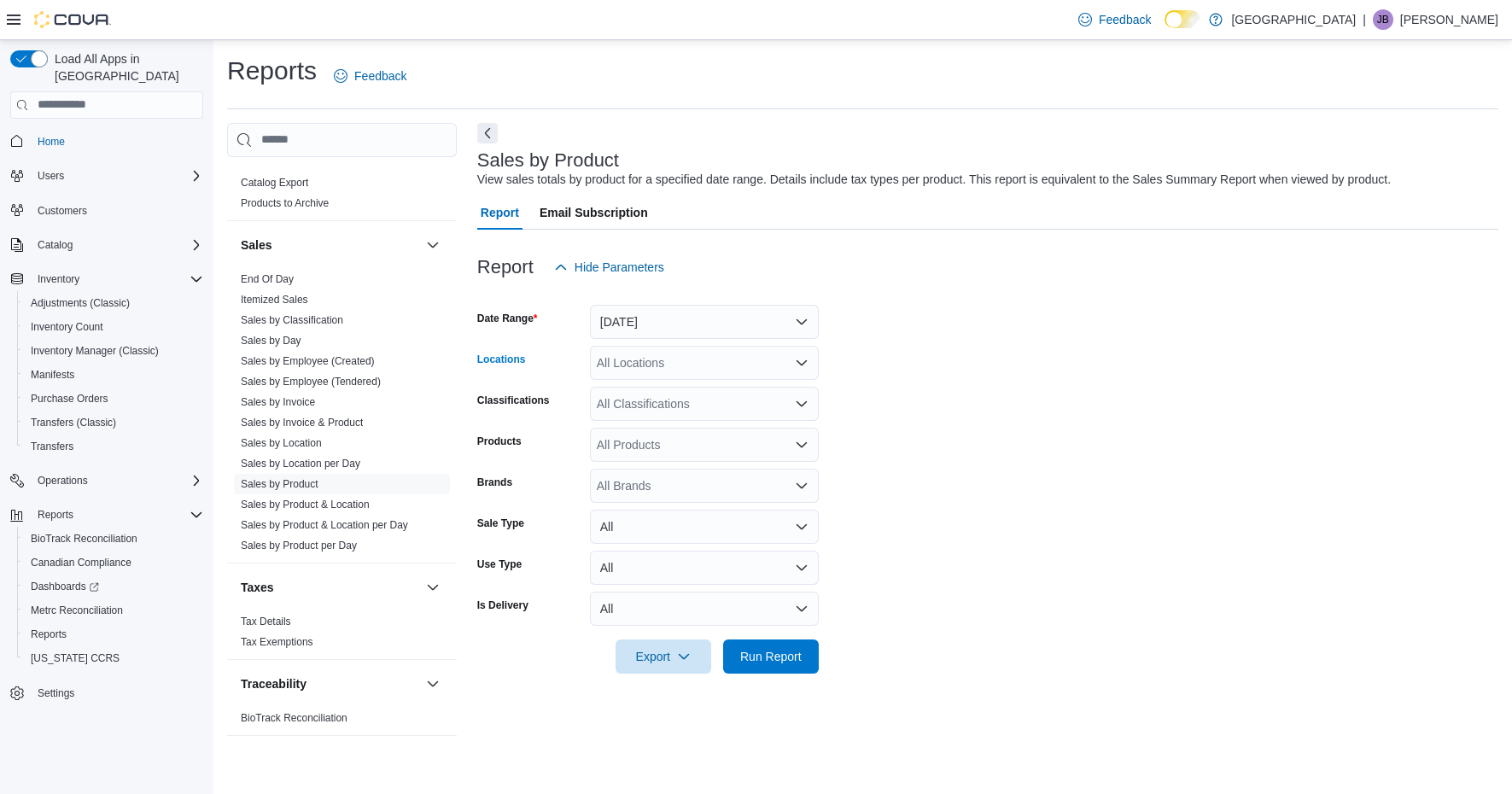
click at [703, 373] on div "All Locations" at bounding box center [704, 363] width 229 height 34
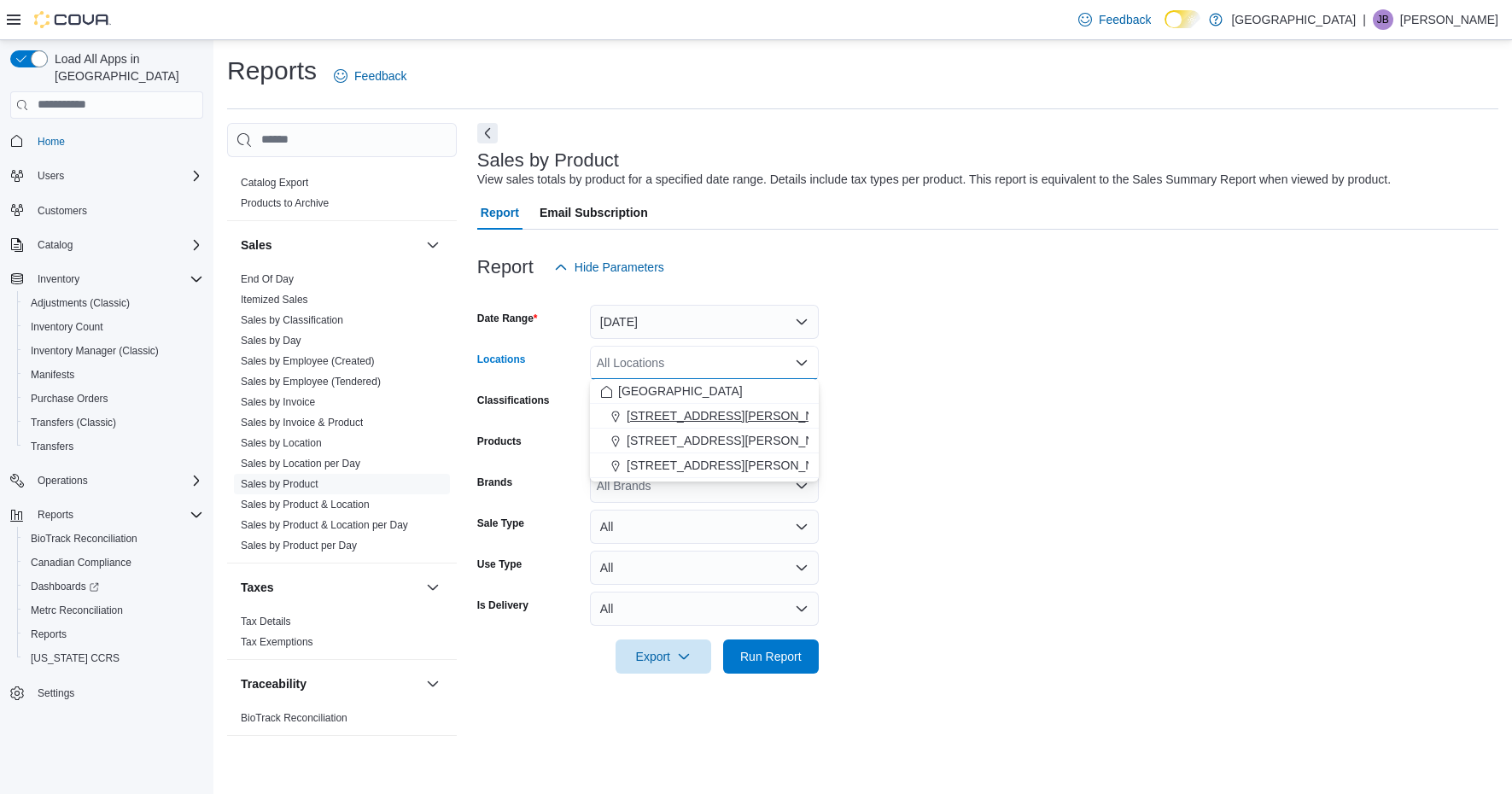
click at [708, 420] on span "1165 McNutt Road" at bounding box center [736, 415] width 217 height 17
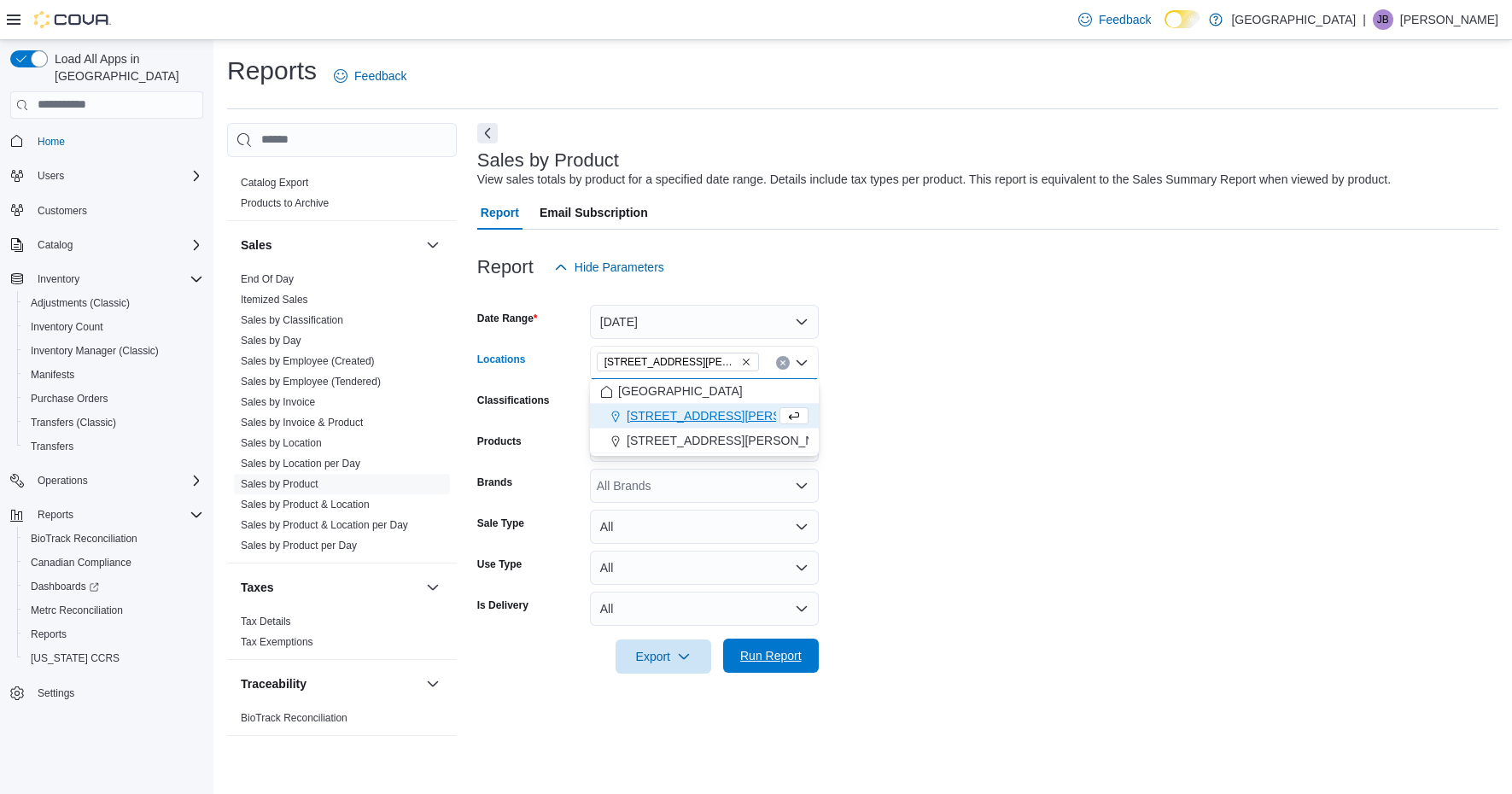
click at [779, 660] on span "Run Report" at bounding box center [771, 655] width 62 height 17
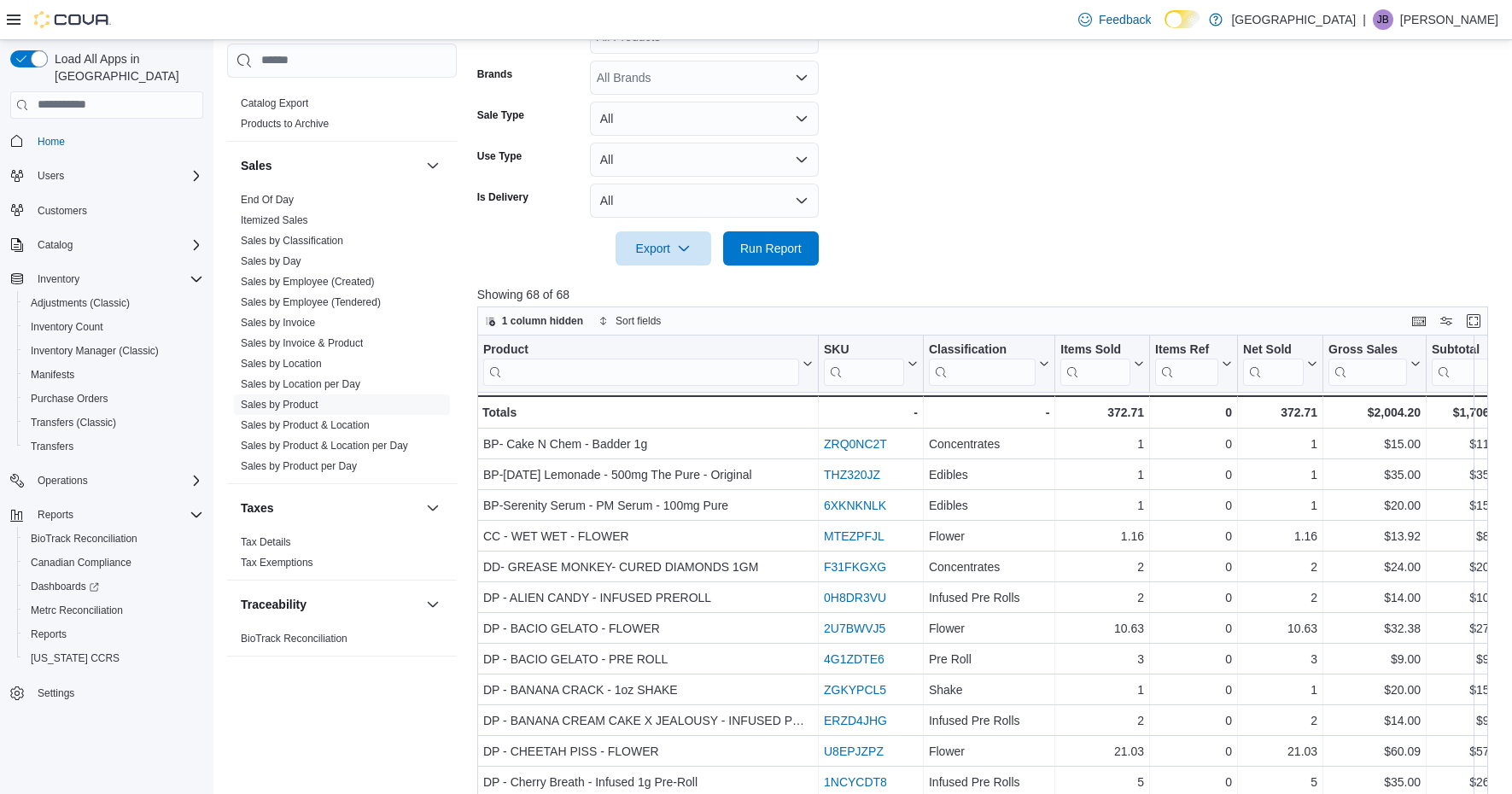
scroll to position [410, 0]
click at [995, 361] on input "search" at bounding box center [982, 369] width 107 height 27
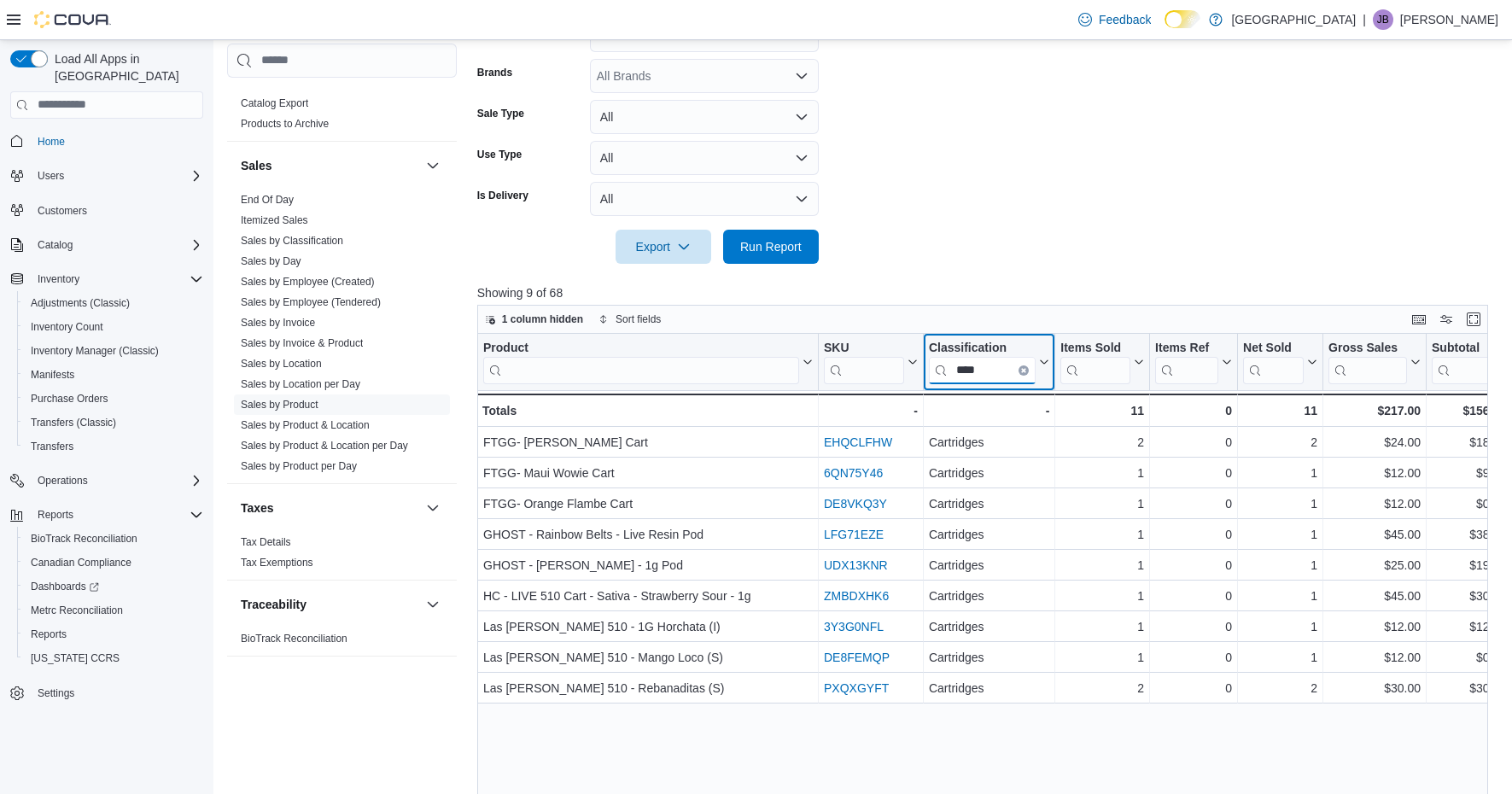
scroll to position [0, 0]
type input "****"
click at [320, 344] on link "Sales by Invoice & Product" at bounding box center [302, 343] width 122 height 12
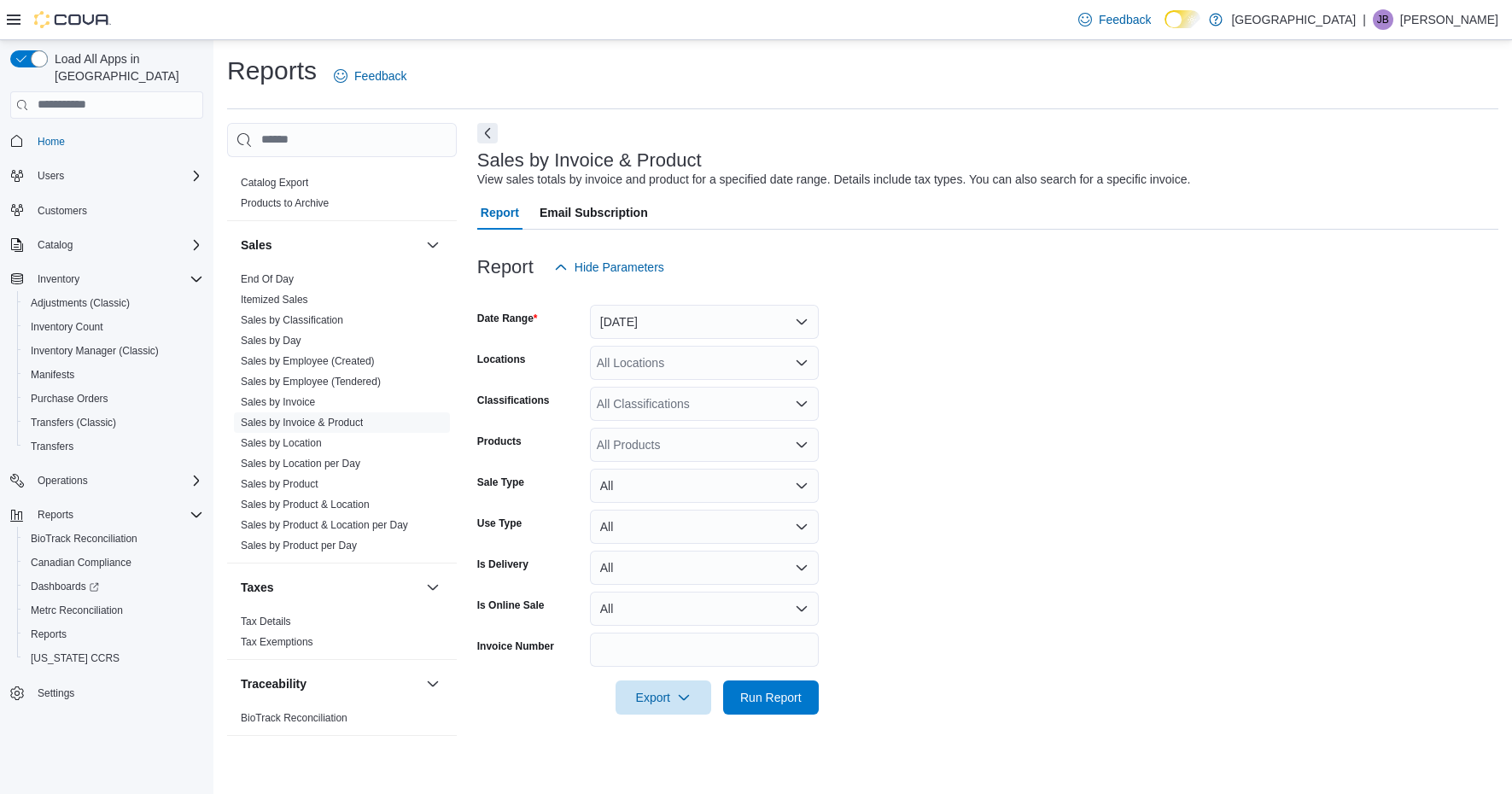
click at [771, 315] on button "Yesterday" at bounding box center [704, 321] width 229 height 34
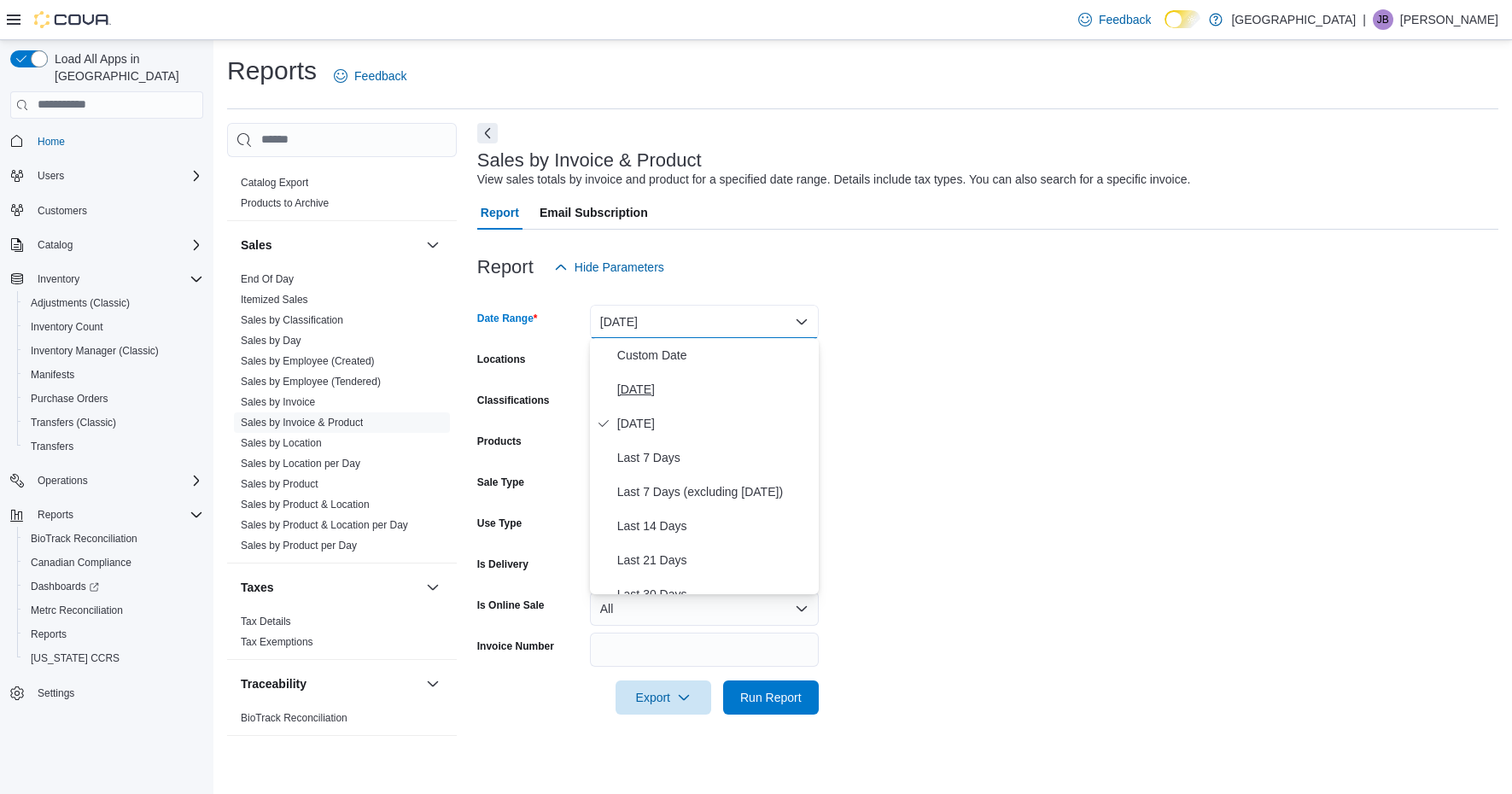
click at [685, 391] on span "Today" at bounding box center [714, 389] width 194 height 20
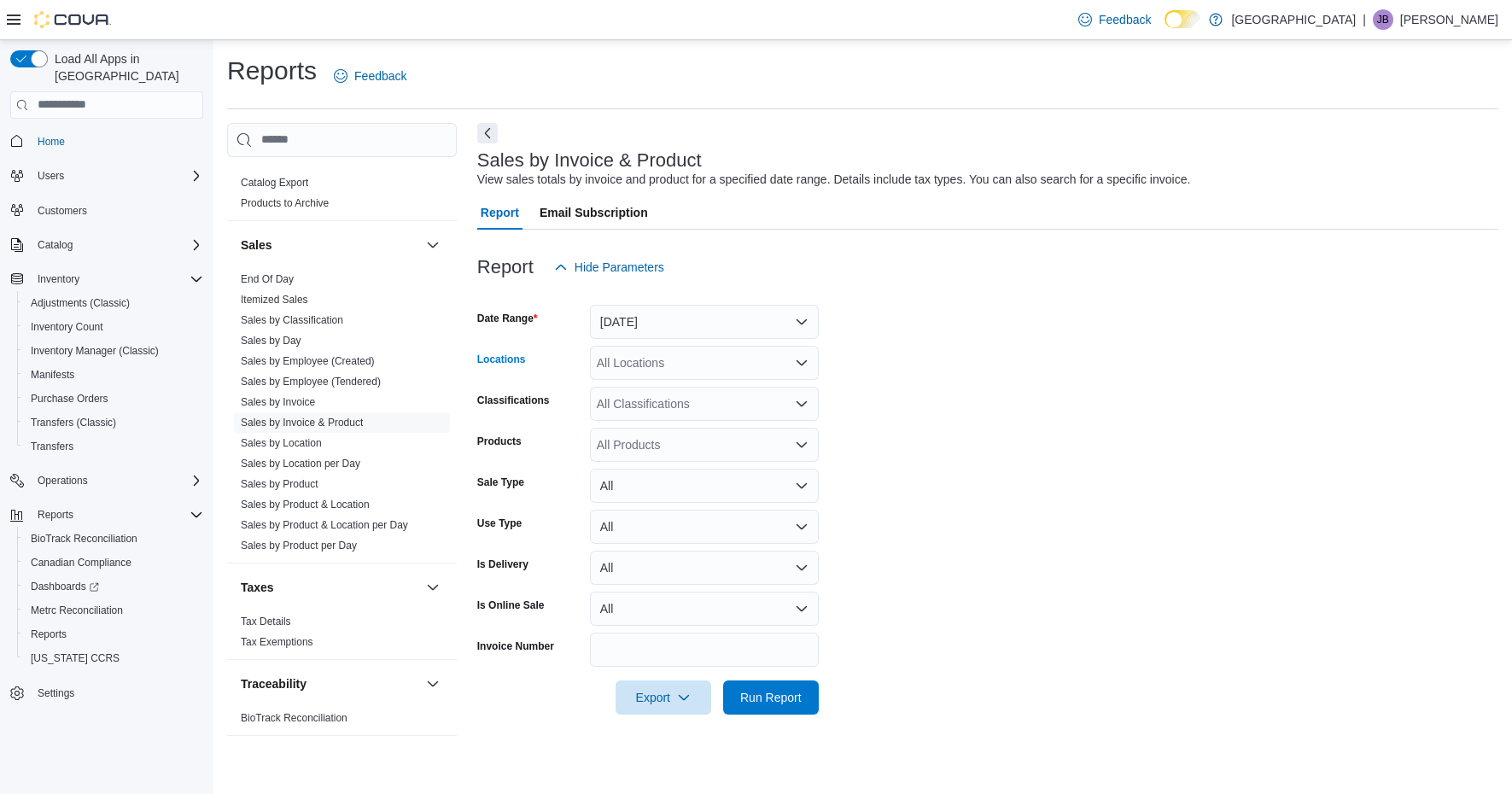
click at [736, 365] on div "All Locations" at bounding box center [704, 363] width 229 height 34
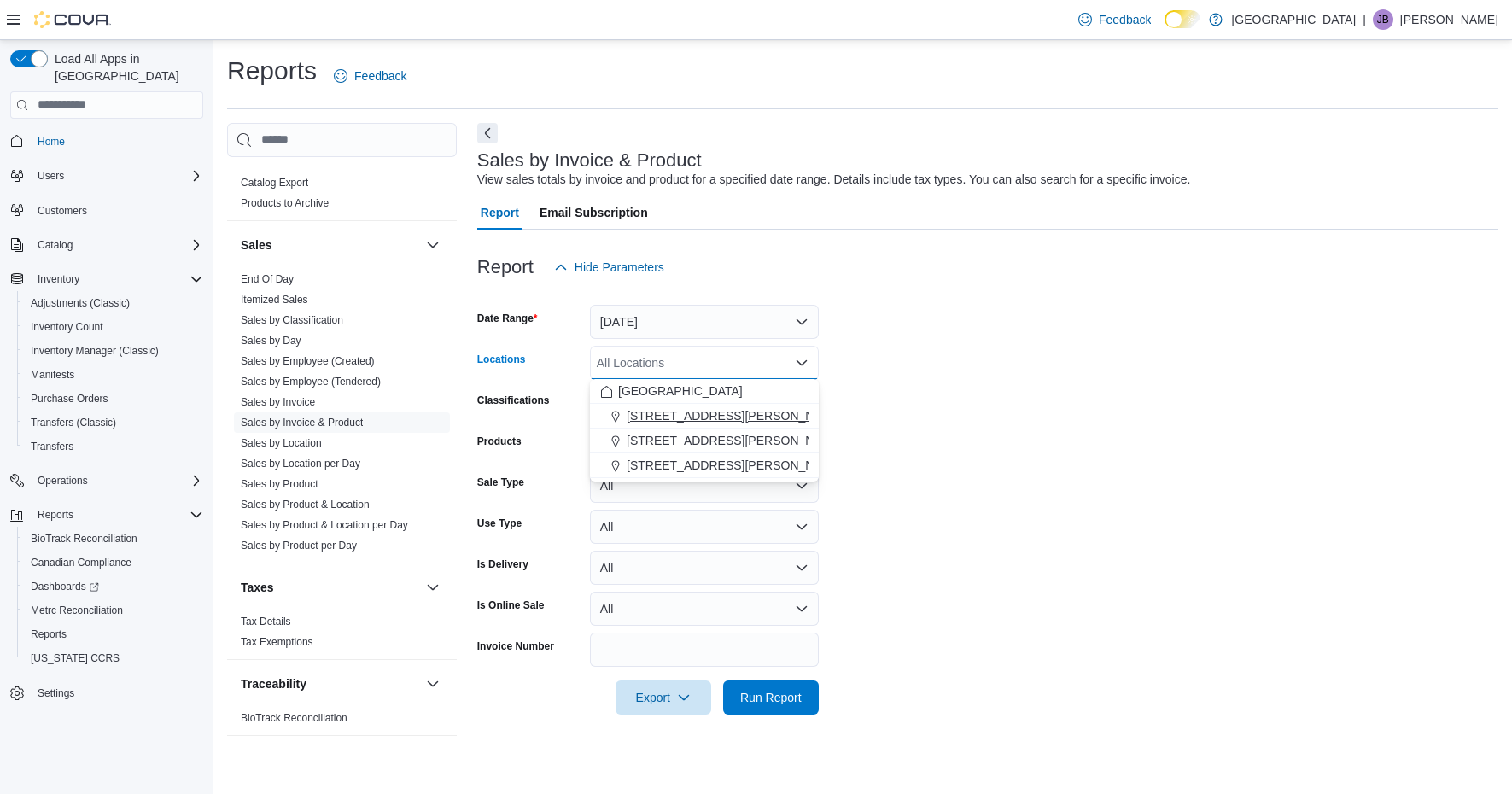
click at [706, 423] on span "1165 McNutt Road" at bounding box center [736, 415] width 217 height 17
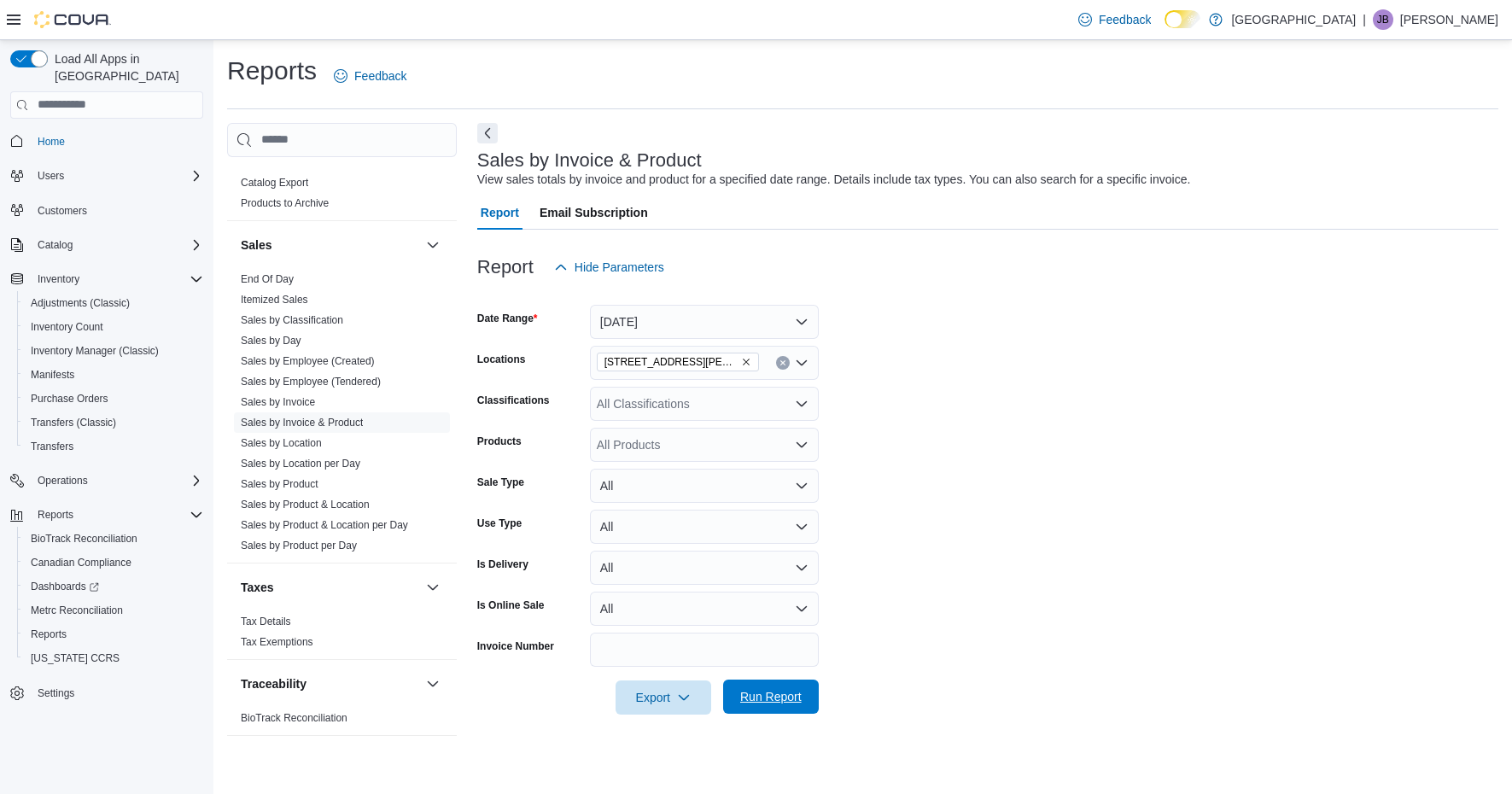
click at [768, 702] on span "Run Report" at bounding box center [771, 696] width 62 height 17
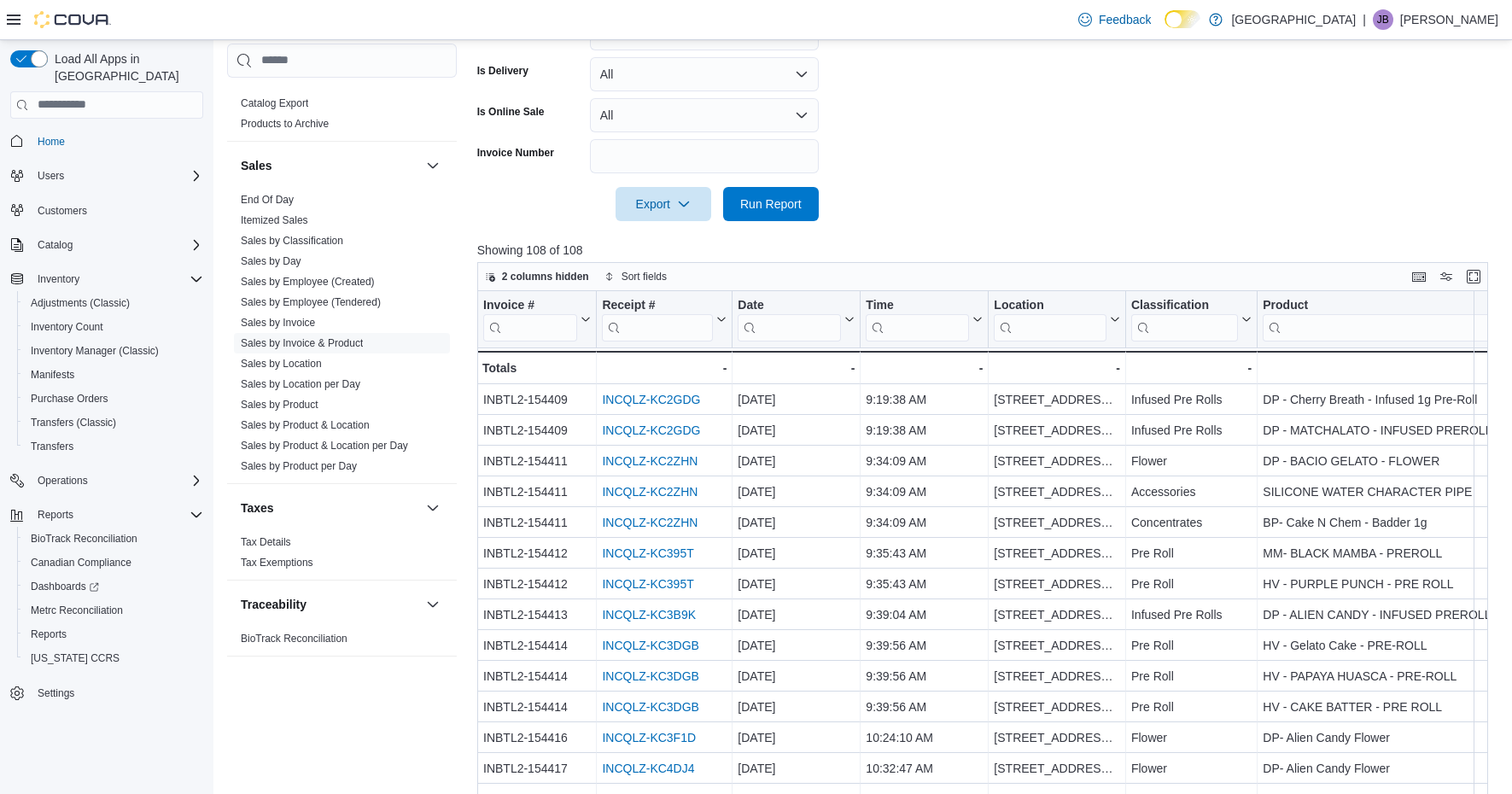
scroll to position [554, 0]
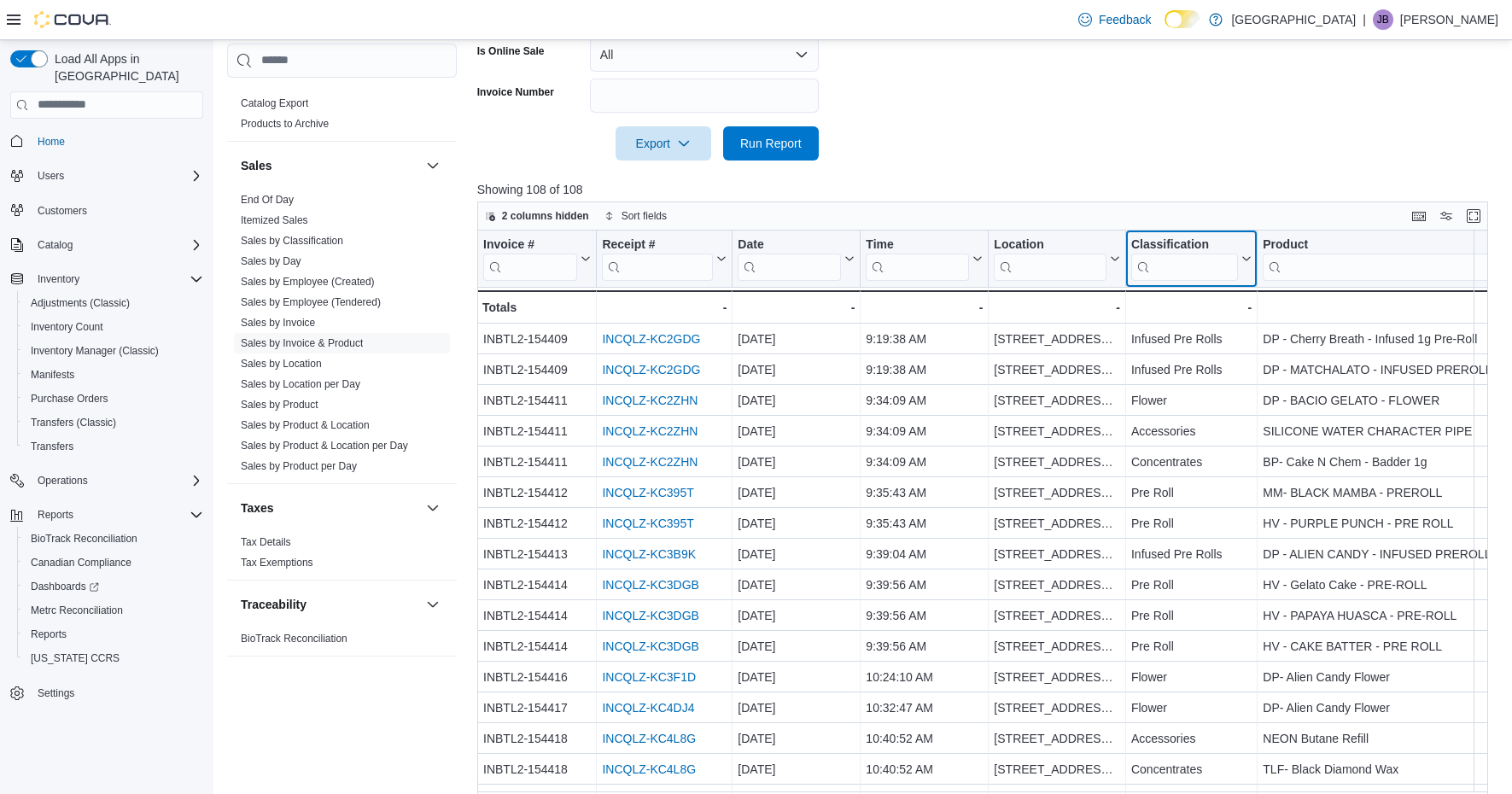
click at [1197, 265] on input "search" at bounding box center [1184, 266] width 107 height 27
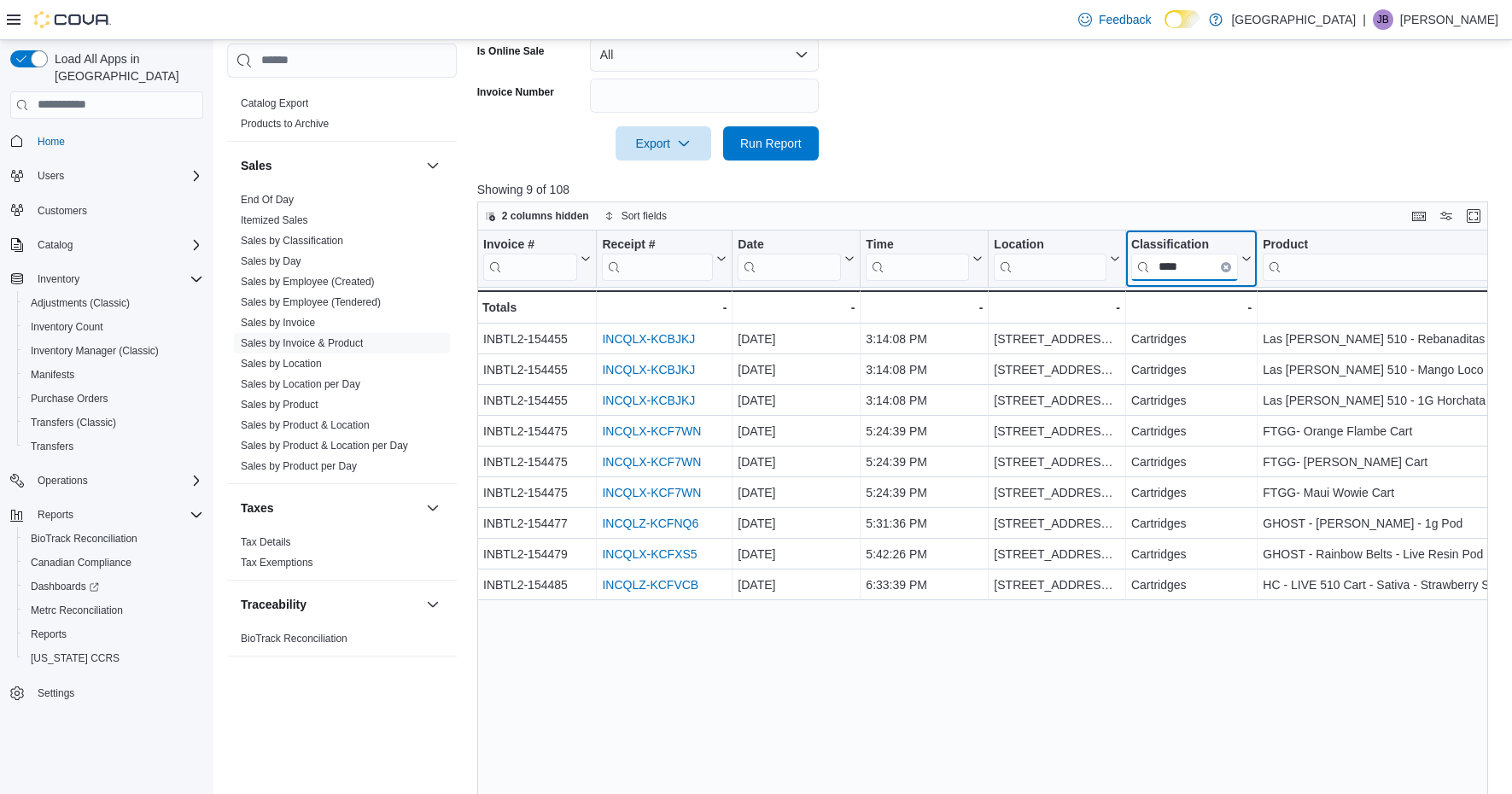
scroll to position [0, 0]
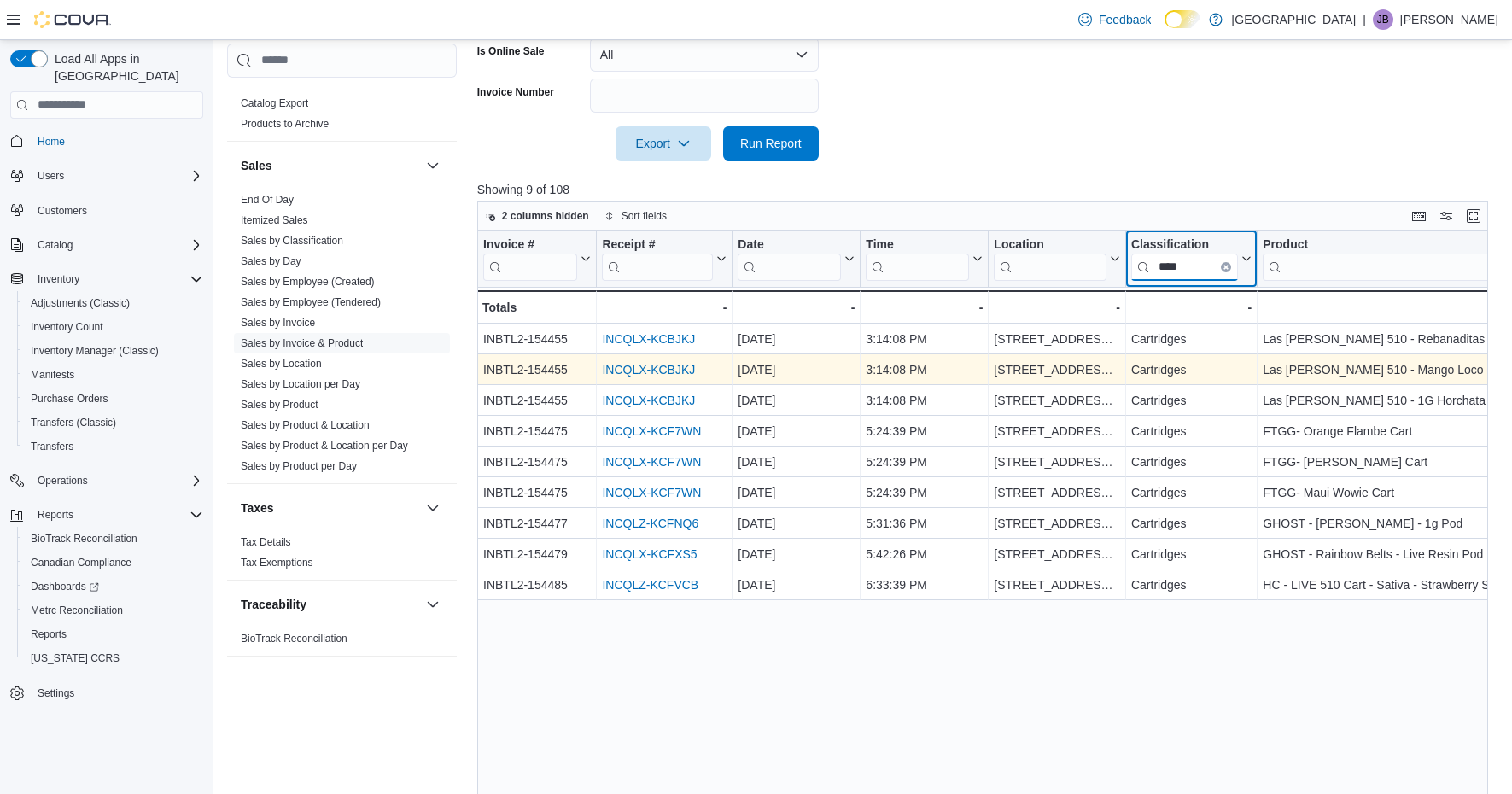
type input "****"
click at [676, 367] on link "INCQLX-KCBJKJ" at bounding box center [648, 369] width 93 height 13
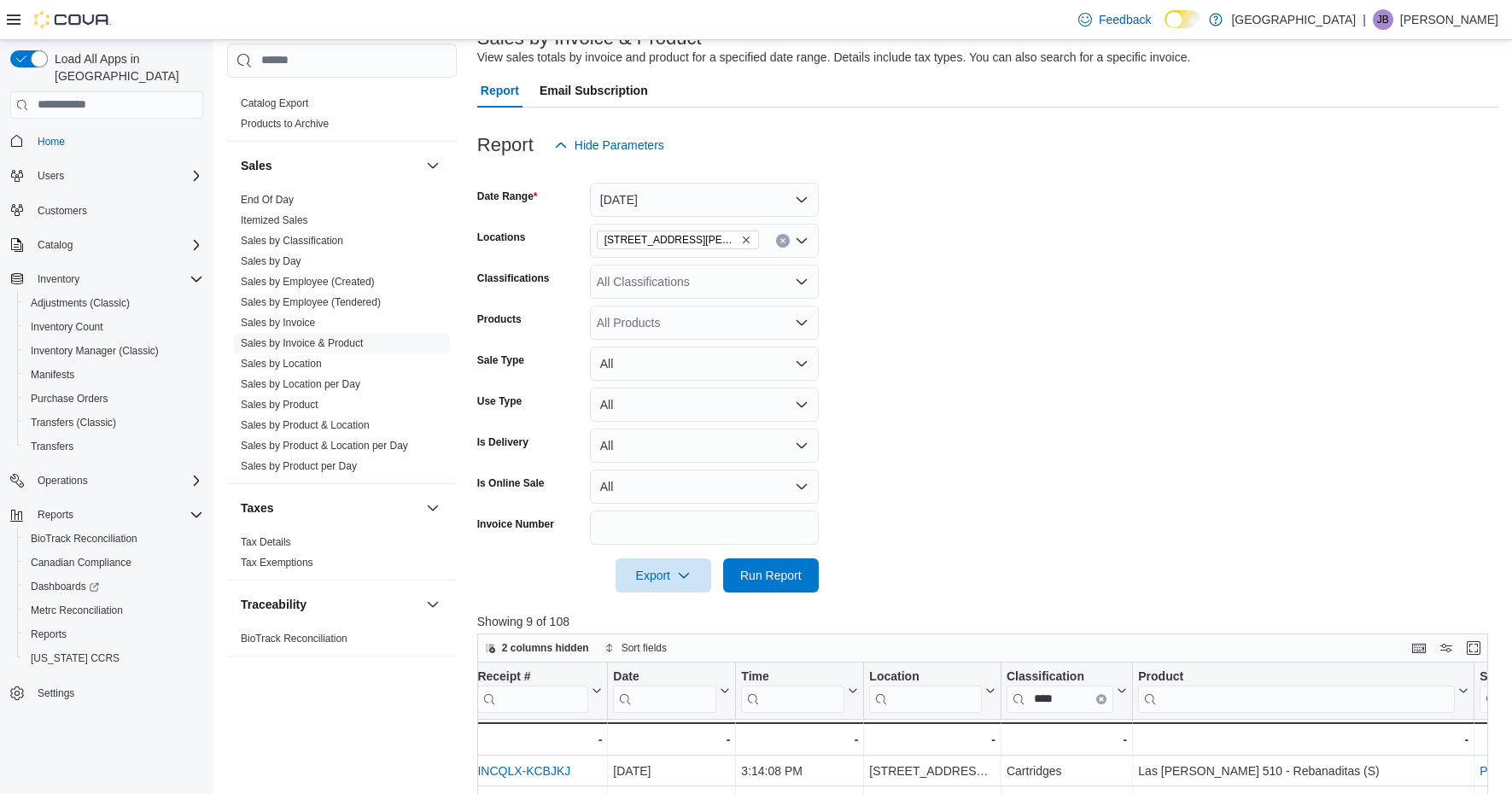
scroll to position [76, 0]
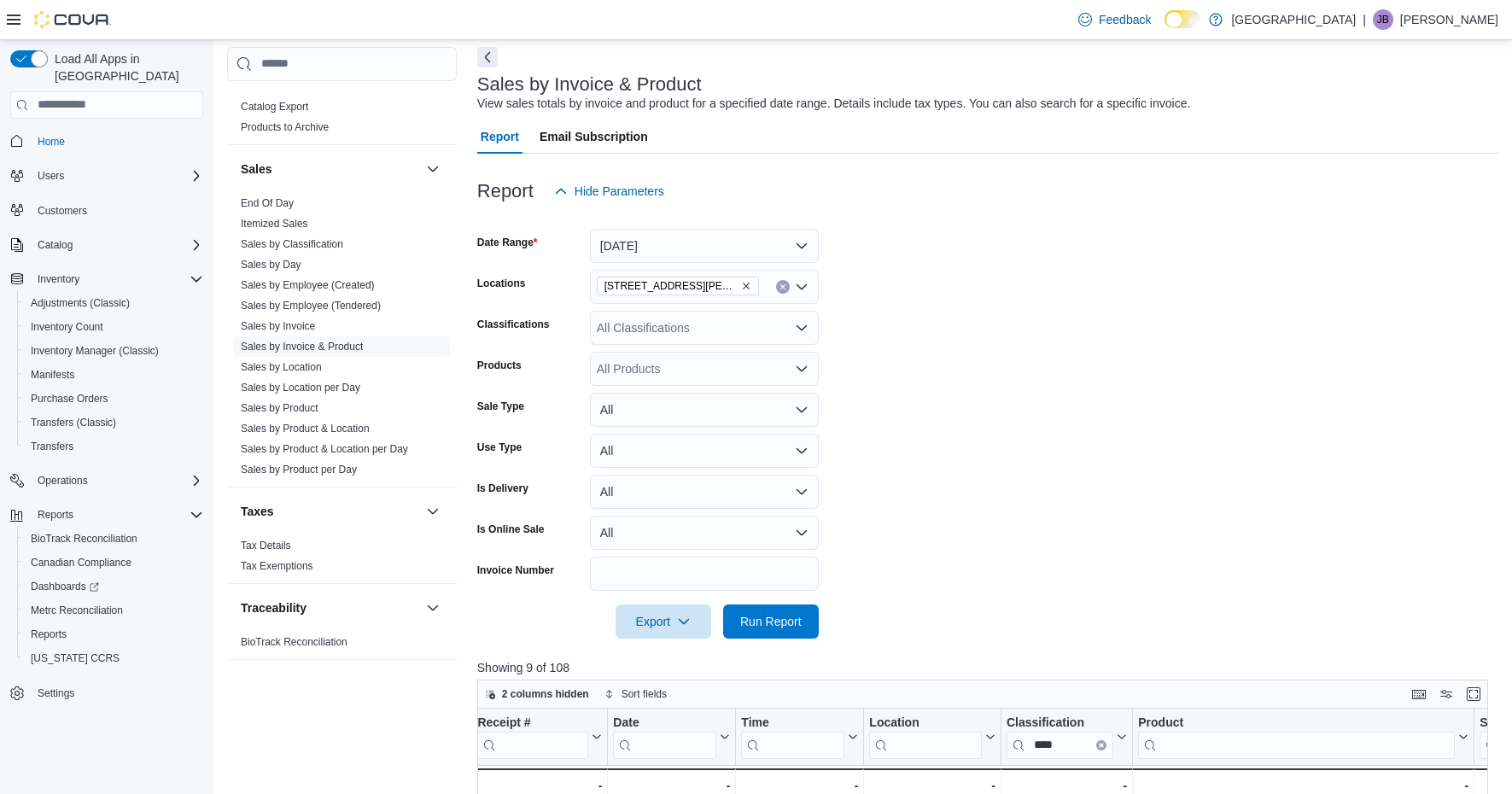
click at [779, 289] on button "Clear input" at bounding box center [782, 286] width 13 height 13
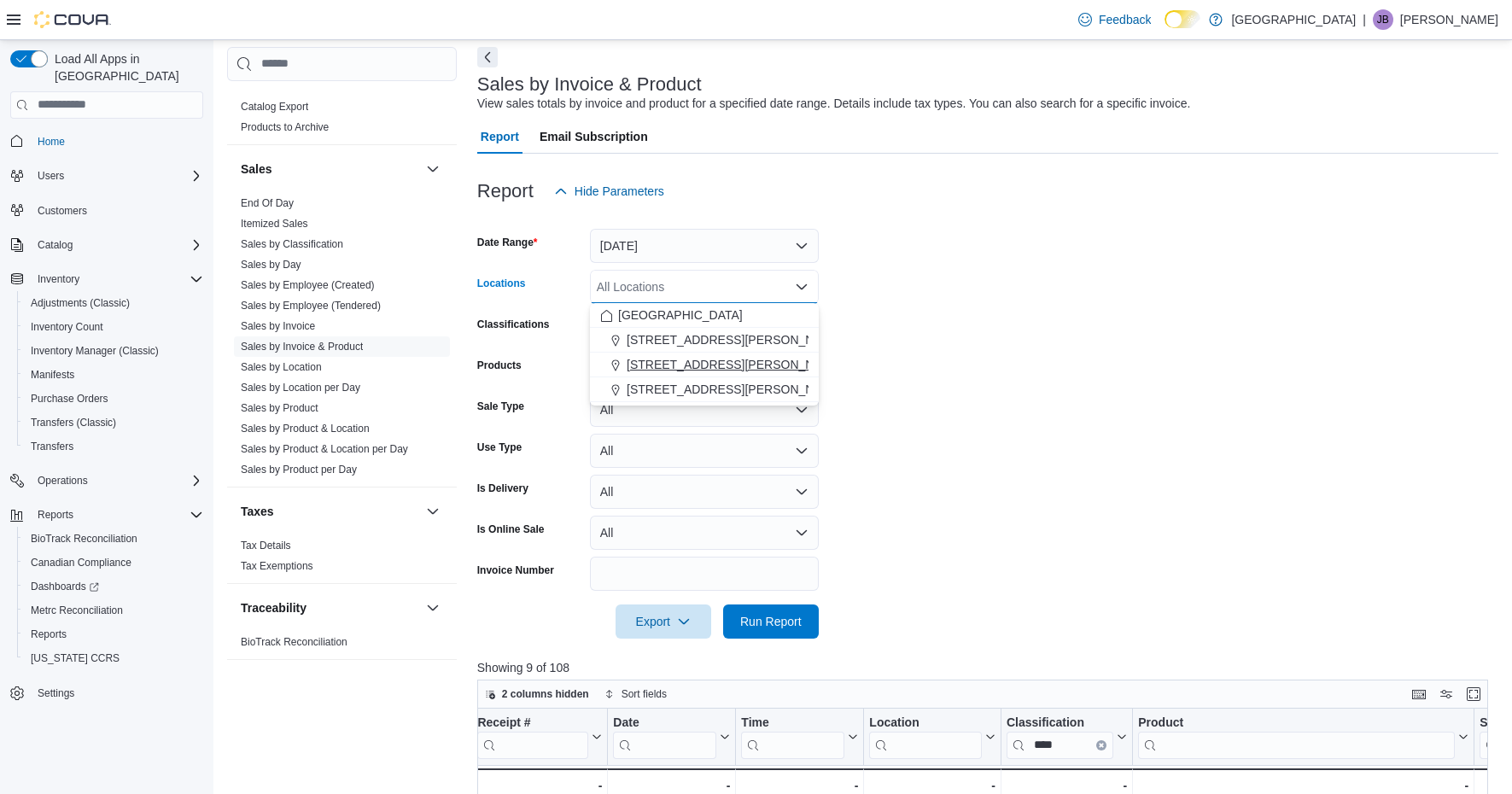
click at [731, 363] on span "200 South Solano Drive" at bounding box center [736, 364] width 217 height 17
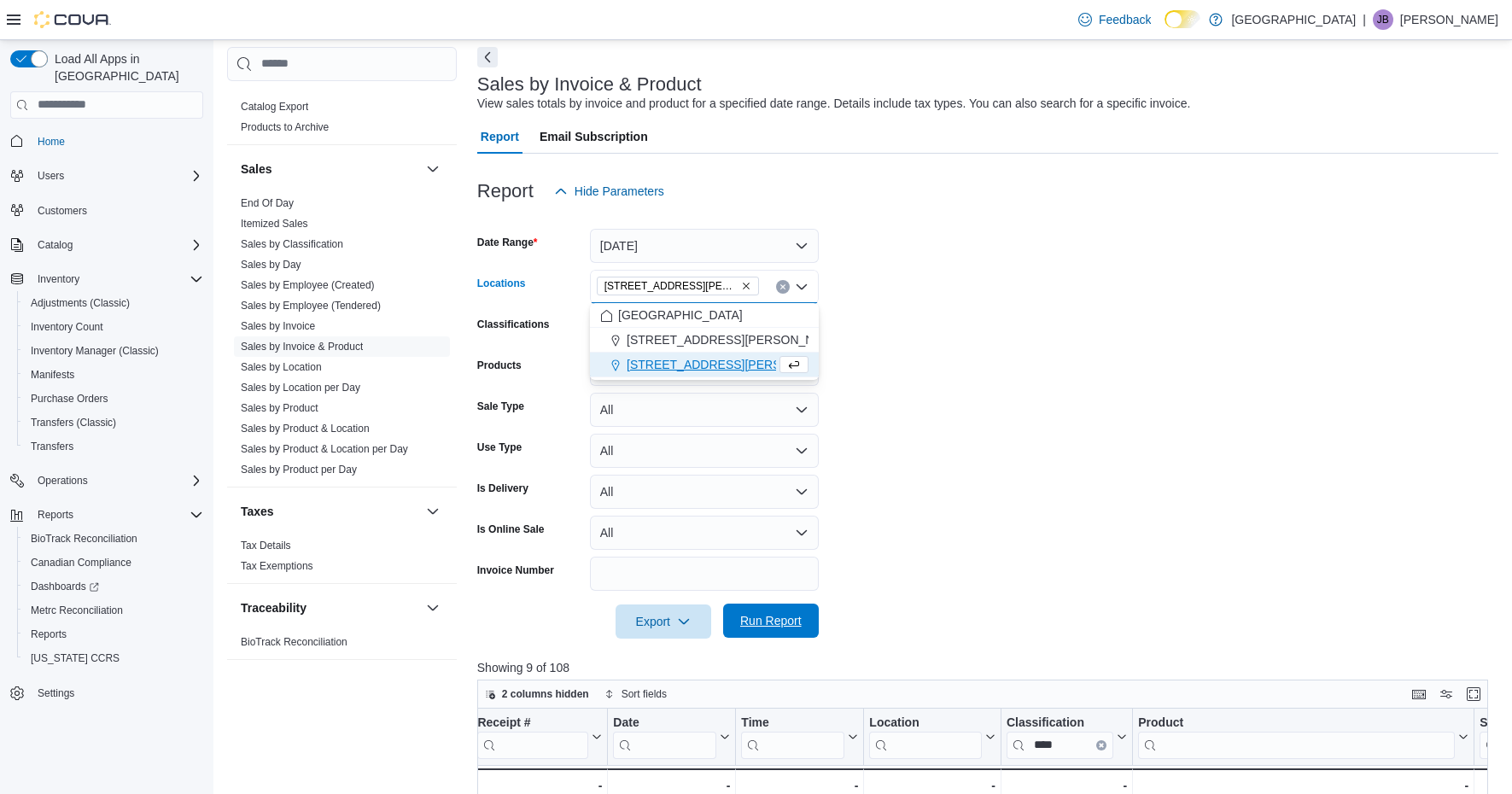
click at [774, 632] on span "Run Report" at bounding box center [770, 620] width 75 height 34
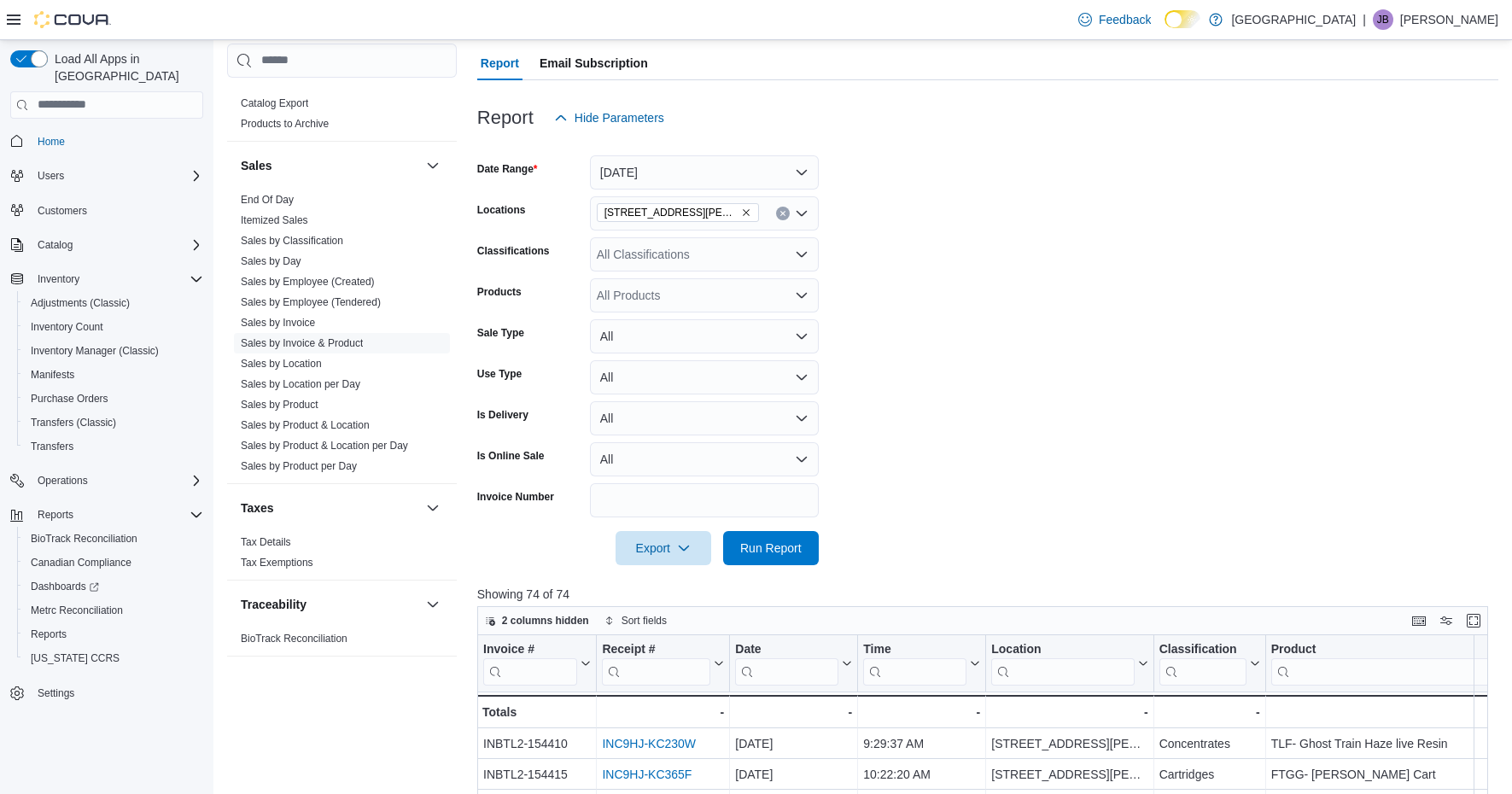
scroll to position [127, 0]
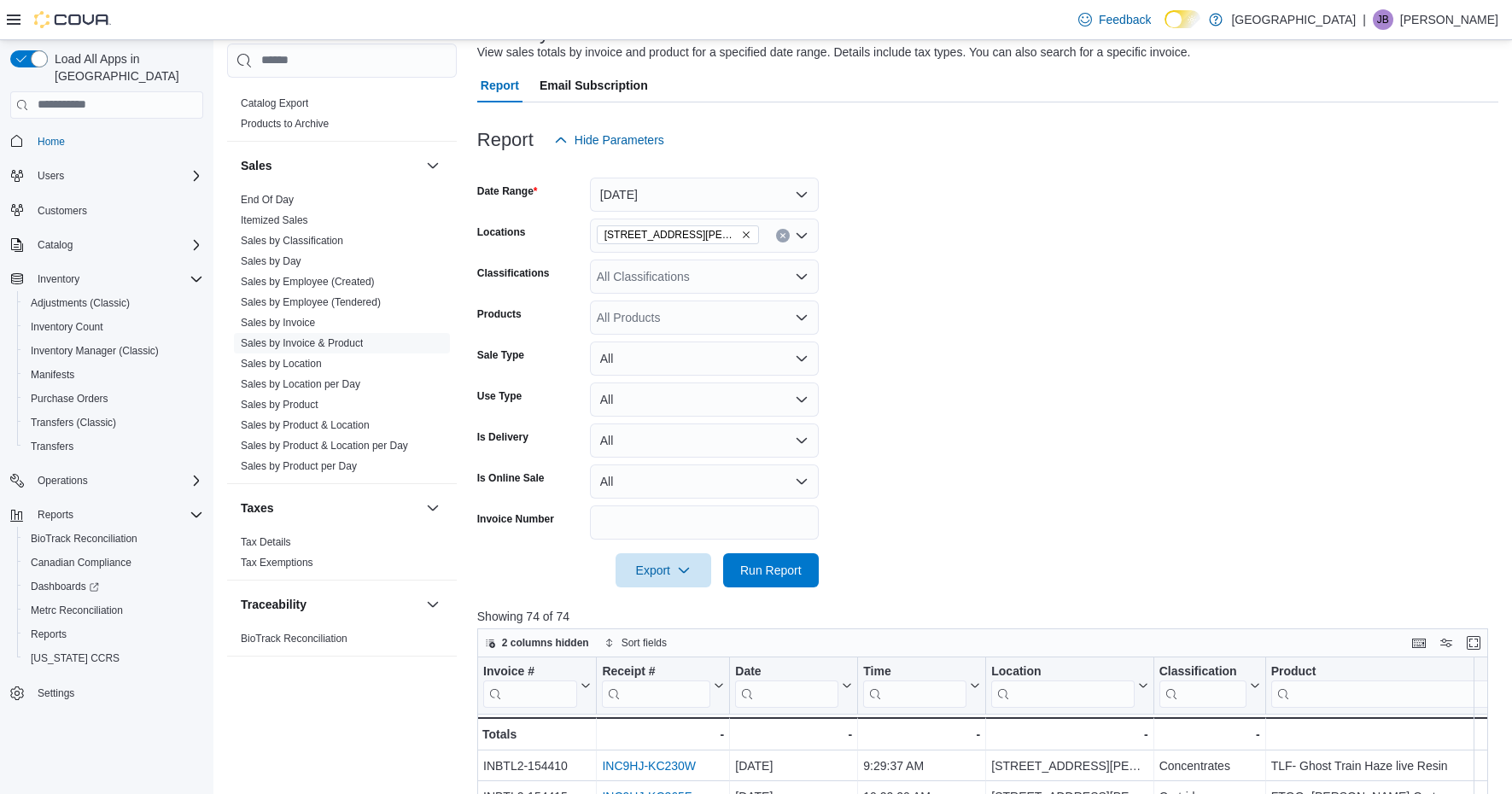
click at [741, 238] on icon "Remove 200 South Solano Drive from selection in this group" at bounding box center [746, 235] width 11 height 11
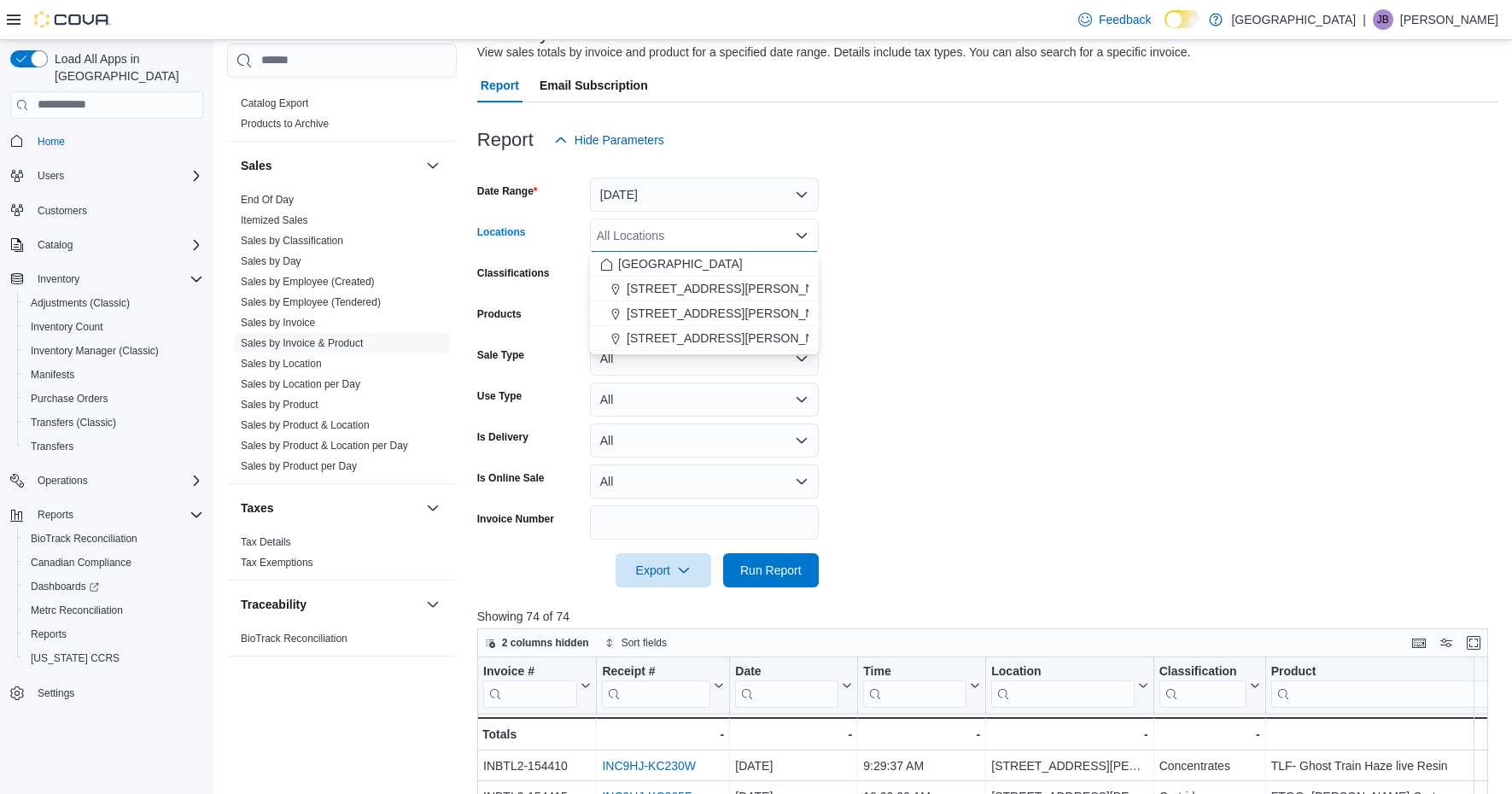
click at [843, 307] on form "Date Range Today Locations All Locations Combo box. Selected. Combo box input. …" at bounding box center [987, 372] width 1021 height 430
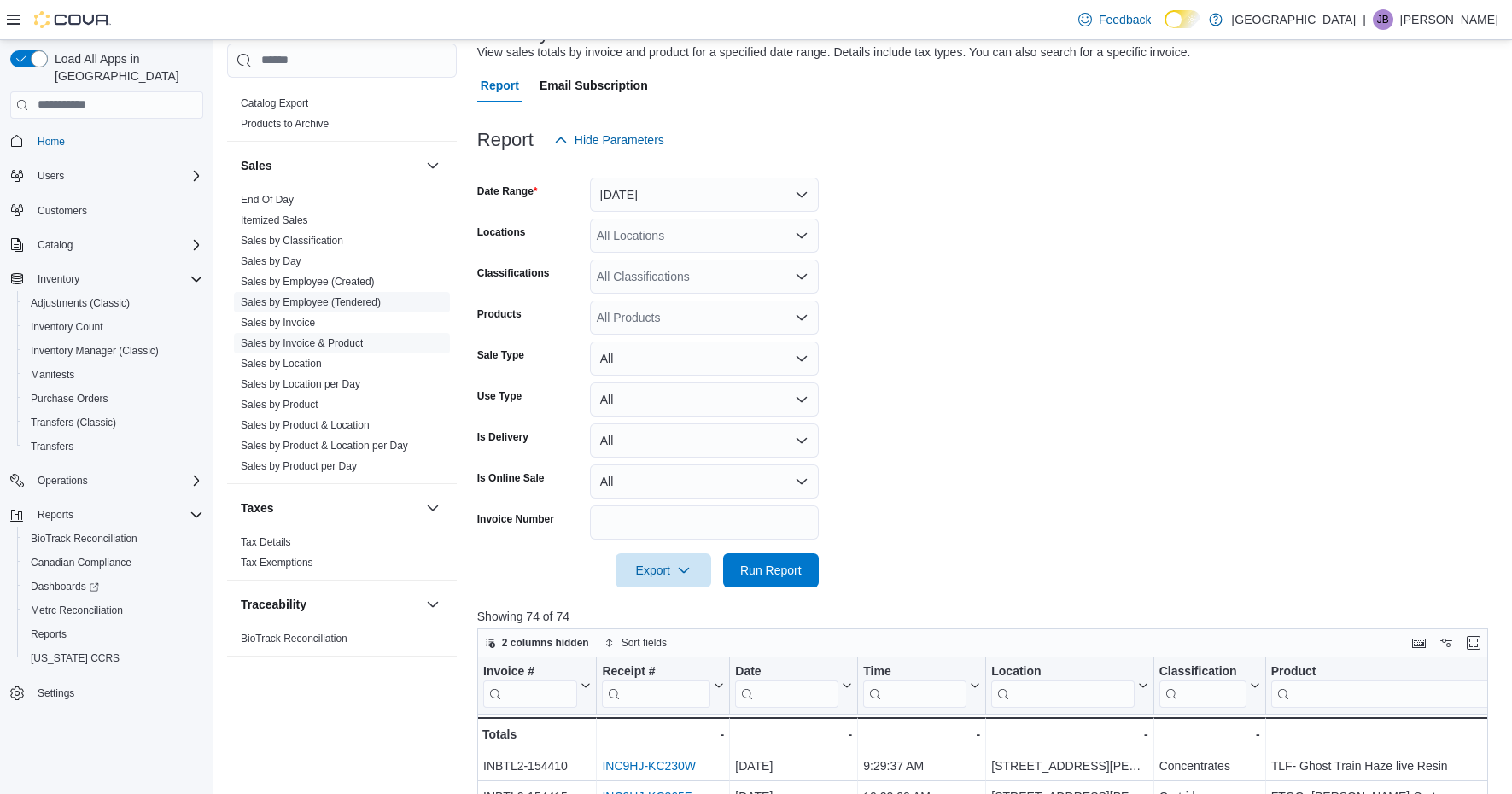
click at [331, 303] on link "Sales by Employee (Tendered)" at bounding box center [311, 301] width 140 height 12
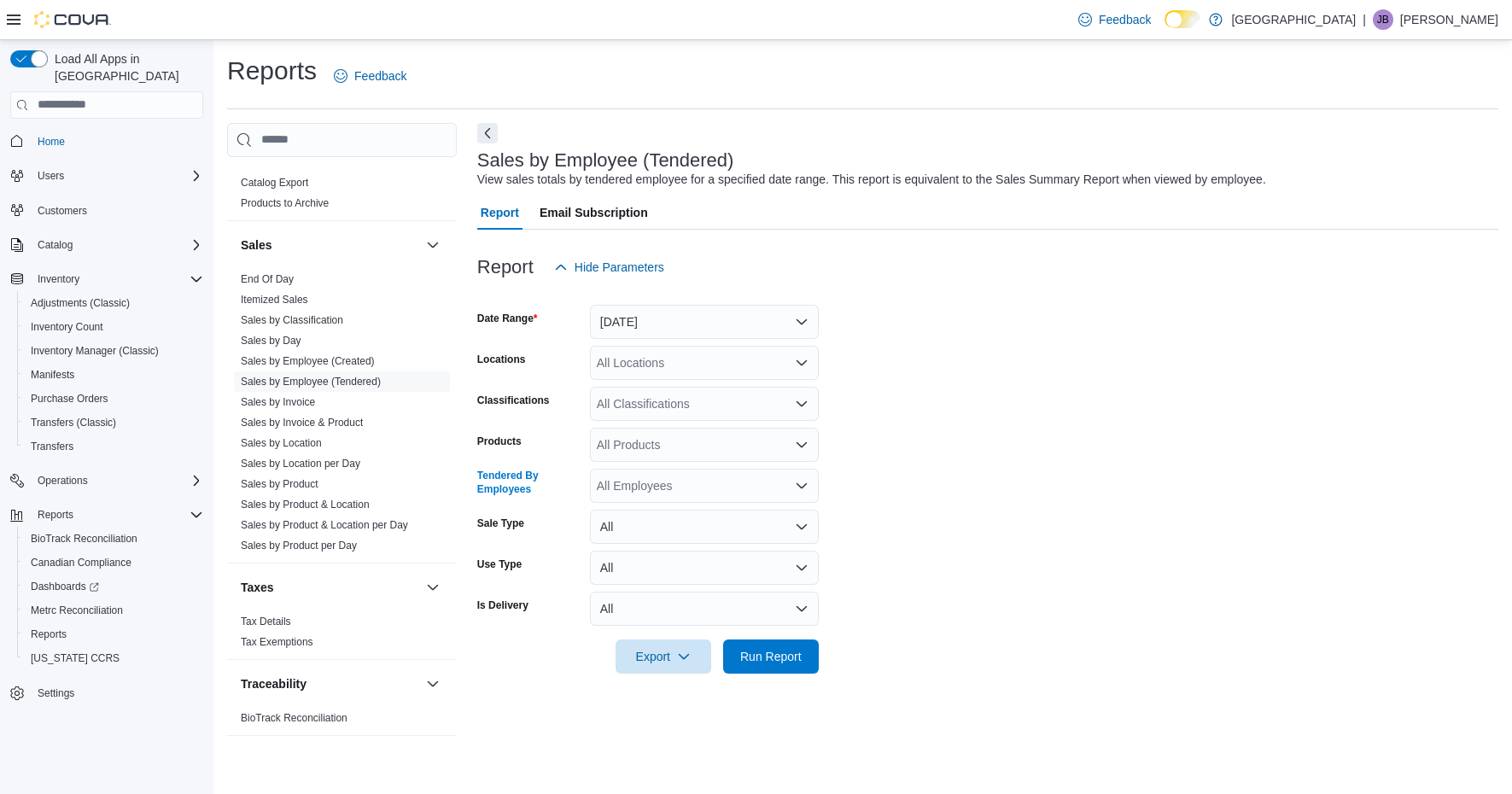
click at [799, 488] on icon "Open list of options" at bounding box center [801, 485] width 13 height 13
type input "***"
click at [665, 563] on span "Jesus Gonzalez" at bounding box center [705, 563] width 208 height 17
click at [863, 495] on form "Date Range Yesterday Locations All Locations Classifications All Classification…" at bounding box center [987, 479] width 1021 height 389
click at [804, 363] on icon "Open list of options" at bounding box center [802, 362] width 11 height 5
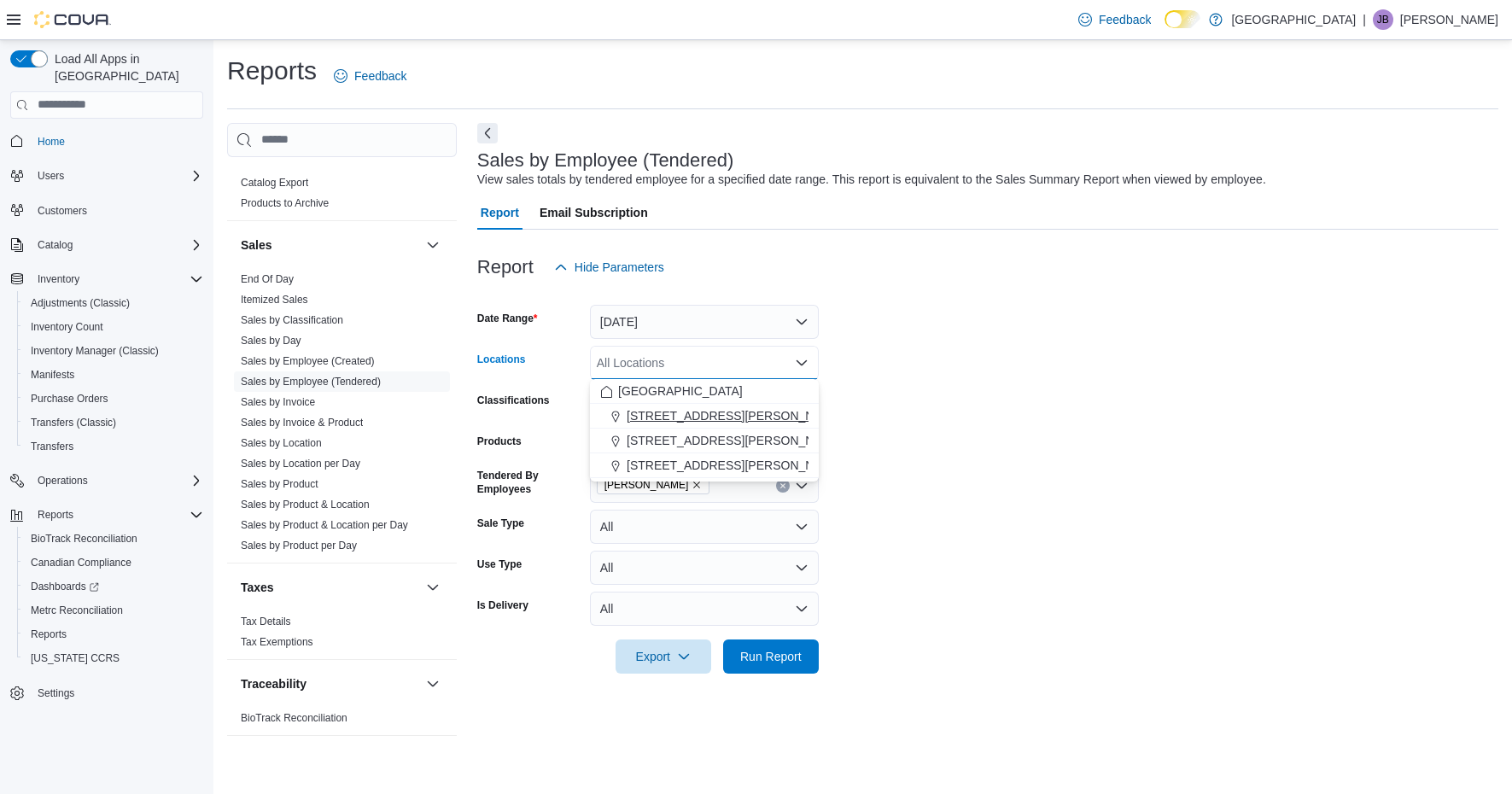
click at [712, 412] on span "1165 McNutt Road" at bounding box center [736, 415] width 217 height 17
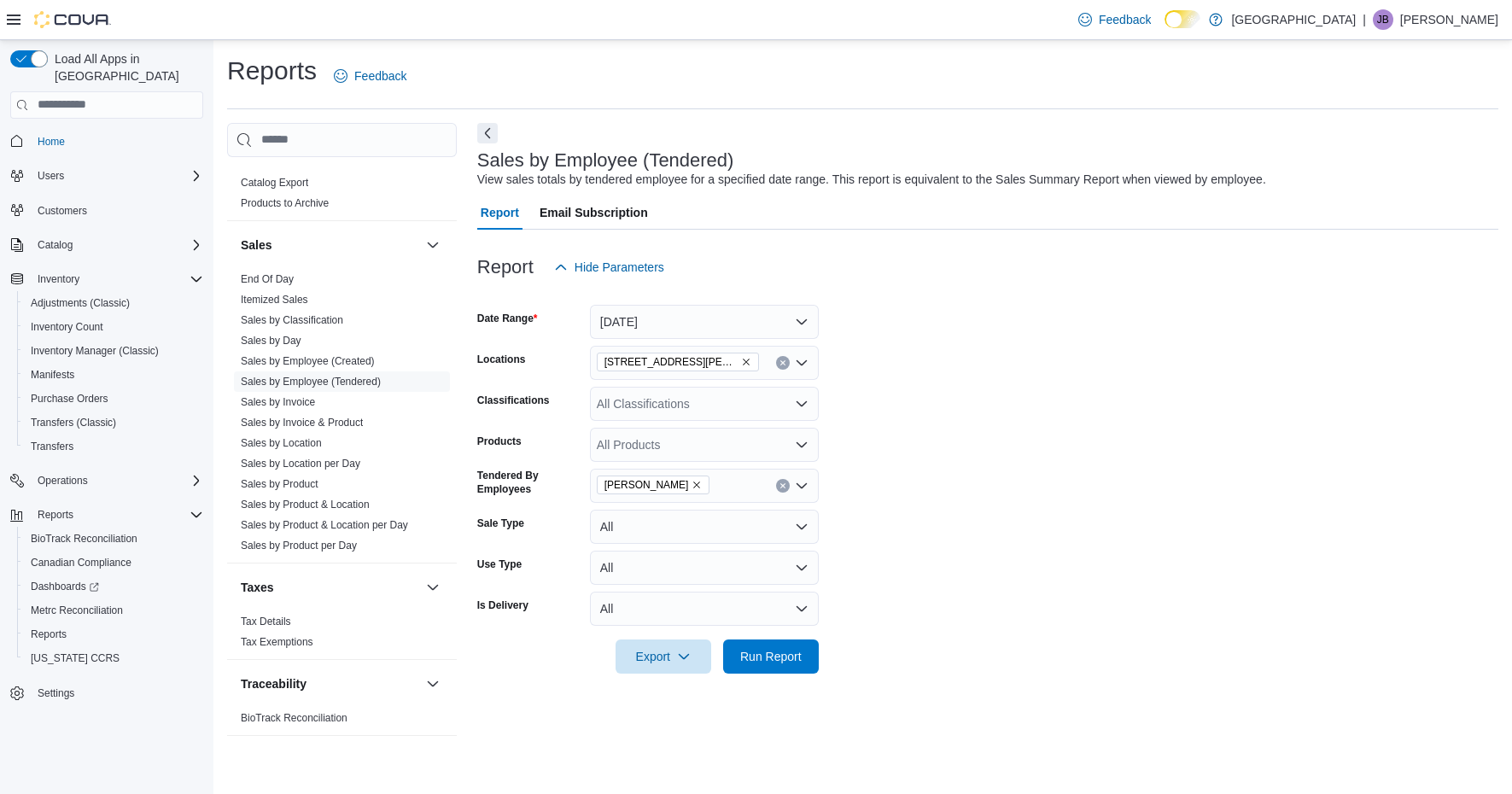
click at [918, 462] on form "Date Range Yesterday Locations 1165 McNutt Road Classifications All Classificat…" at bounding box center [987, 479] width 1021 height 389
click at [787, 650] on span "Run Report" at bounding box center [771, 655] width 62 height 17
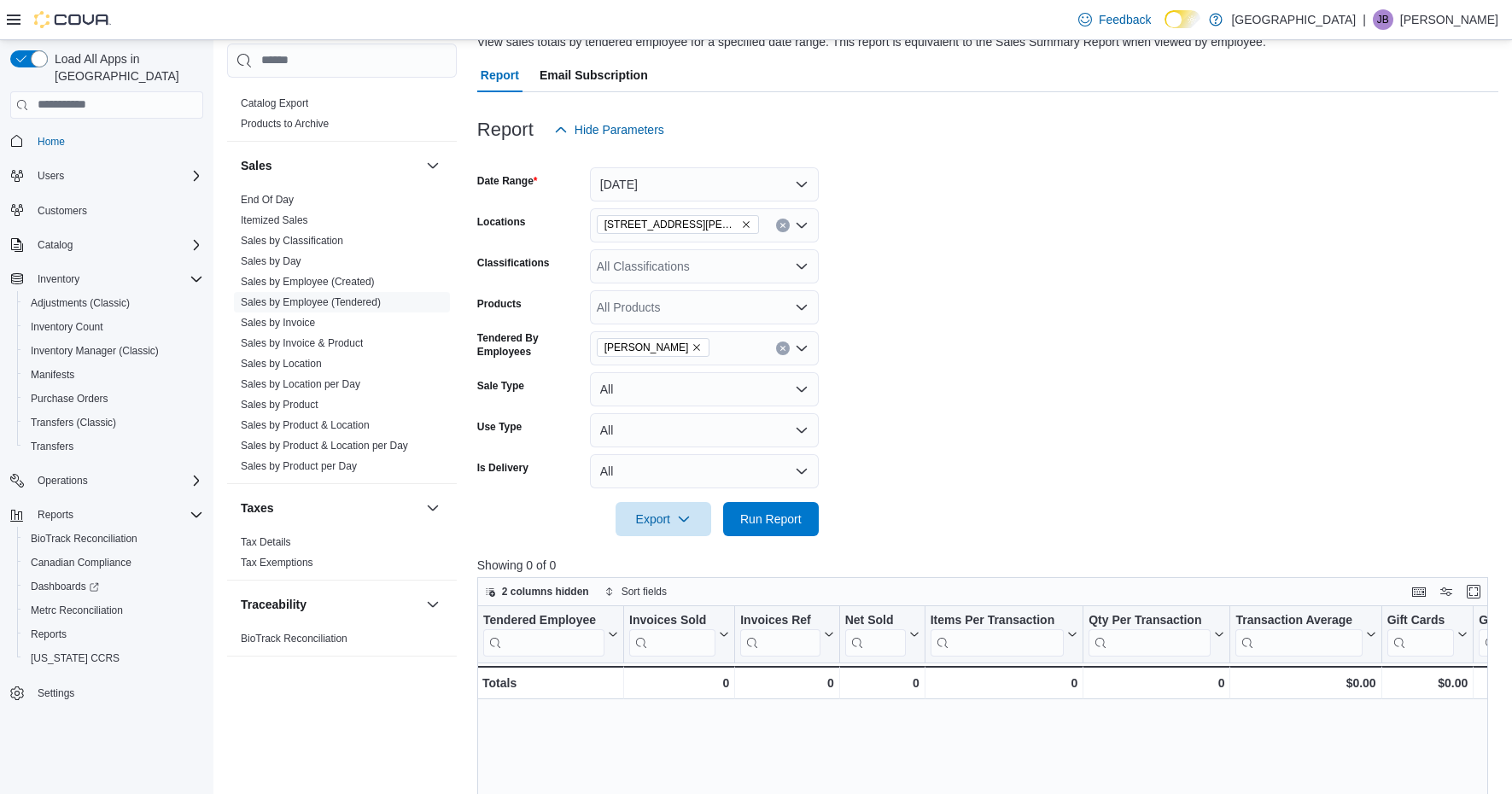
scroll to position [69, 0]
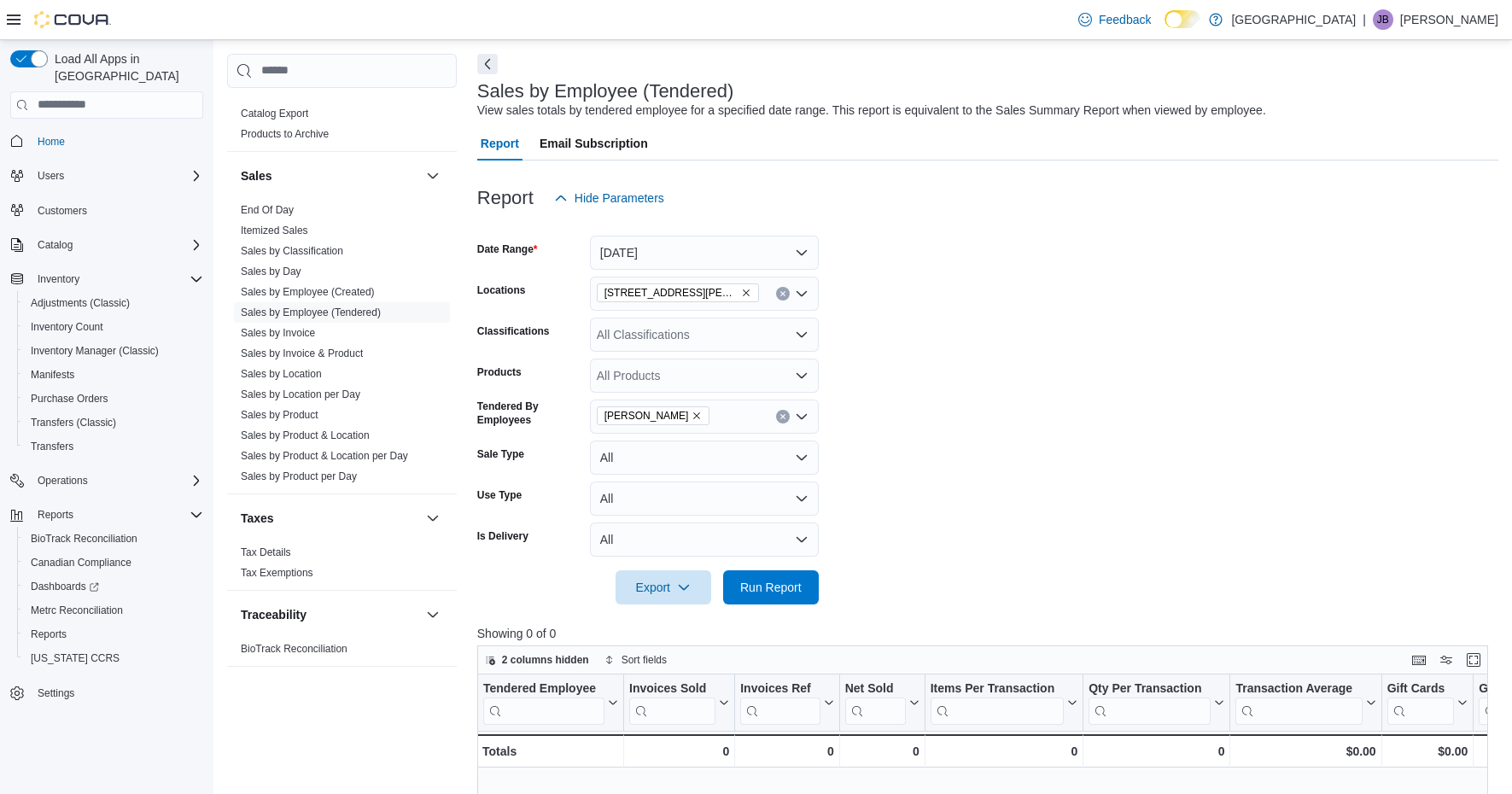
click at [807, 256] on button "Yesterday" at bounding box center [704, 253] width 229 height 34
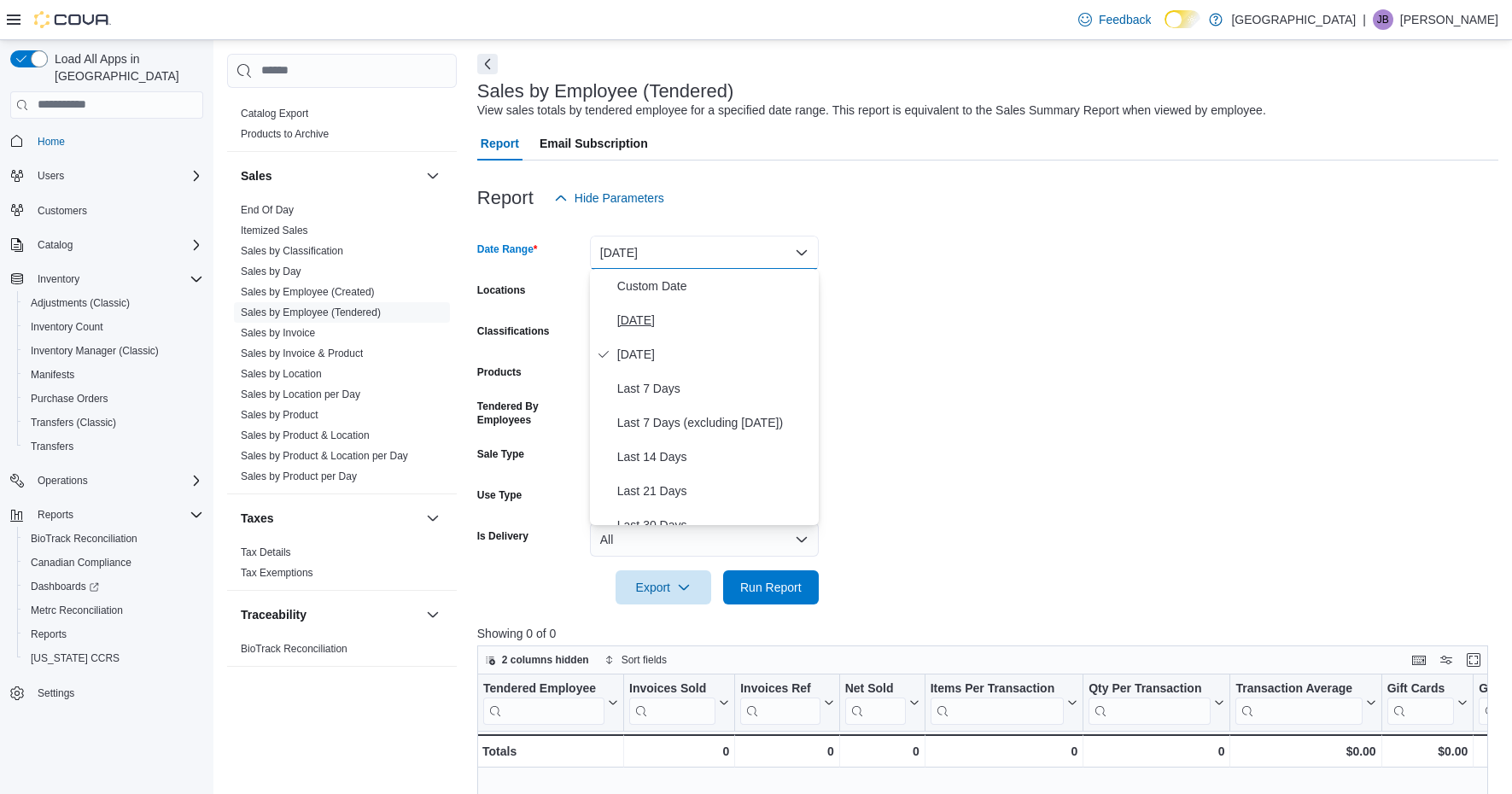
click at [698, 327] on span "Today" at bounding box center [714, 320] width 194 height 20
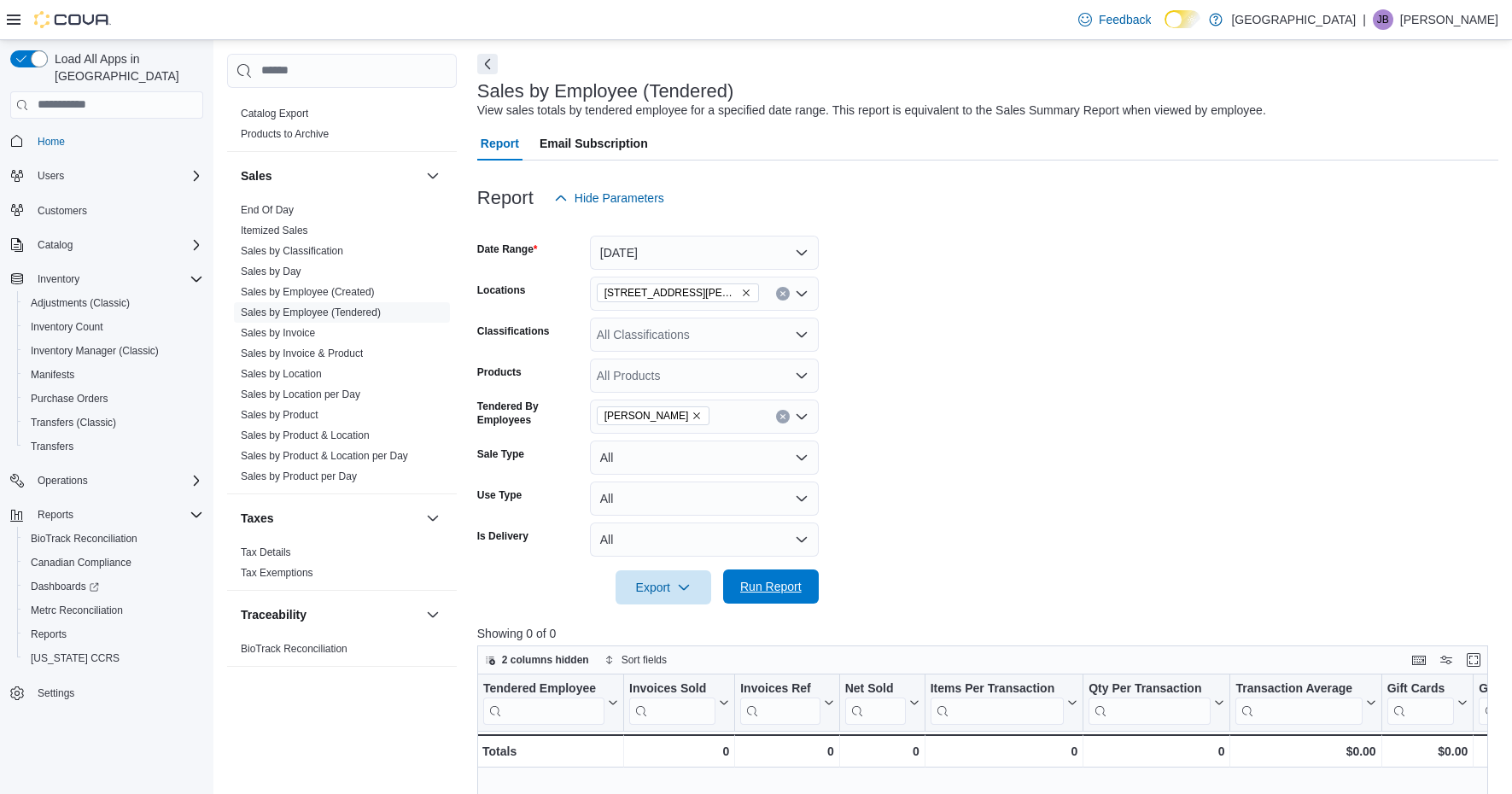
click at [746, 580] on span "Run Report" at bounding box center [771, 586] width 62 height 17
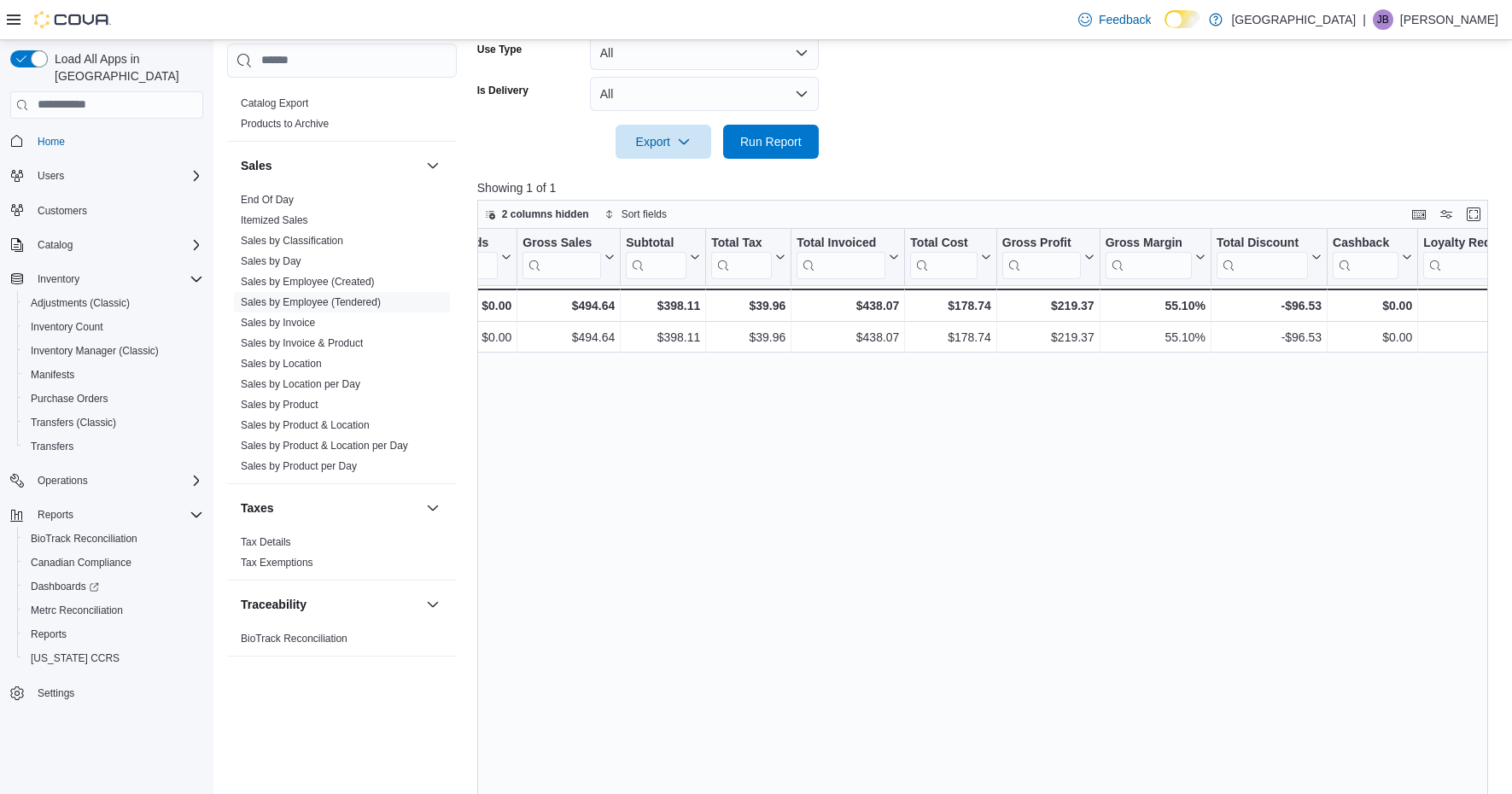
scroll to position [0, 963]
click at [294, 365] on link "Sales by Location" at bounding box center [282, 363] width 81 height 12
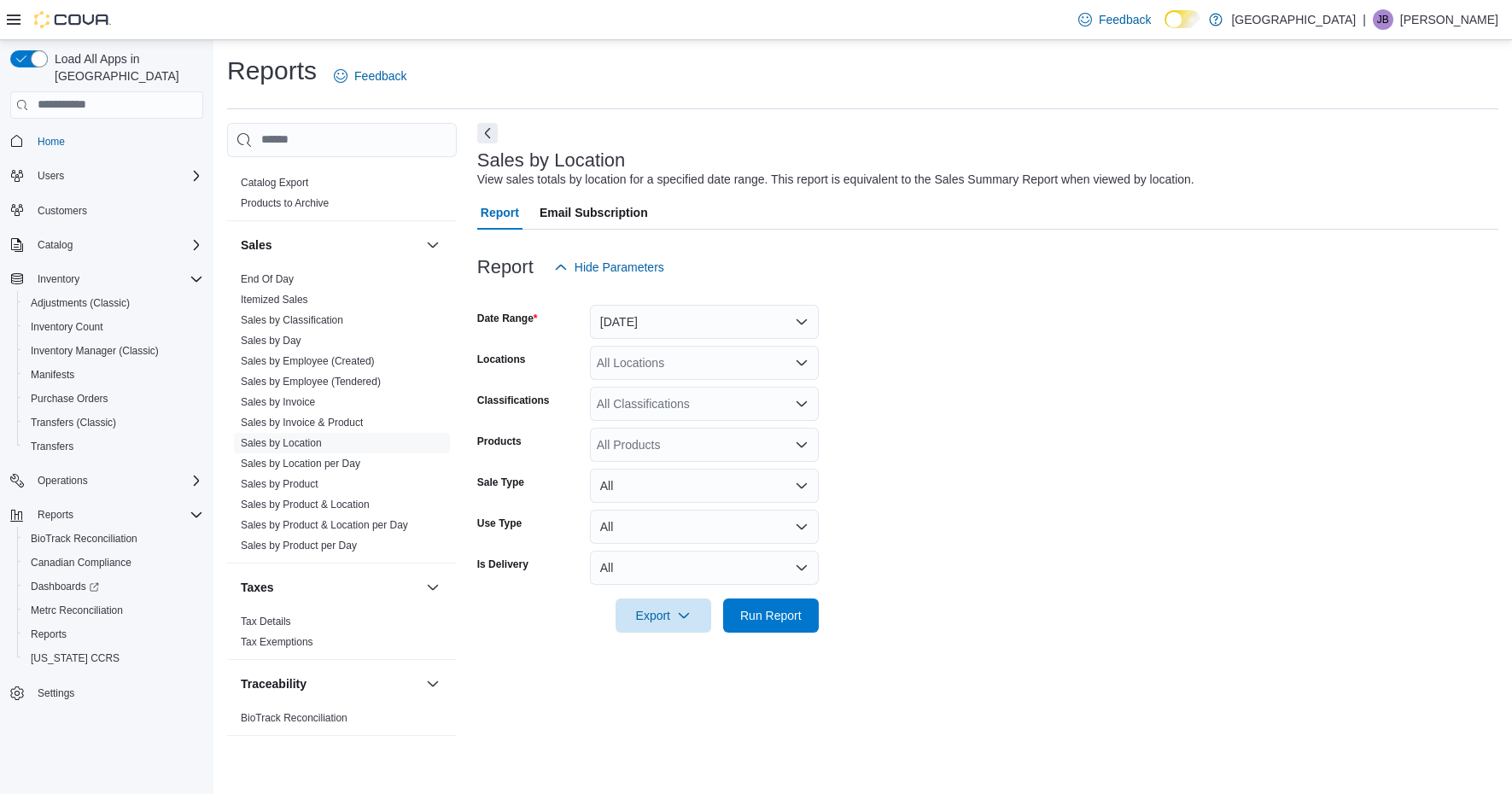
click at [798, 314] on button "Yesterday" at bounding box center [704, 321] width 229 height 34
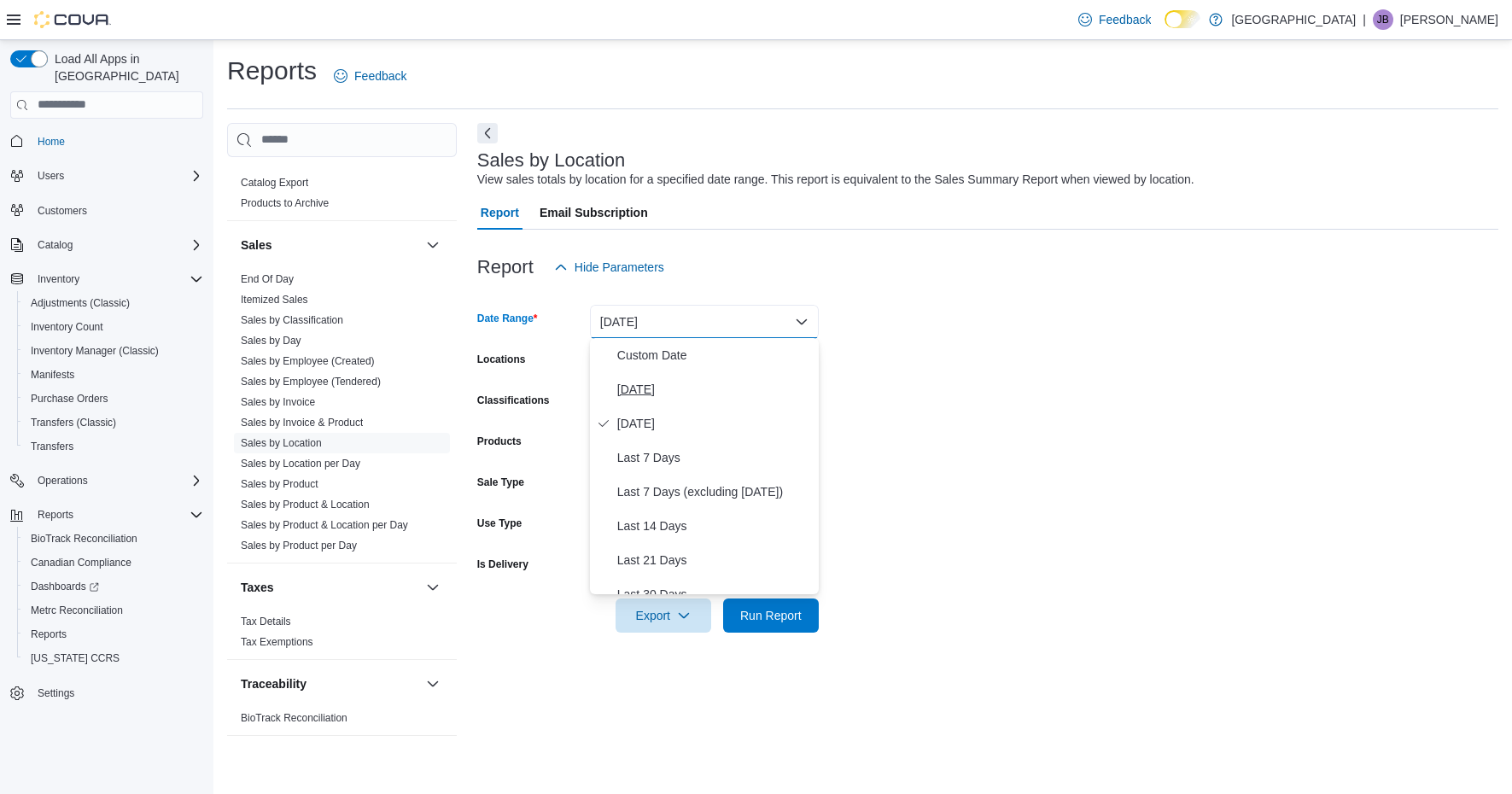
click at [639, 389] on span "Today" at bounding box center [714, 389] width 194 height 20
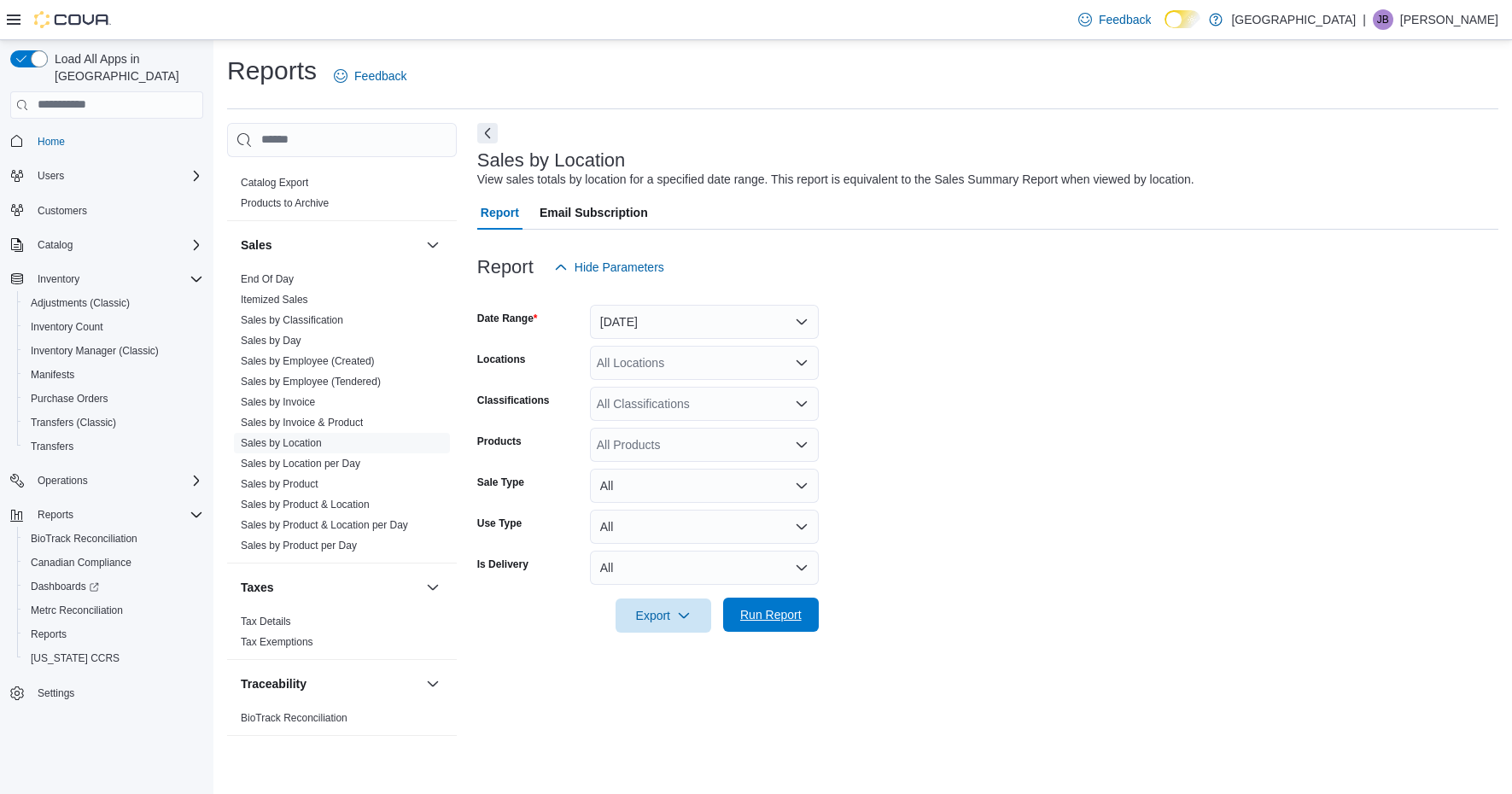
click at [795, 609] on span "Run Report" at bounding box center [771, 614] width 62 height 17
